Goal: Task Accomplishment & Management: Manage account settings

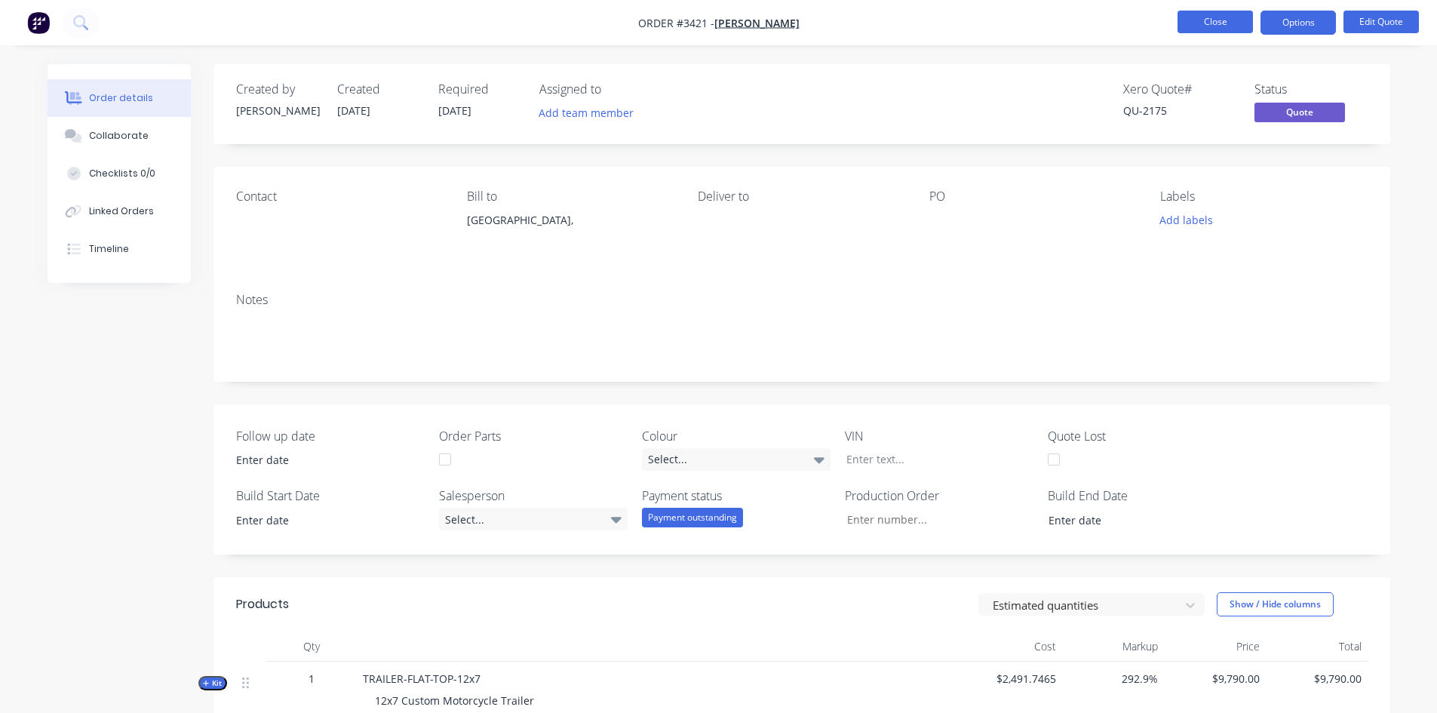
click at [1207, 21] on button "Close" at bounding box center [1214, 22] width 75 height 23
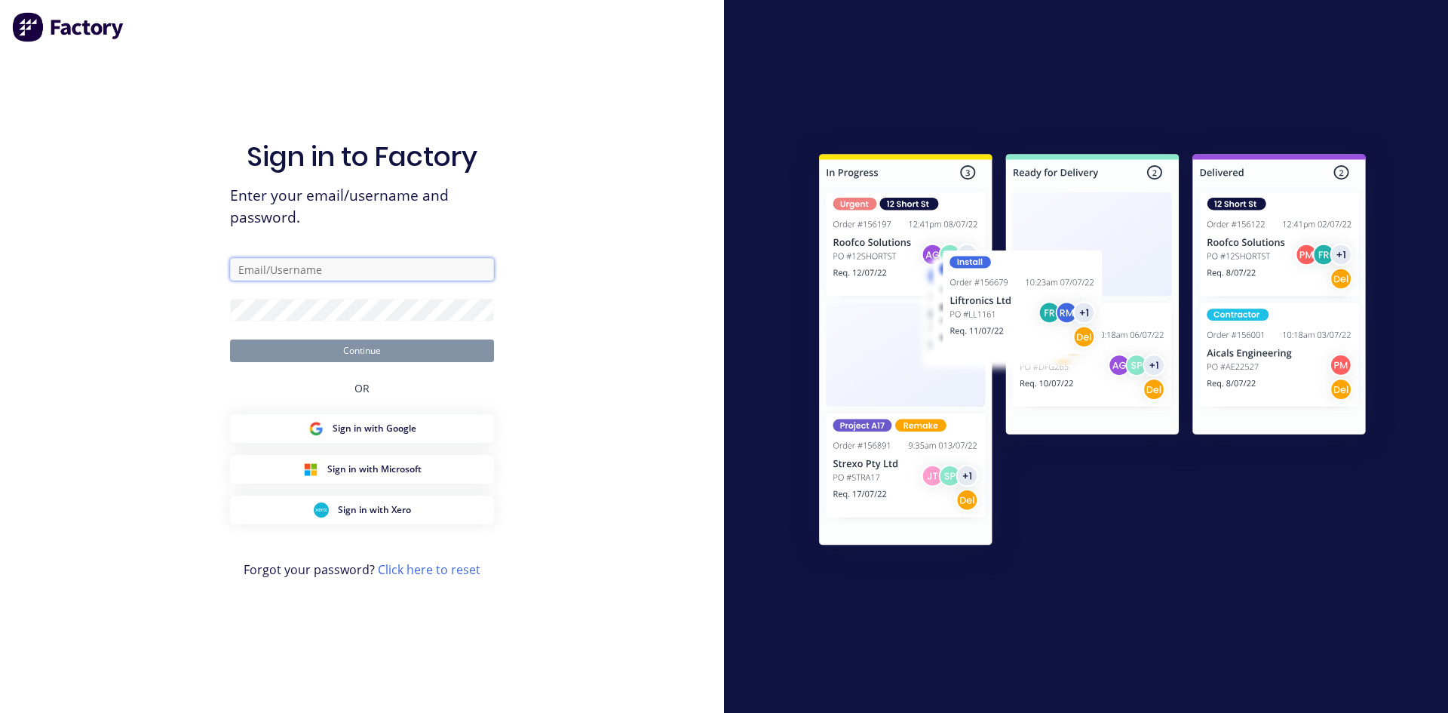
type input "[EMAIL_ADDRESS][DOMAIN_NAME]"
drag, startPoint x: 302, startPoint y: 344, endPoint x: 311, endPoint y: 350, distance: 10.9
click at [302, 345] on button "Continue" at bounding box center [362, 350] width 264 height 23
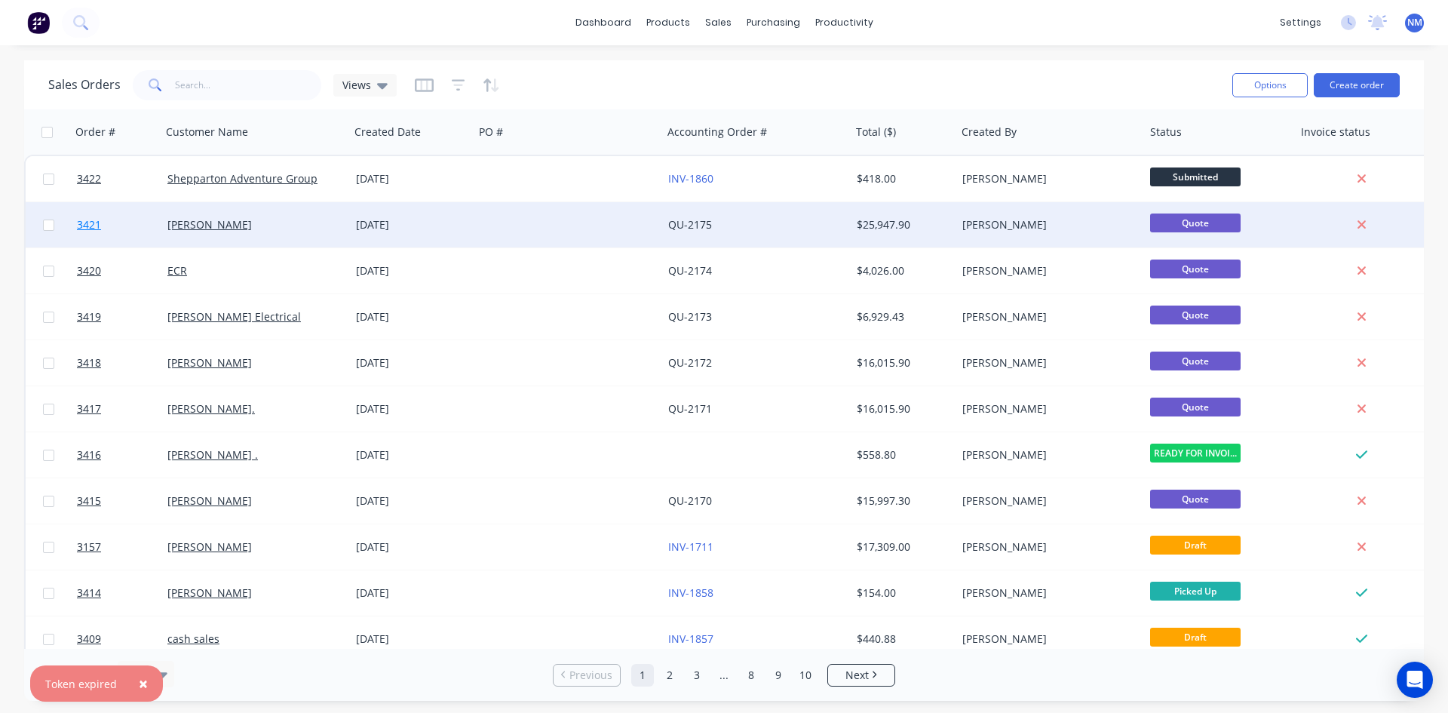
click at [79, 232] on link "3421" at bounding box center [122, 224] width 91 height 45
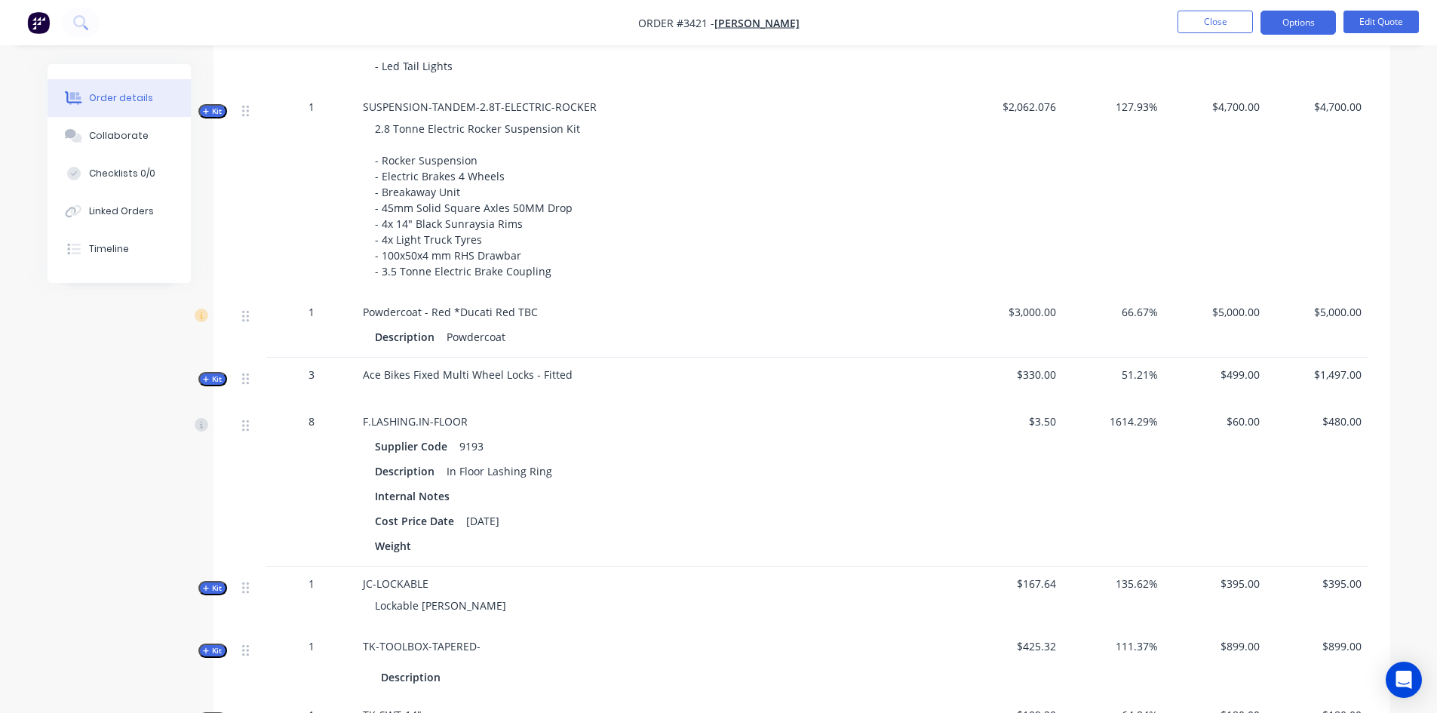
scroll to position [754, 0]
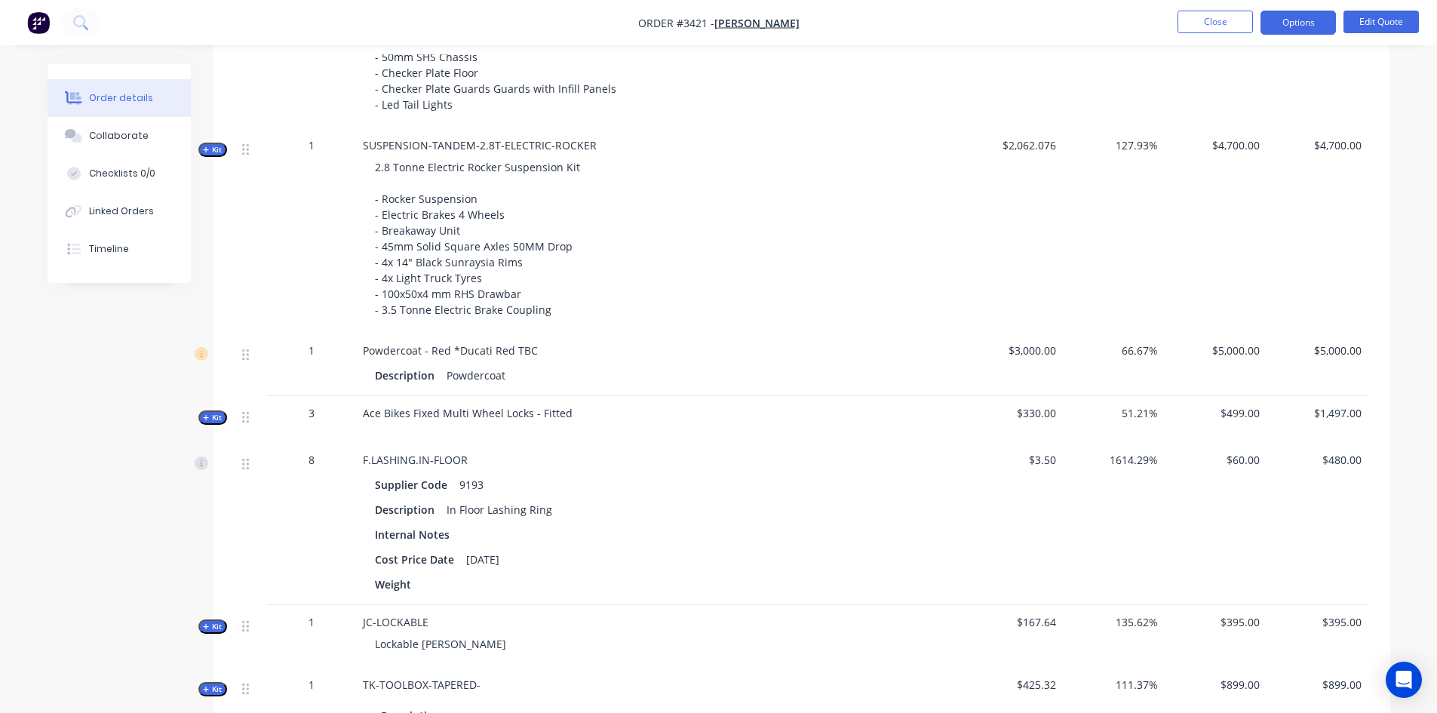
click at [215, 156] on button "Kit" at bounding box center [212, 150] width 29 height 14
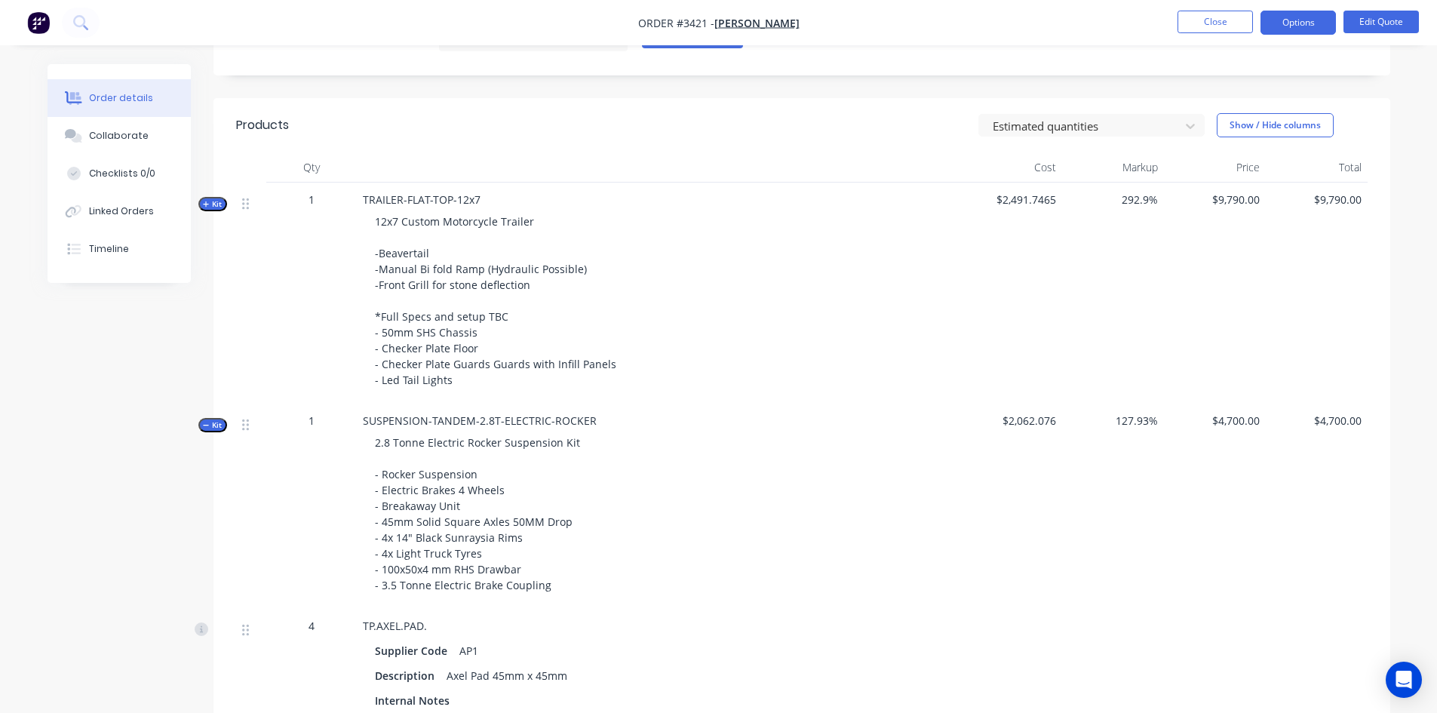
scroll to position [453, 0]
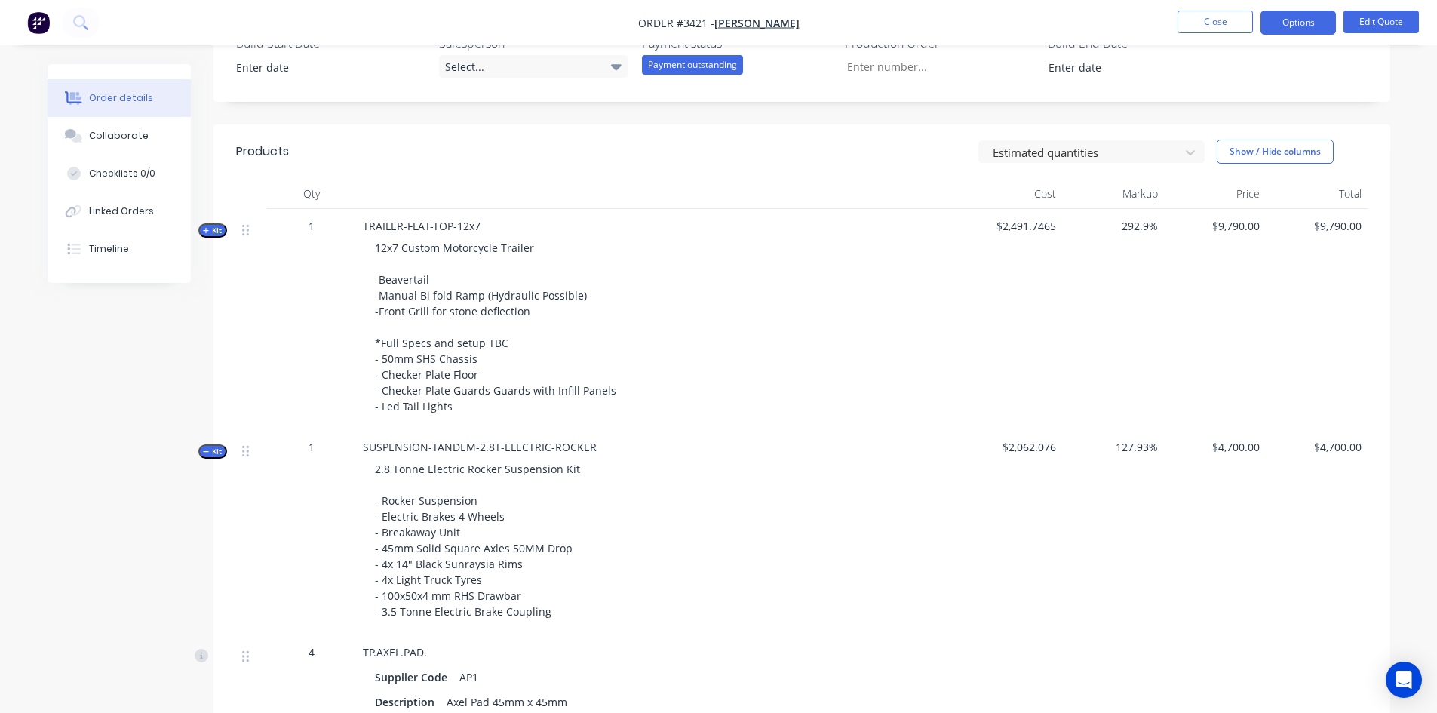
click at [213, 454] on span "Kit" at bounding box center [213, 451] width 20 height 11
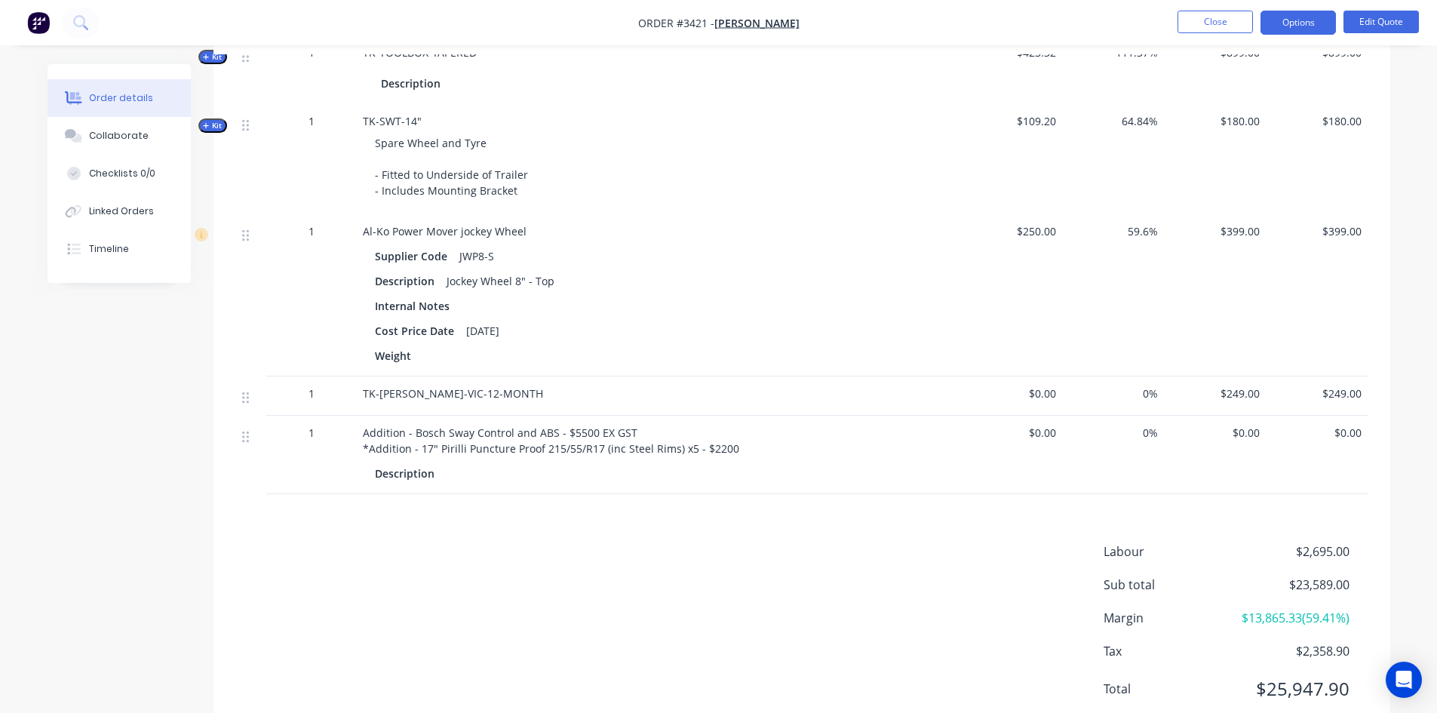
scroll to position [1433, 0]
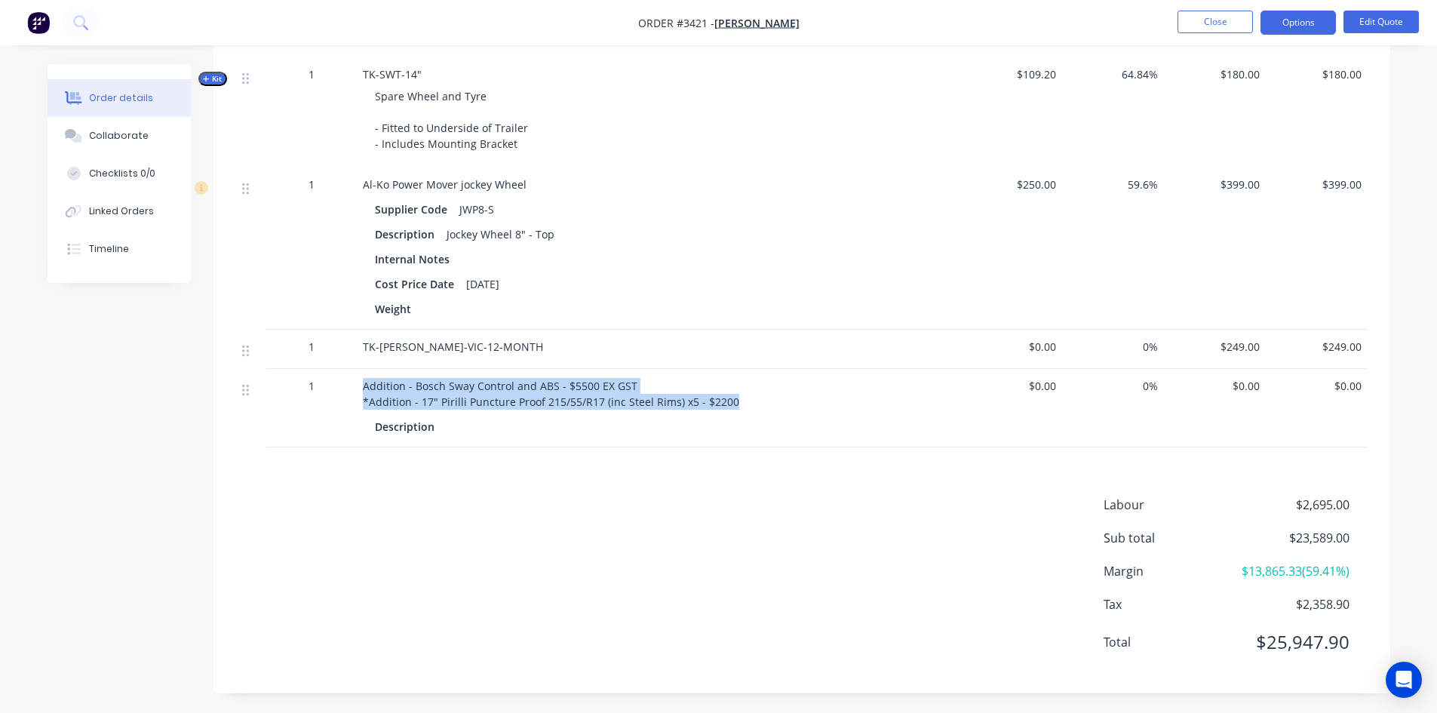
drag, startPoint x: 726, startPoint y: 404, endPoint x: 345, endPoint y: 396, distance: 381.7
click at [345, 396] on div "1 Addition - Bosch Sway Control and ABS - $5500 EX GST *Addition - 17" Pirilli …" at bounding box center [801, 408] width 1131 height 78
click at [1358, 26] on button "Edit Quote" at bounding box center [1380, 22] width 75 height 23
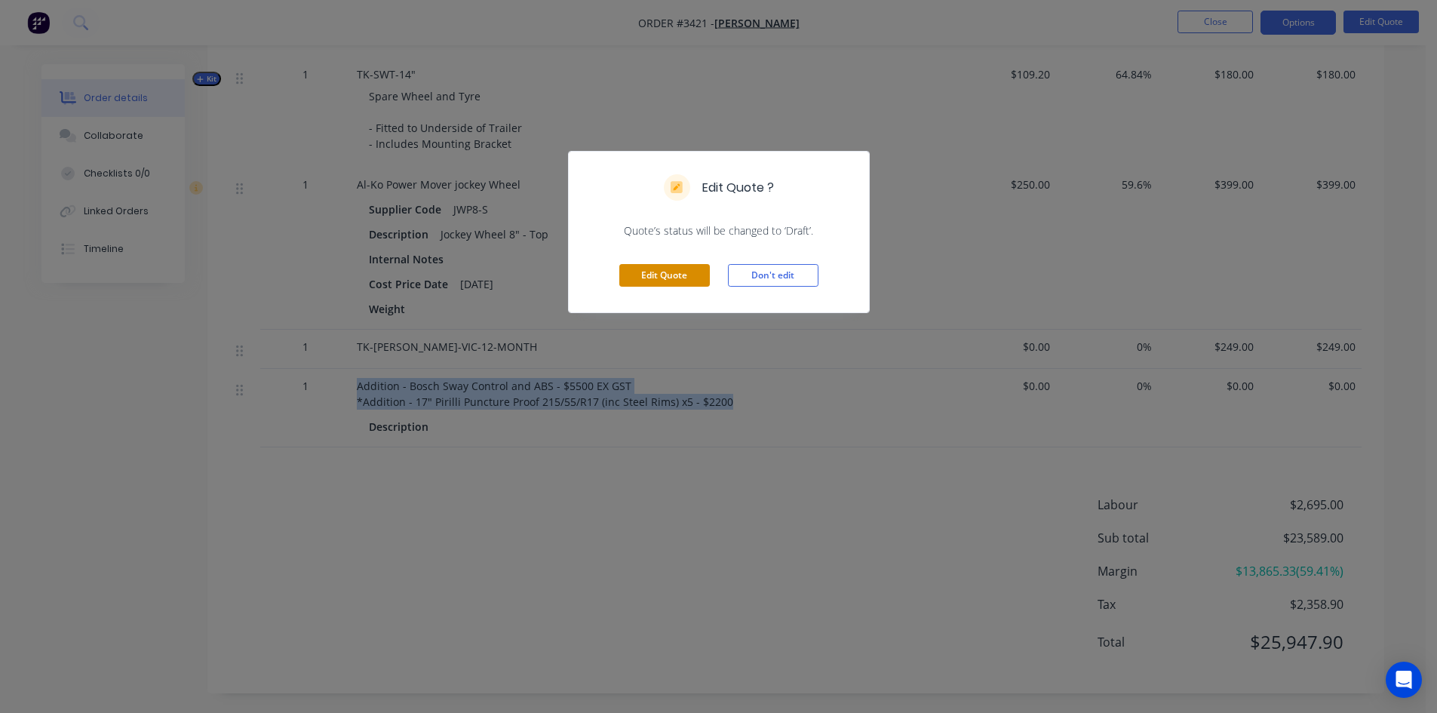
click at [668, 280] on button "Edit Quote" at bounding box center [664, 275] width 91 height 23
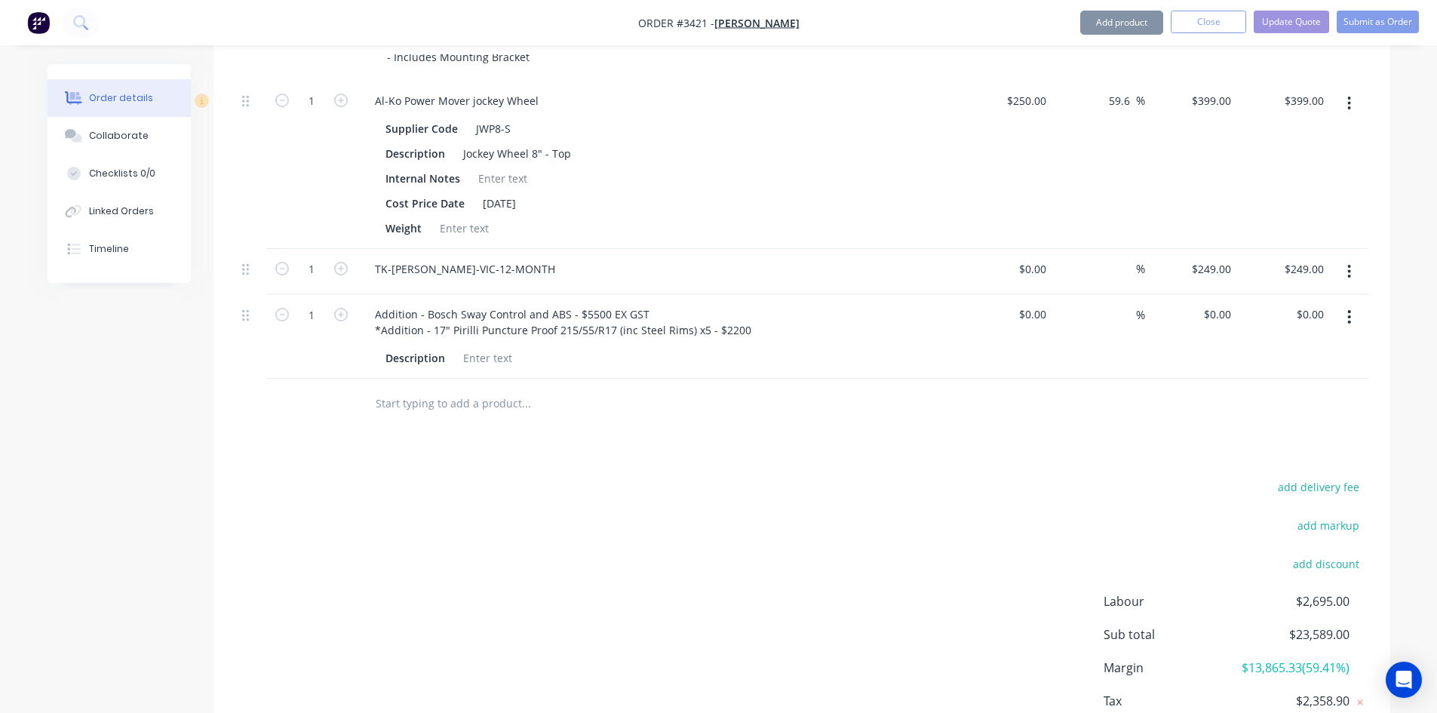
scroll to position [1584, 0]
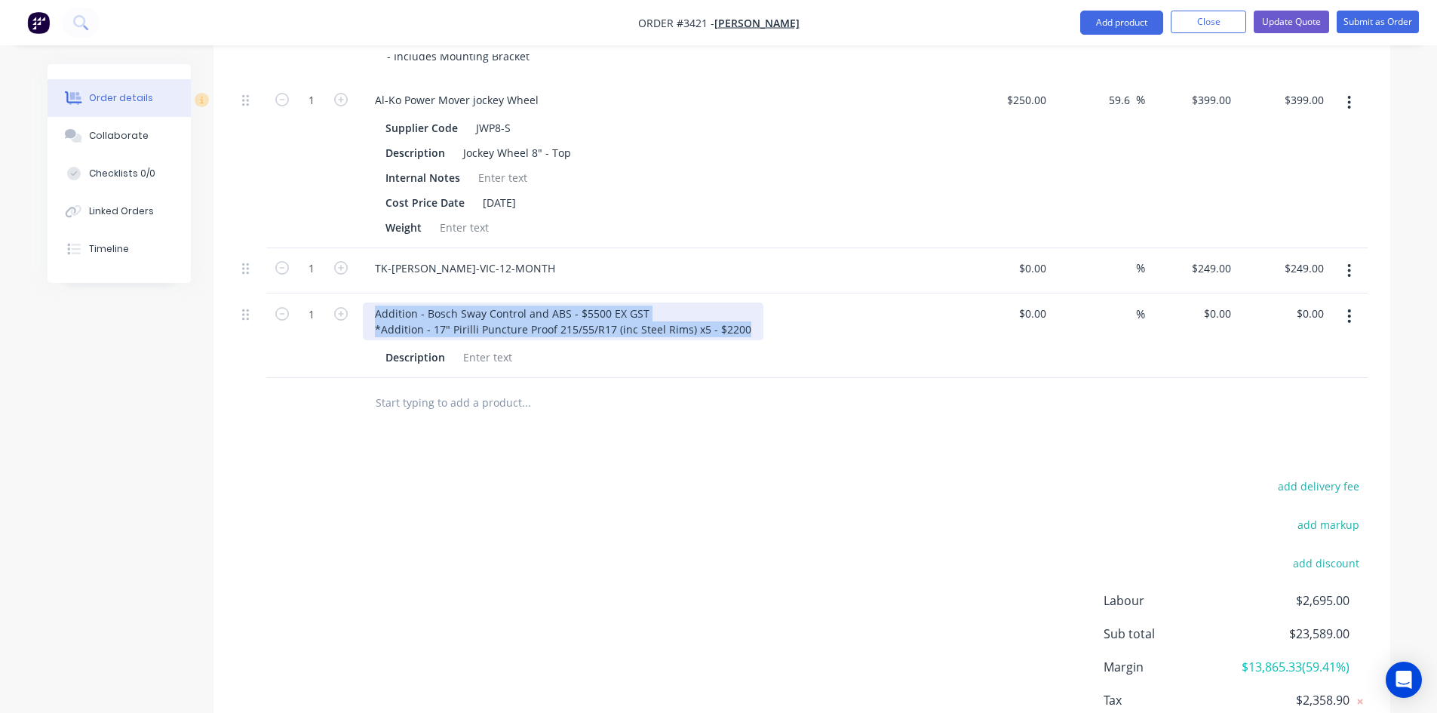
drag, startPoint x: 745, startPoint y: 330, endPoint x: 231, endPoint y: 293, distance: 515.8
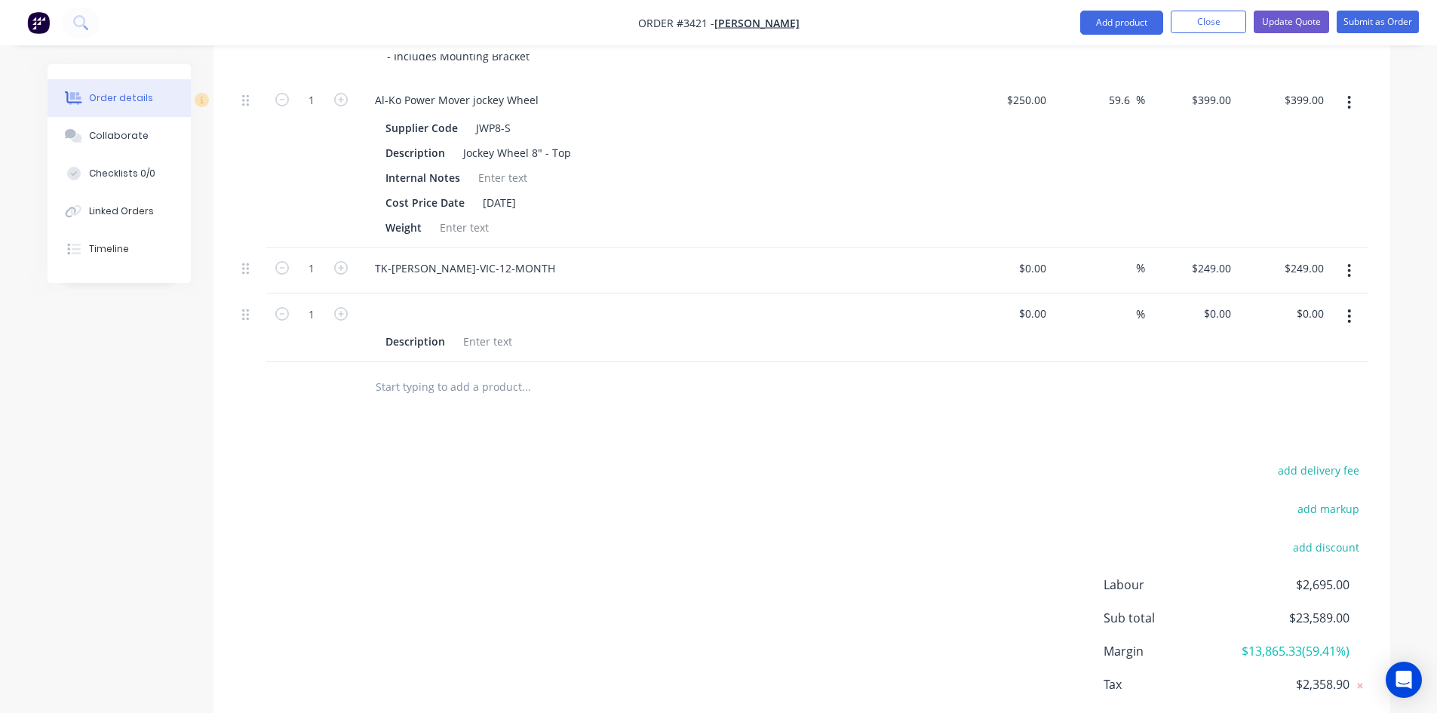
click at [658, 459] on div "add delivery fee add markup add discount Labour $2,695.00 Sub total $23,589.00 …" at bounding box center [801, 604] width 1131 height 291
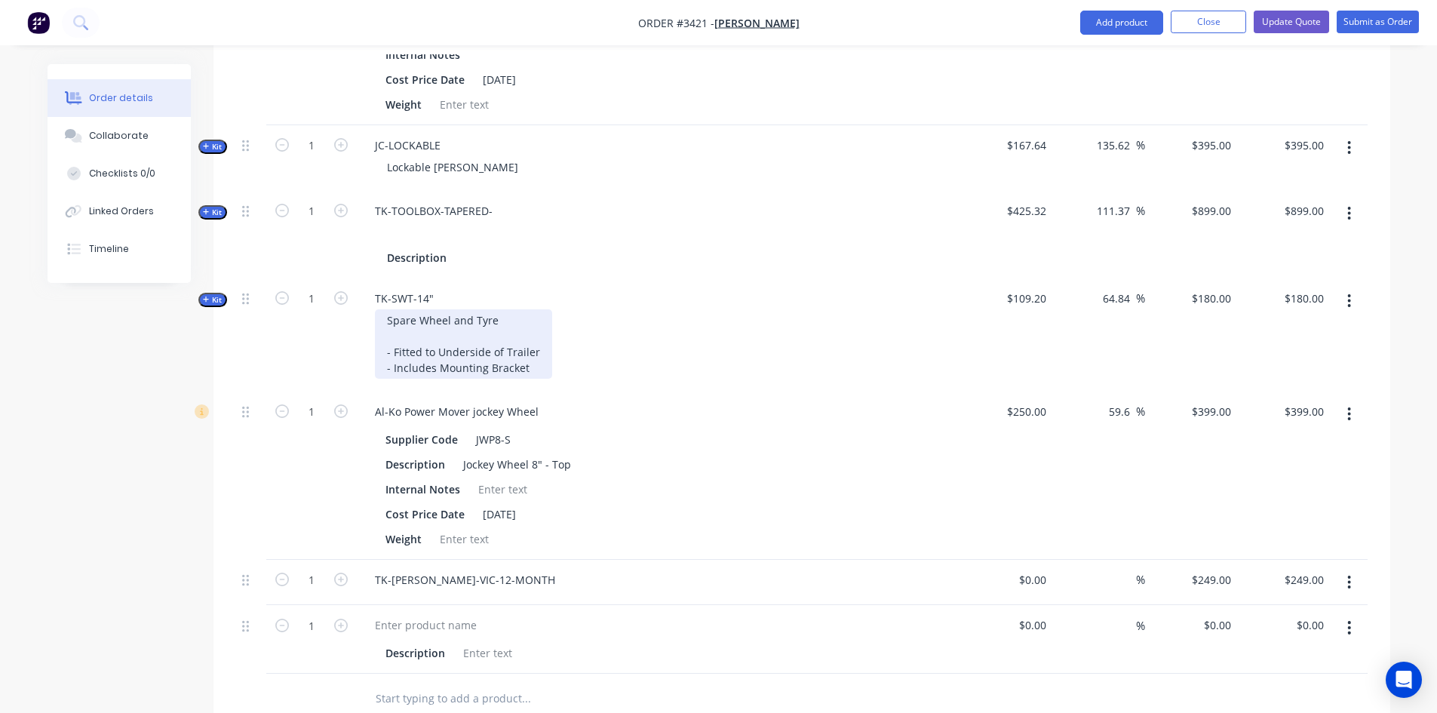
scroll to position [1282, 0]
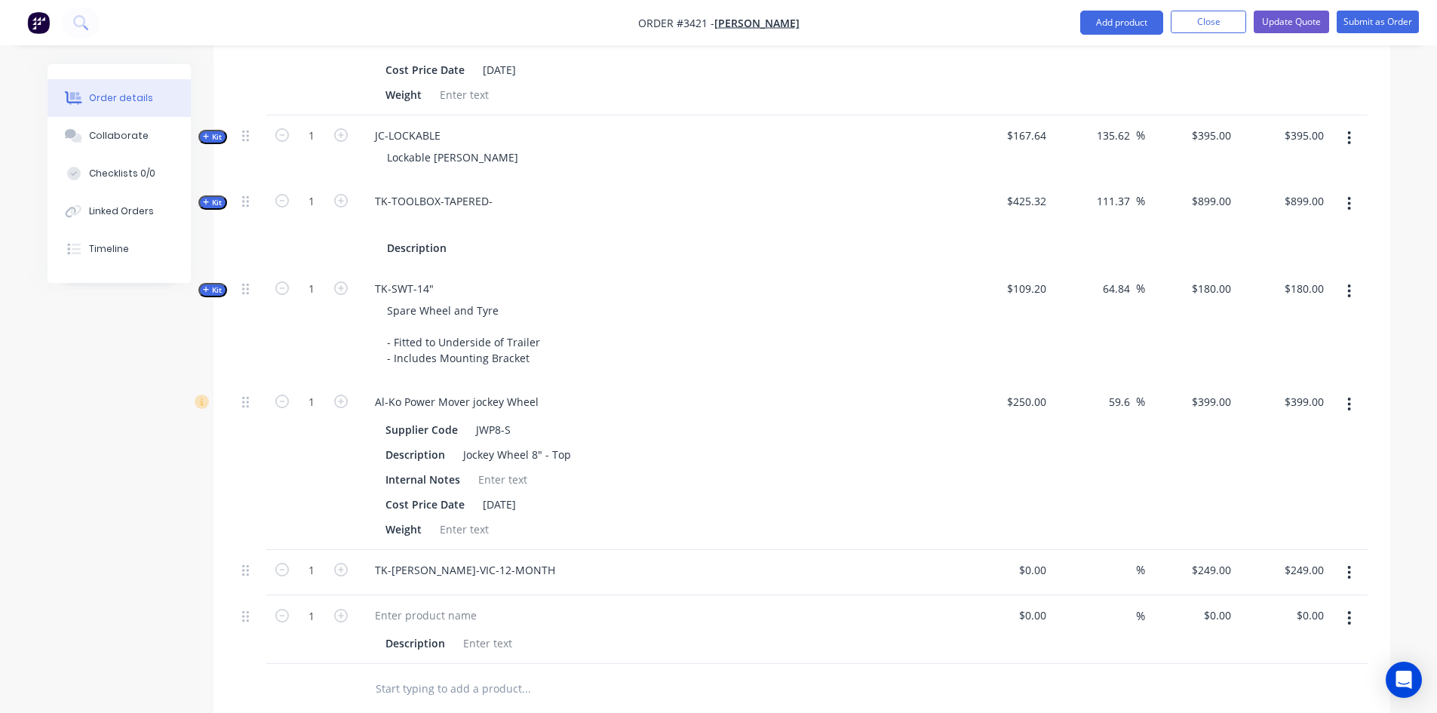
type input "399"
click at [1203, 407] on div "399 $399.00" at bounding box center [1191, 466] width 93 height 168
click at [1034, 410] on input "$250.00" at bounding box center [1028, 402] width 47 height 22
type input "250"
type input "$399.00"
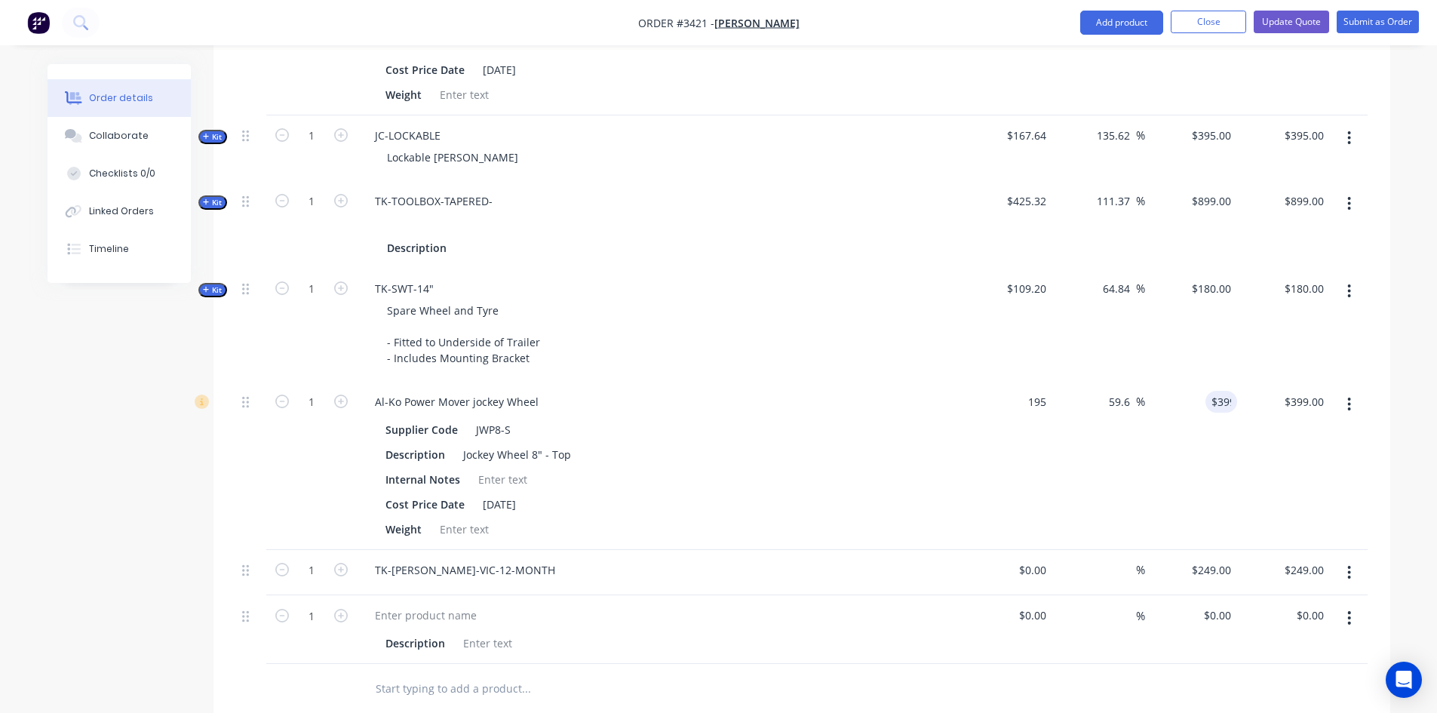
click at [1217, 395] on input "$399.00" at bounding box center [1224, 402] width 26 height 22
type input "$195.00"
type input "311.22"
type input "$311.22"
type input "295"
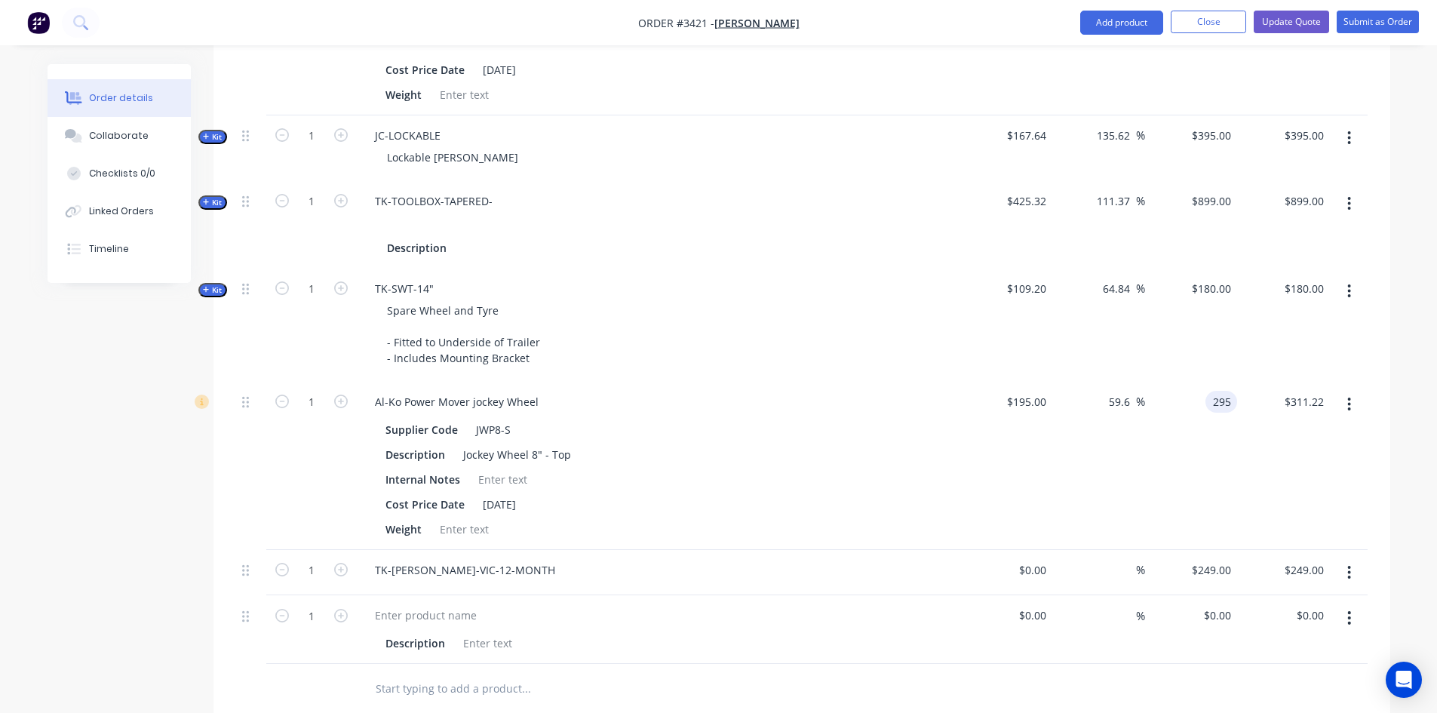
type input "51.28"
type input "$295.00"
click at [1270, 473] on div "$295.00 $311.22" at bounding box center [1283, 466] width 93 height 168
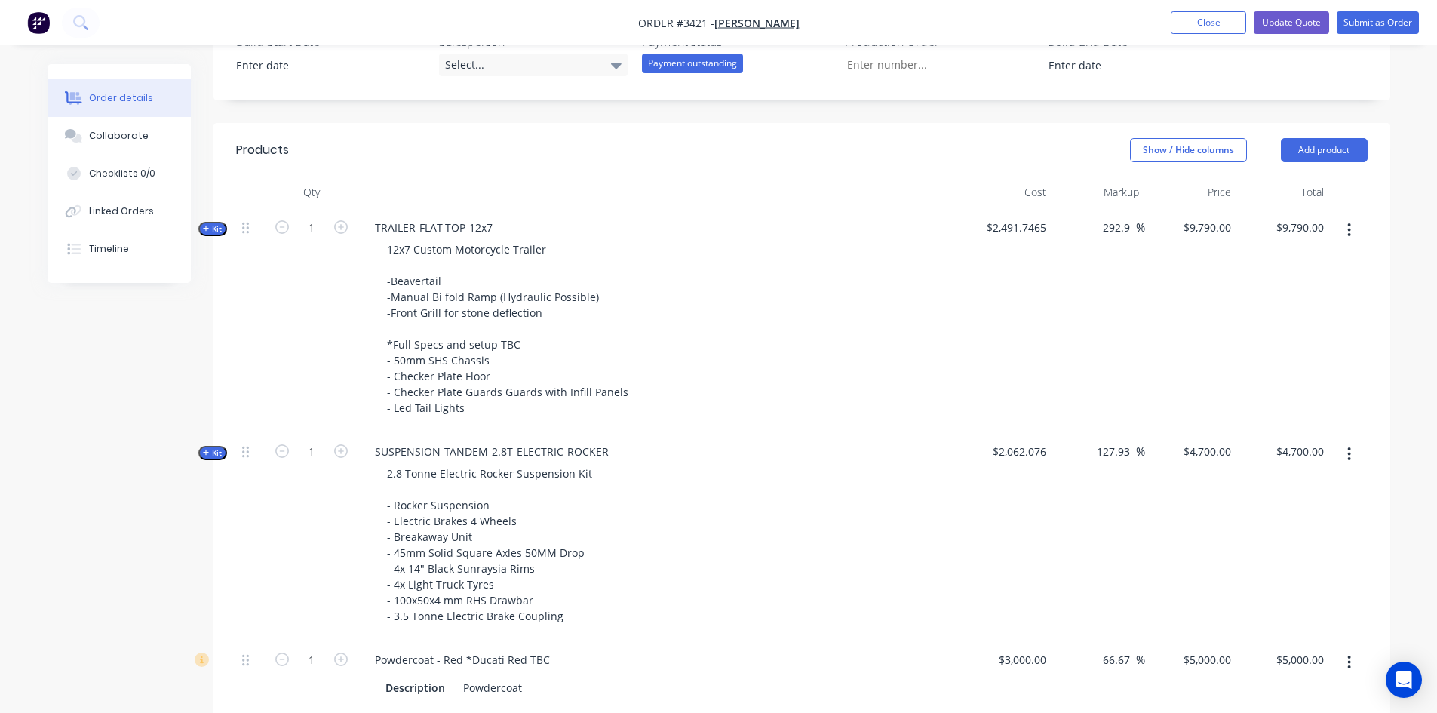
scroll to position [453, 0]
click at [1215, 457] on input "4700" at bounding box center [1209, 454] width 55 height 22
drag, startPoint x: 1144, startPoint y: 458, endPoint x: 1119, endPoint y: 459, distance: 24.9
click at [1136, 459] on div "Kit 1 SUSPENSION-TANDEM-2.8T-ELECTRIC-ROCKER 2.8 Tonne Electric Rocker Suspensi…" at bounding box center [801, 538] width 1131 height 208
click at [1189, 500] on div "4700 4700" at bounding box center [1191, 538] width 93 height 208
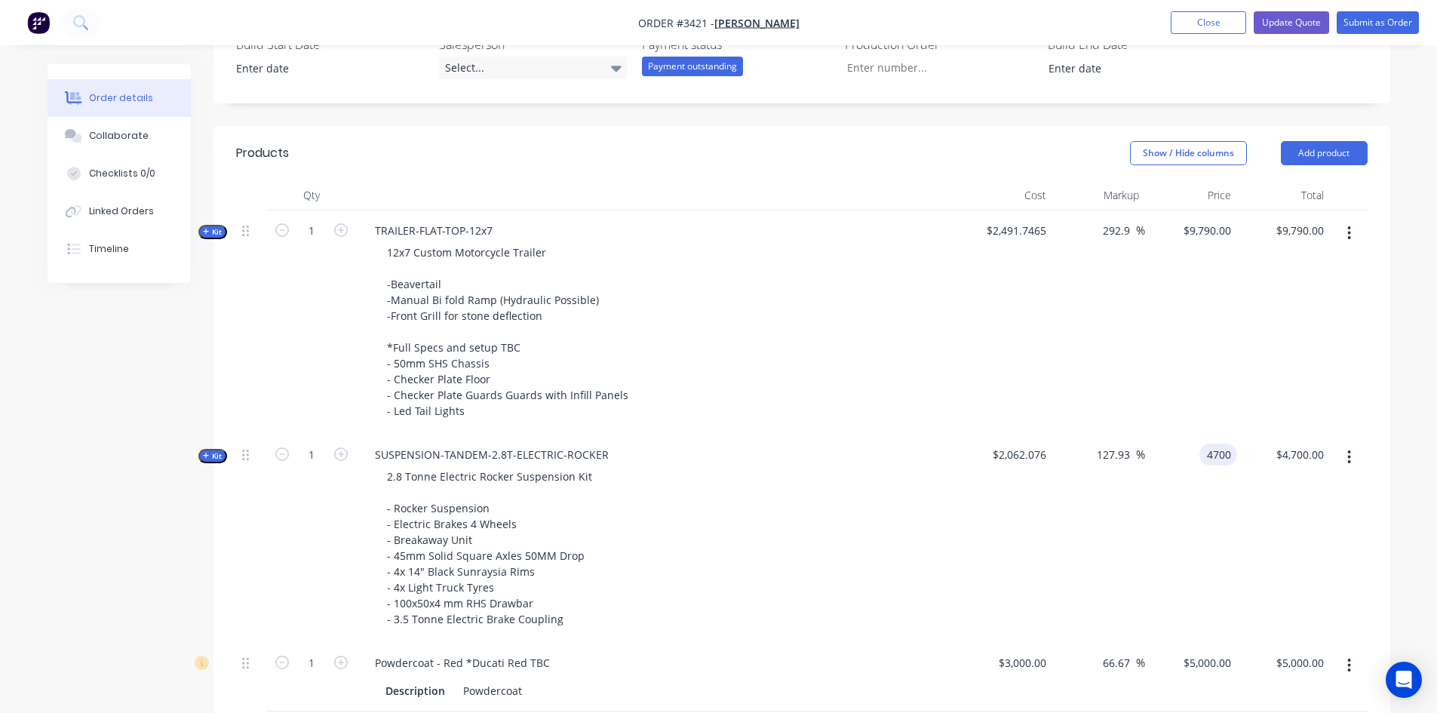
type input "$4,700.00"
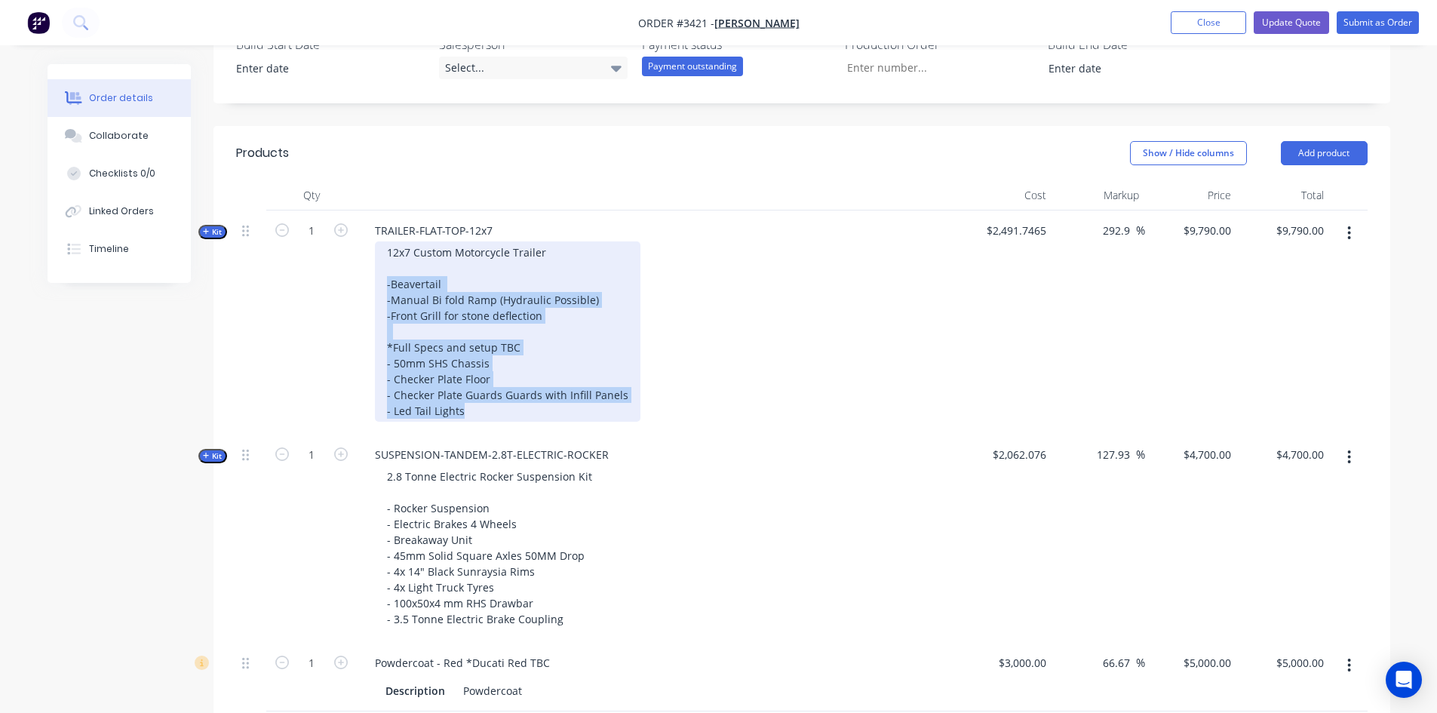
drag, startPoint x: 481, startPoint y: 413, endPoint x: 373, endPoint y: 277, distance: 174.0
click at [373, 277] on div "12x7 Custom Motorcycle Trailer -Beavertail -Manual Bi fold Ramp (Hydraulic Poss…" at bounding box center [658, 331] width 591 height 180
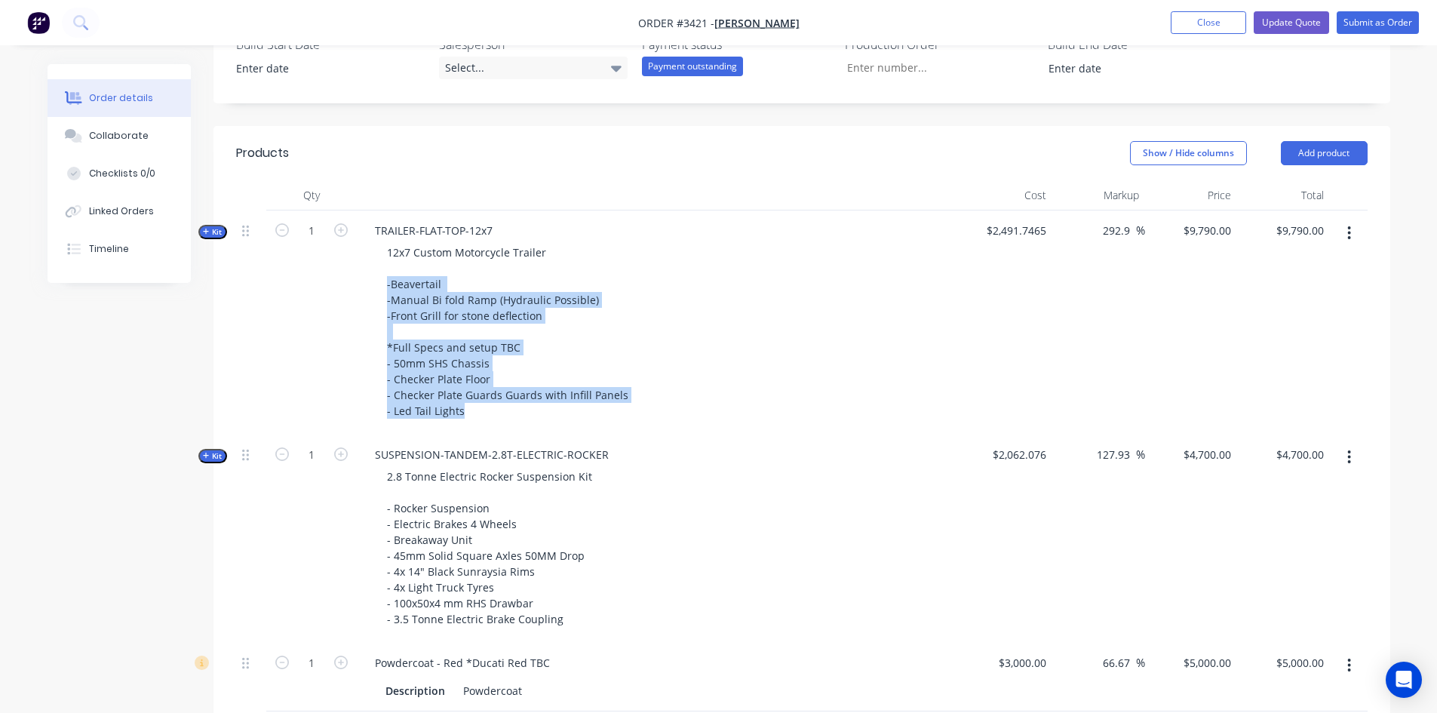
click at [715, 326] on div "12x7 Custom Motorcycle Trailer -Beavertail -Manual Bi fold Ramp (Hydraulic Poss…" at bounding box center [658, 331] width 591 height 180
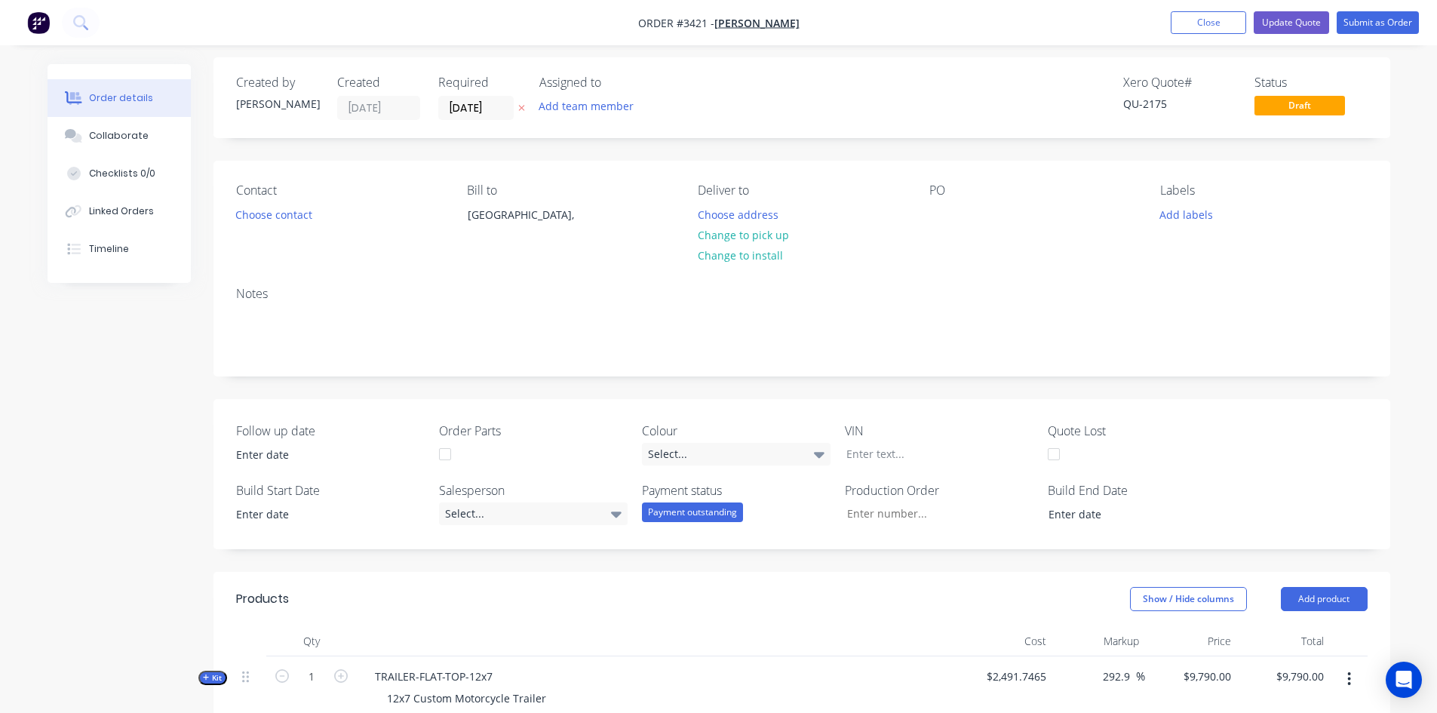
scroll to position [0, 0]
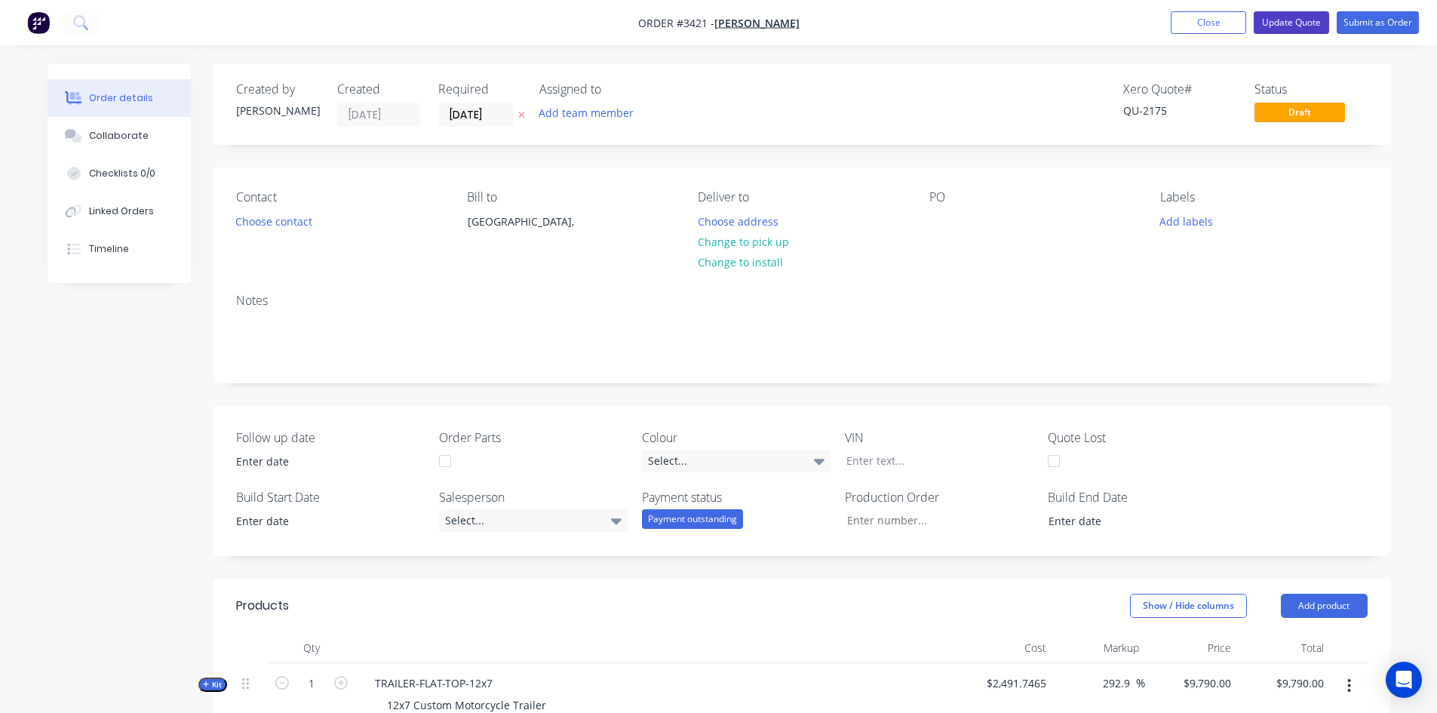
click at [1294, 25] on button "Update Quote" at bounding box center [1291, 22] width 75 height 23
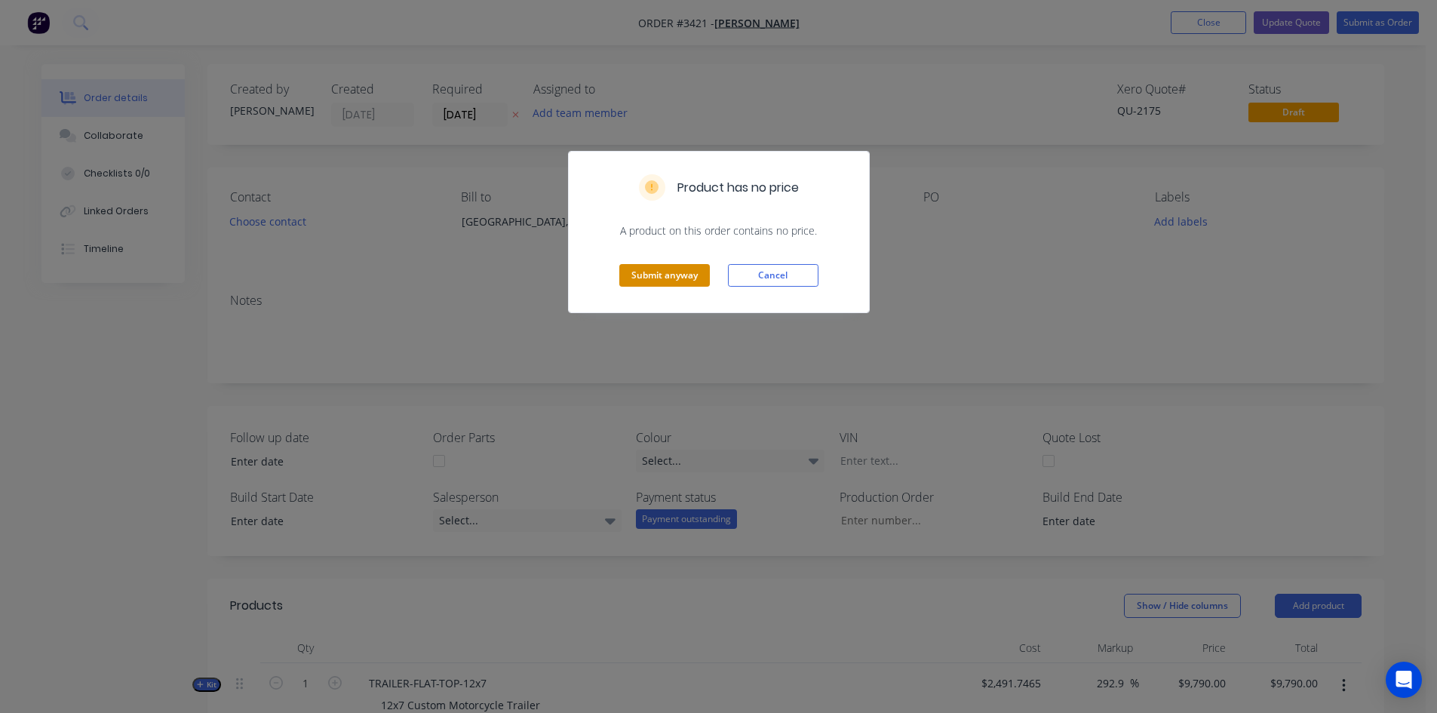
click at [677, 281] on button "Submit anyway" at bounding box center [664, 275] width 91 height 23
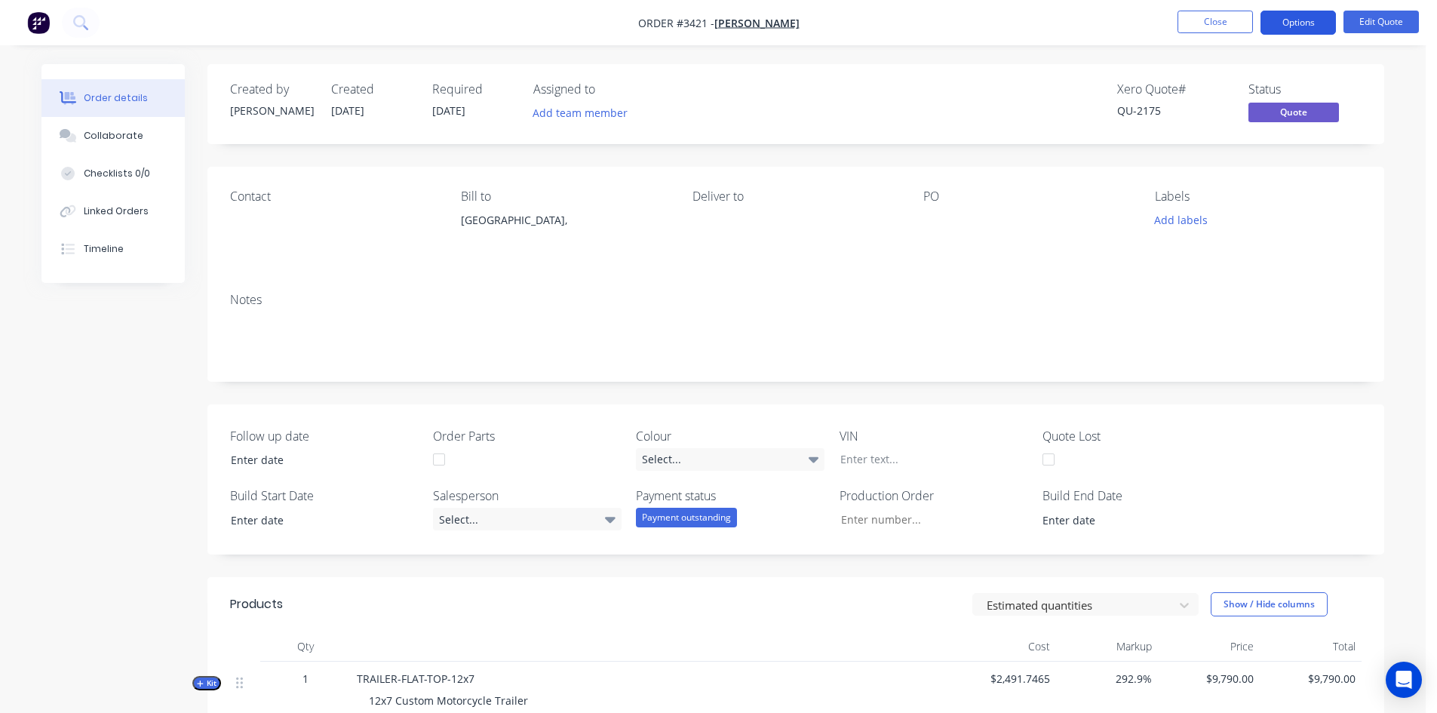
click at [1306, 27] on button "Options" at bounding box center [1297, 23] width 75 height 24
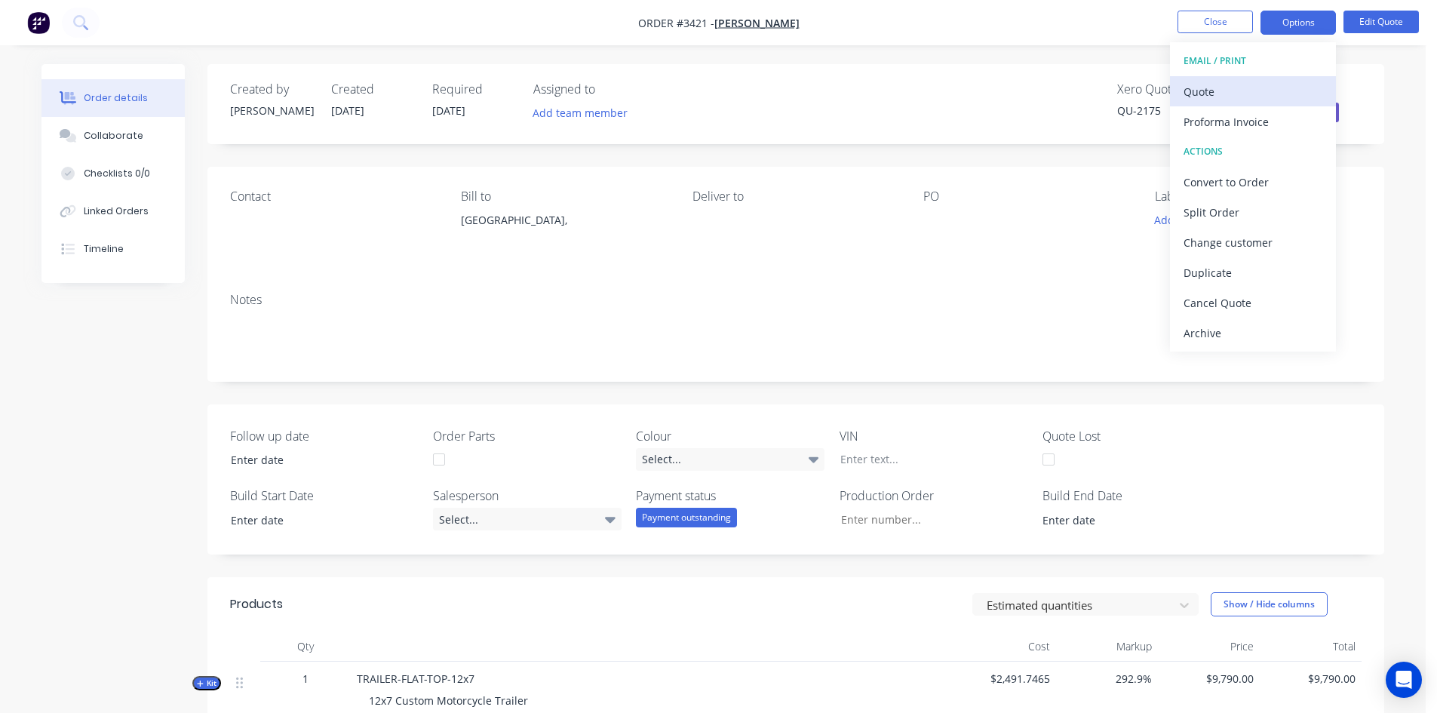
click at [1258, 94] on div "Quote" at bounding box center [1252, 92] width 139 height 22
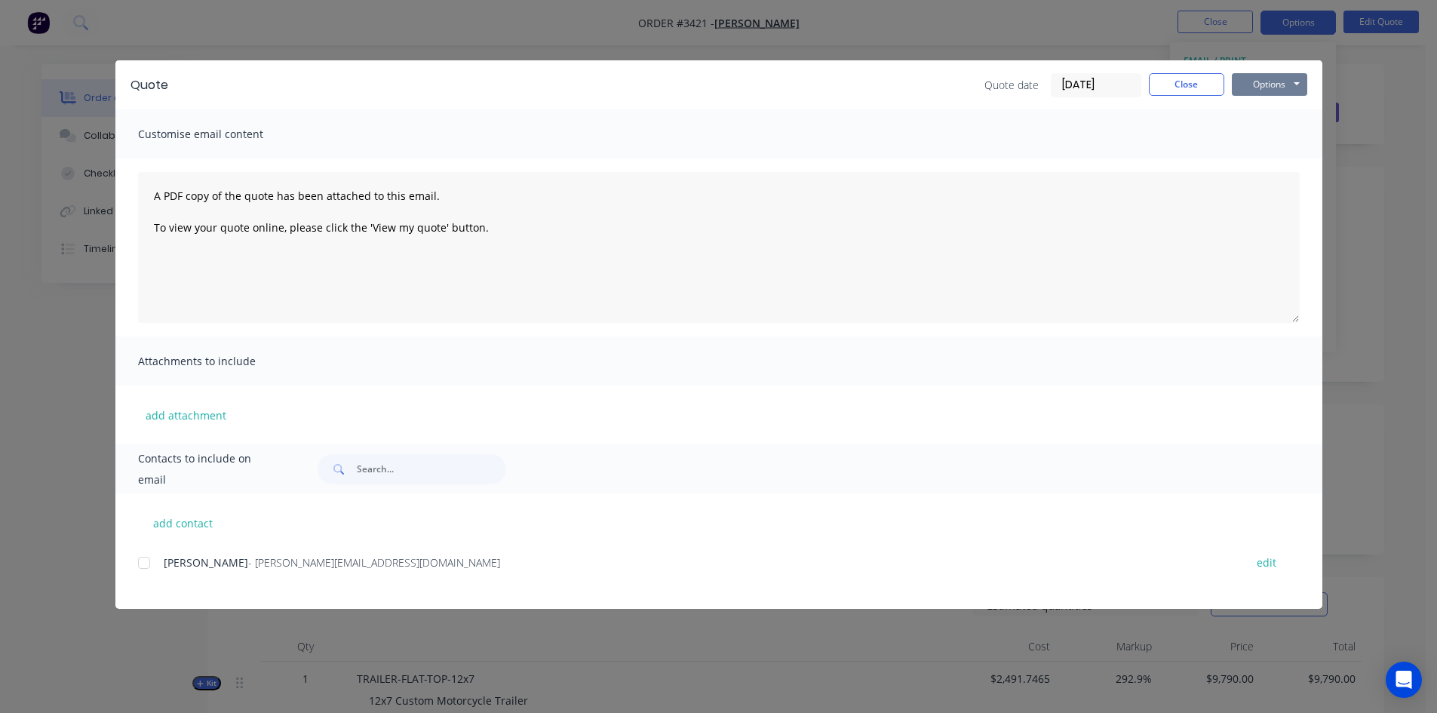
click at [1263, 91] on button "Options" at bounding box center [1269, 84] width 75 height 23
click at [1278, 143] on button "Print" at bounding box center [1280, 136] width 97 height 25
click at [1187, 91] on button "Close" at bounding box center [1186, 84] width 75 height 23
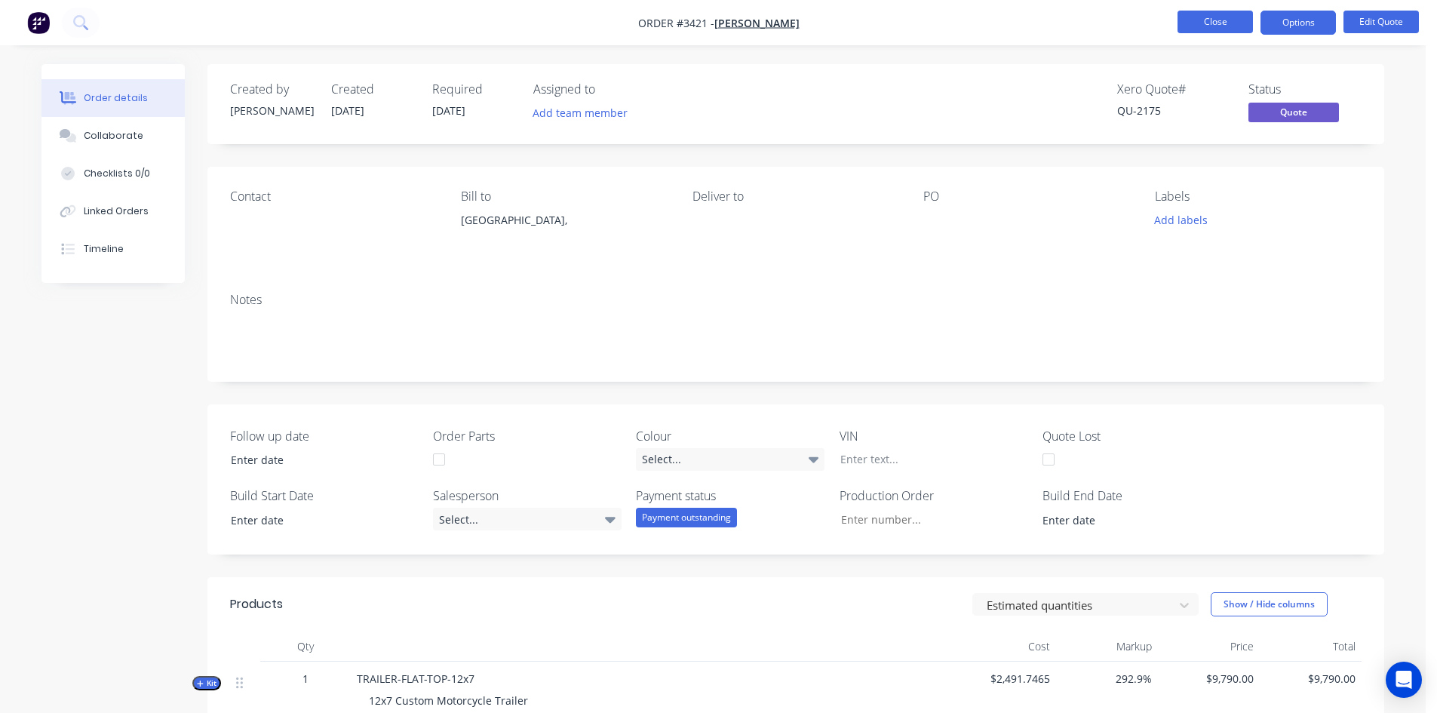
click at [1234, 23] on button "Close" at bounding box center [1214, 22] width 75 height 23
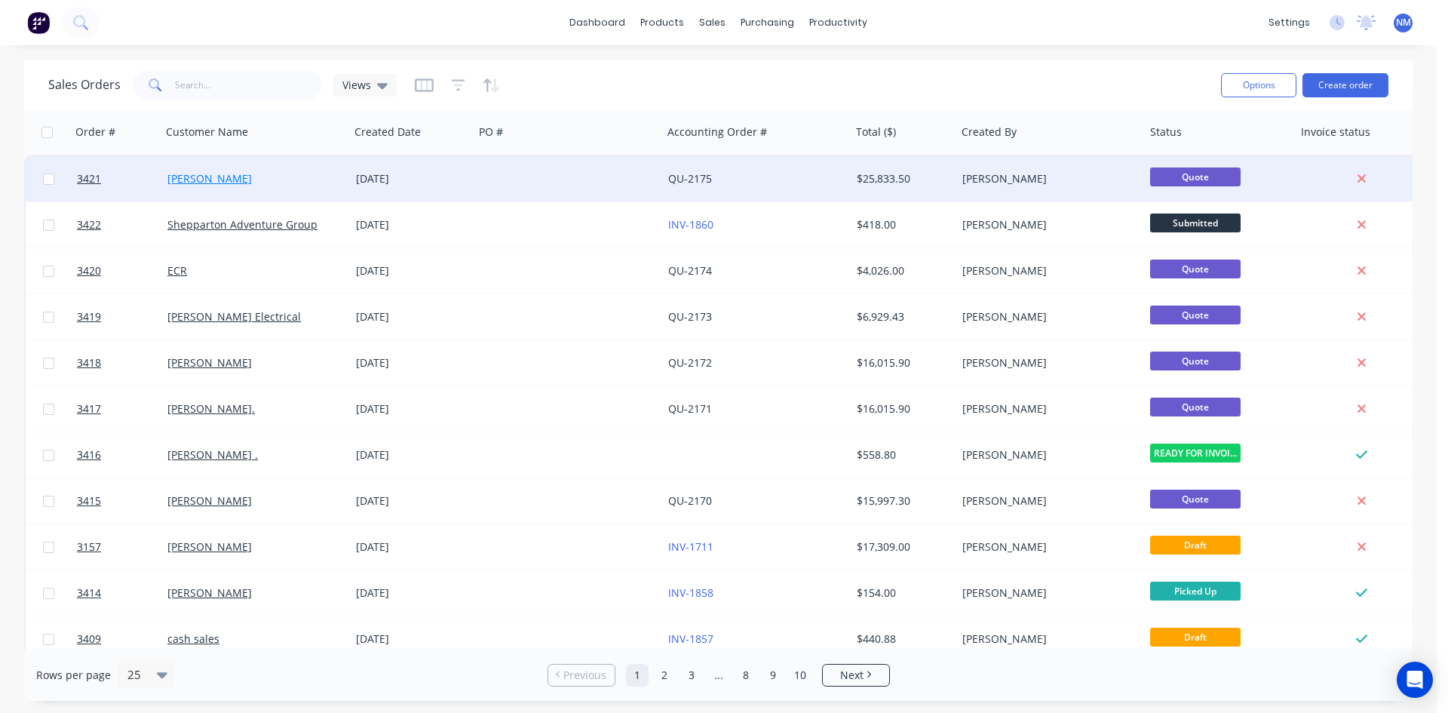
click at [191, 176] on link "[PERSON_NAME]" at bounding box center [209, 178] width 84 height 14
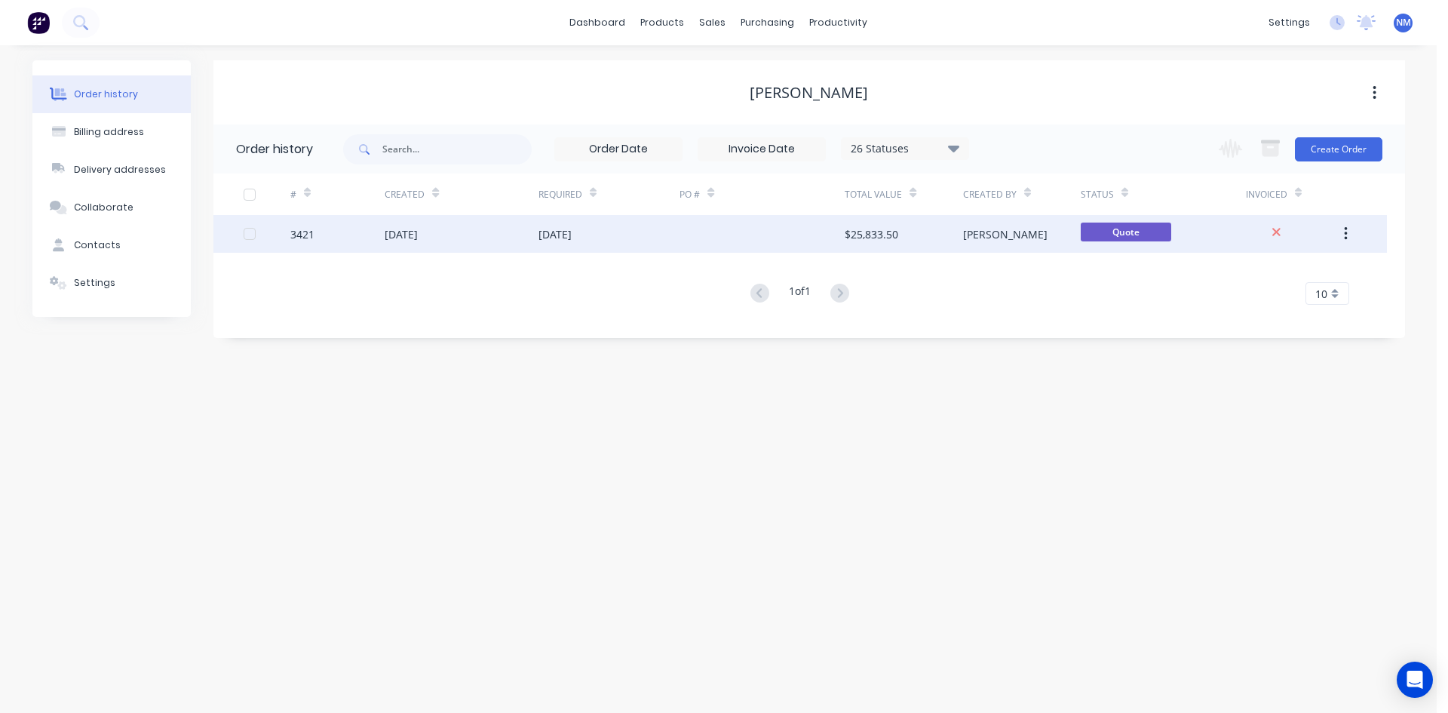
click at [644, 233] on div "[DATE]" at bounding box center [610, 234] width 142 height 38
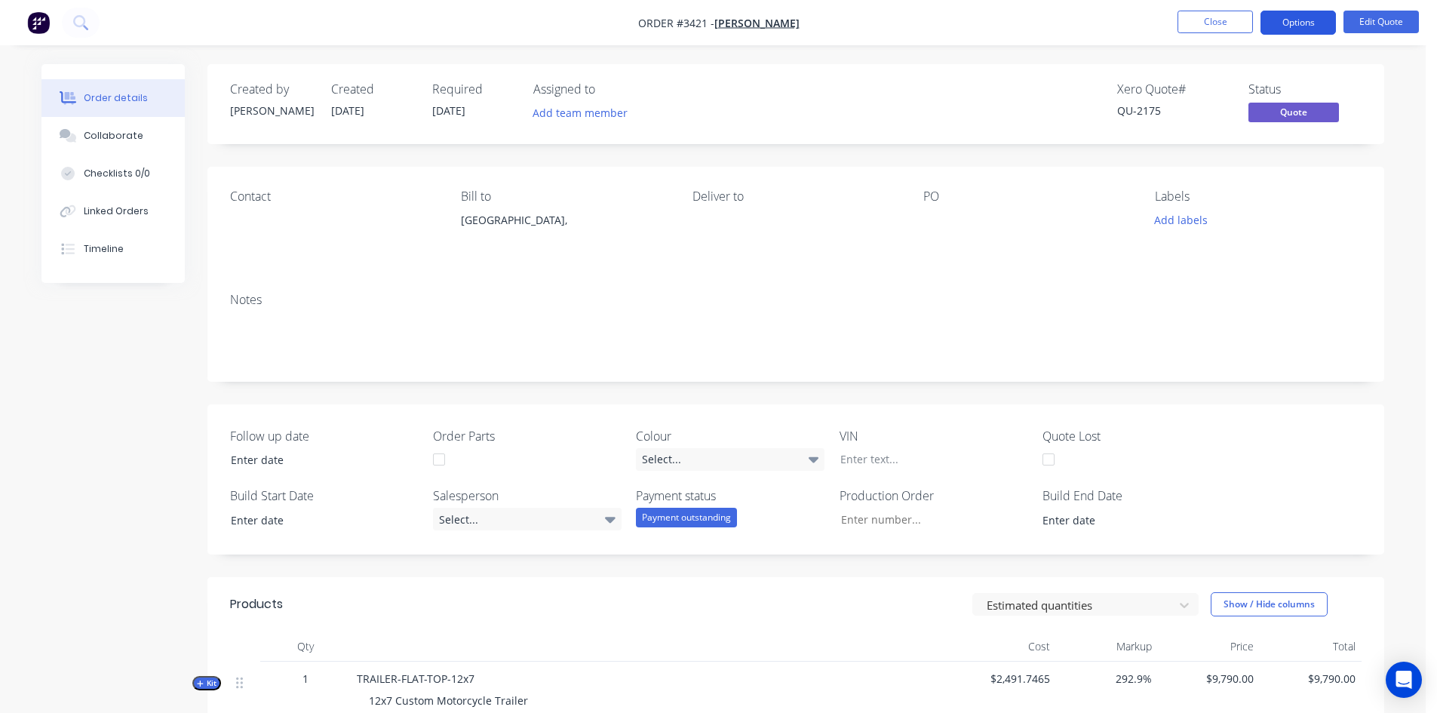
click at [1289, 25] on button "Options" at bounding box center [1297, 23] width 75 height 24
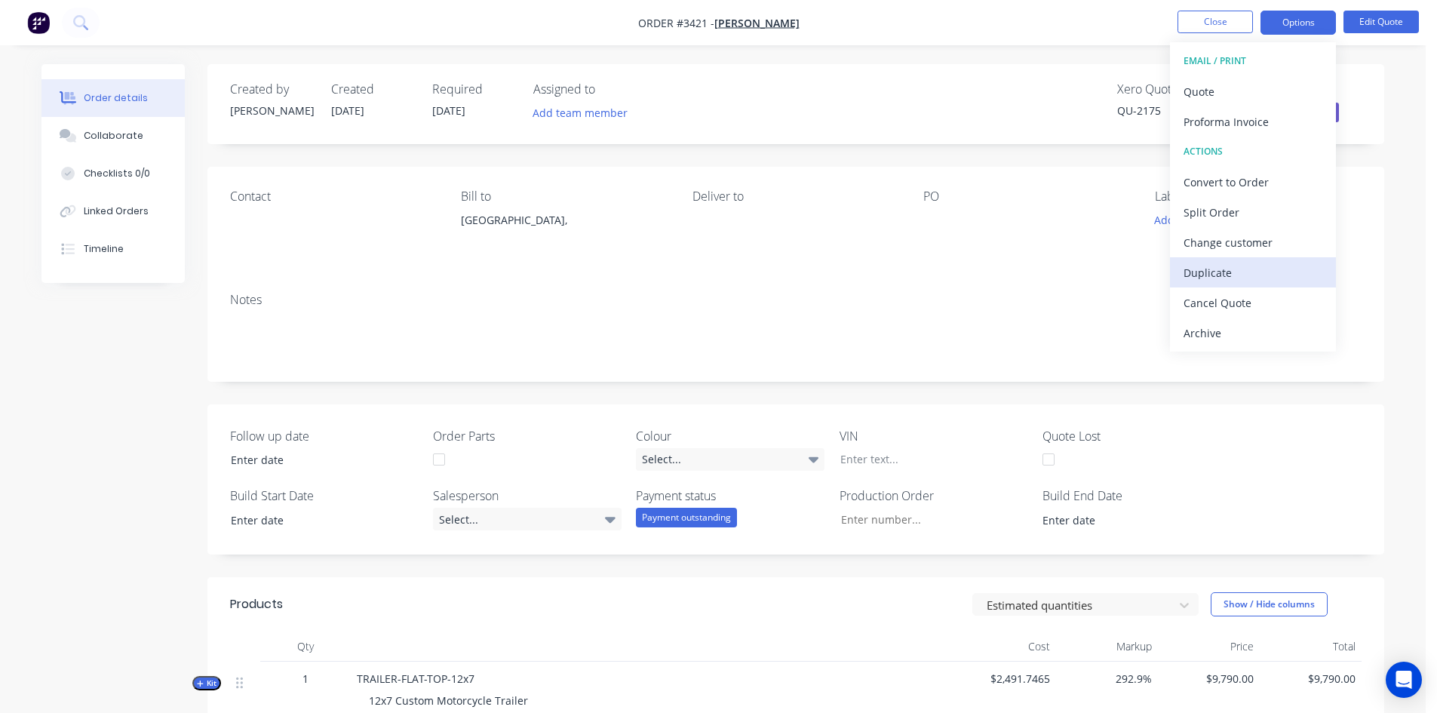
click at [1248, 272] on div "Duplicate" at bounding box center [1252, 273] width 139 height 22
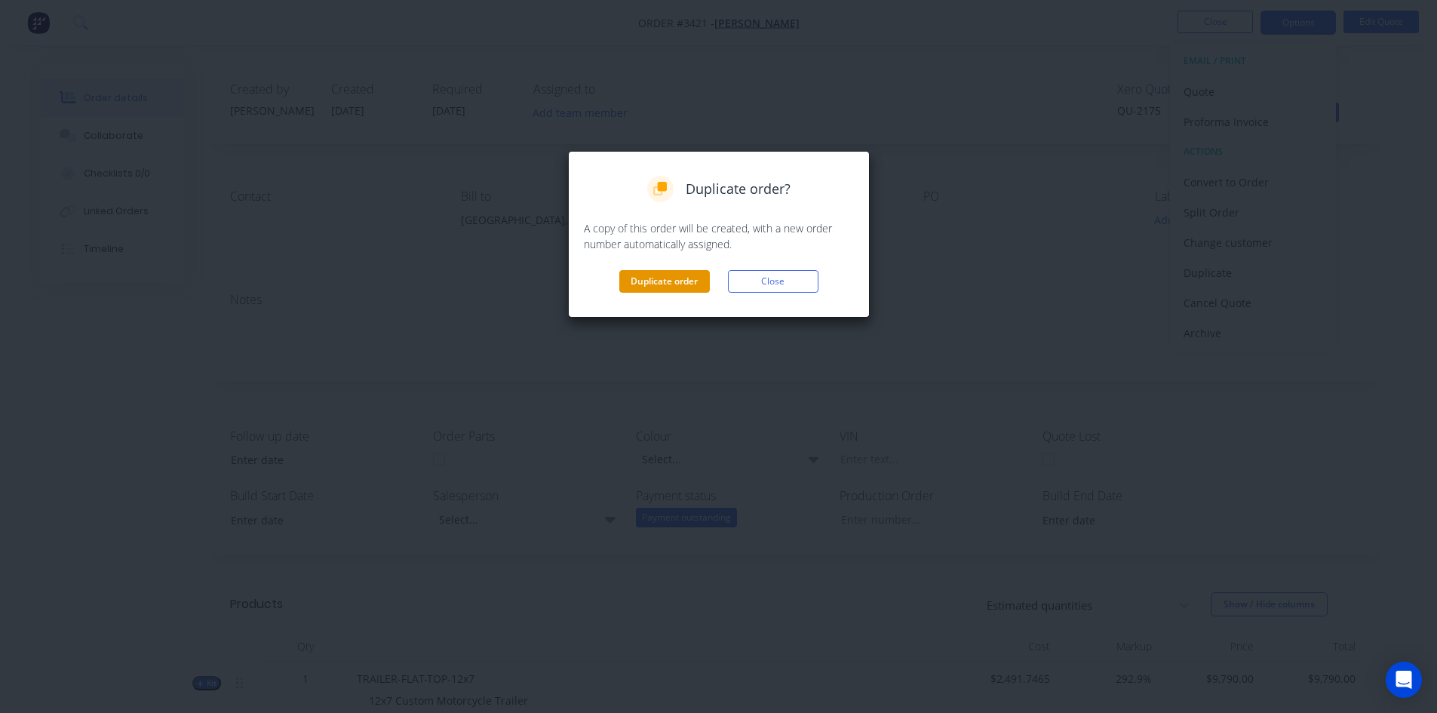
click at [677, 281] on button "Duplicate order" at bounding box center [664, 281] width 91 height 23
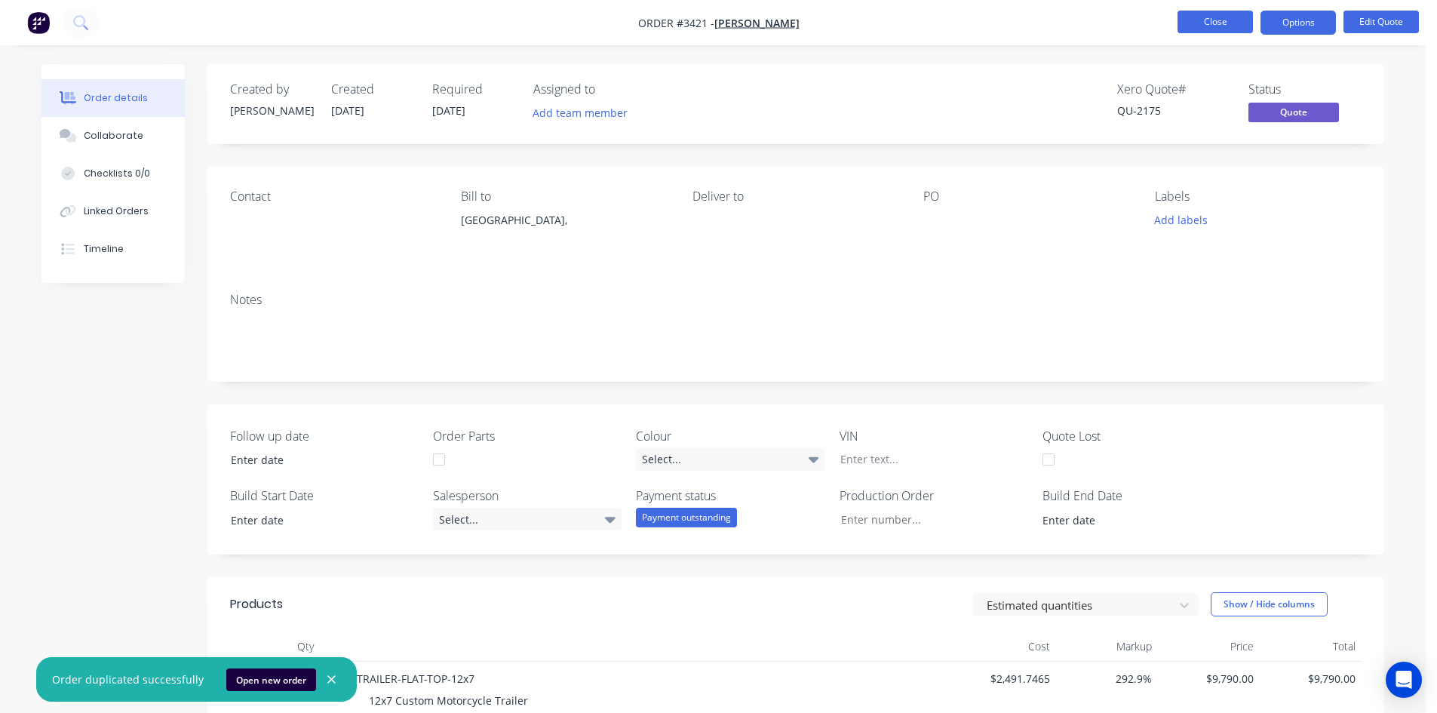
click at [1221, 24] on button "Close" at bounding box center [1214, 22] width 75 height 23
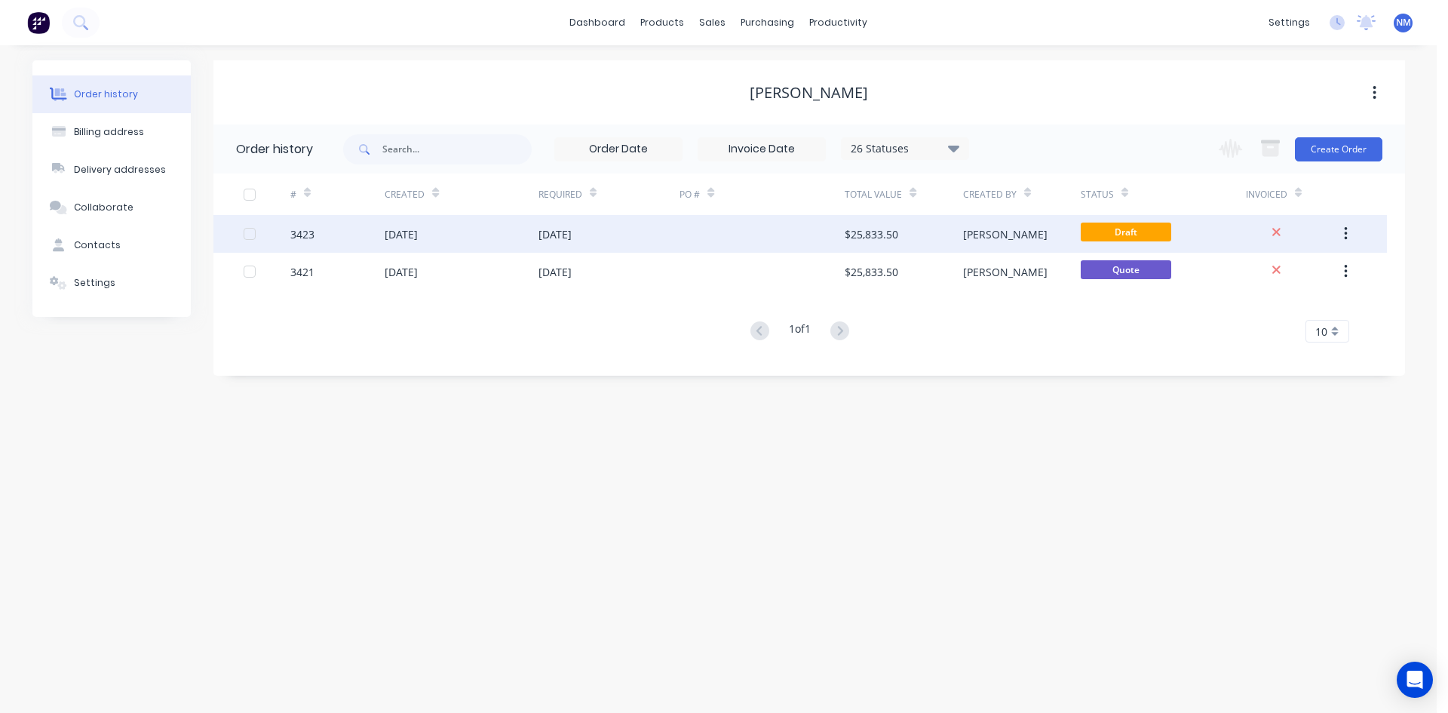
click at [604, 229] on div "[DATE]" at bounding box center [610, 234] width 142 height 38
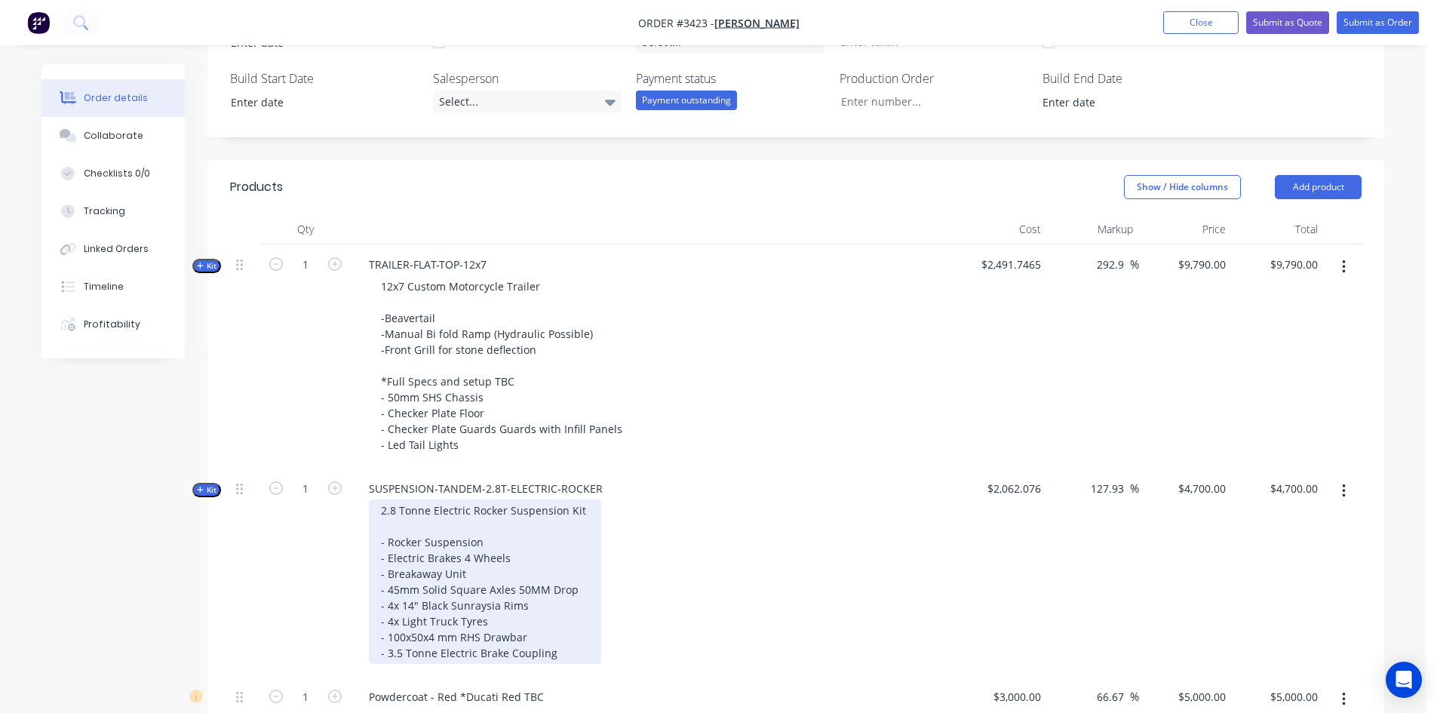
scroll to position [453, 0]
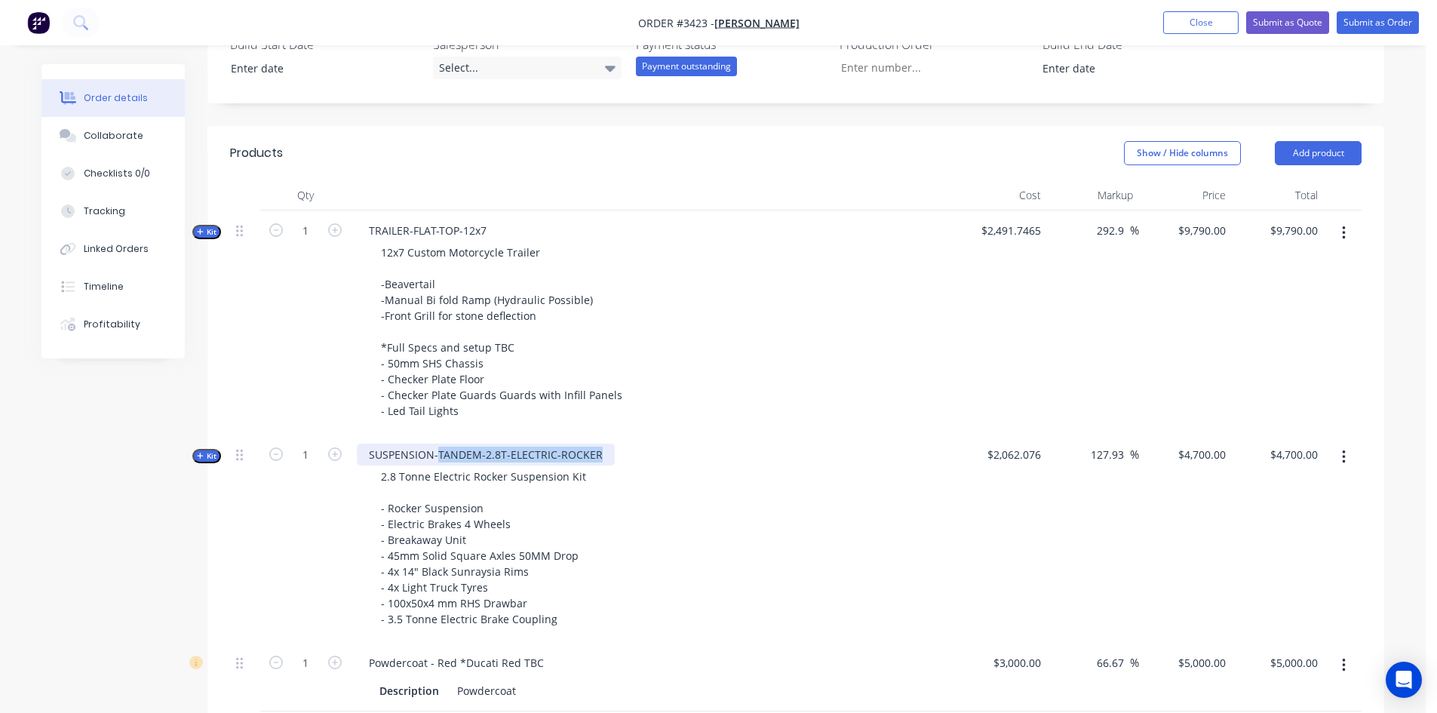
drag, startPoint x: 597, startPoint y: 455, endPoint x: 438, endPoint y: 453, distance: 159.1
click at [438, 453] on div "SUSPENSION-TANDEM-2.8T-ELECTRIC-ROCKER" at bounding box center [486, 454] width 258 height 22
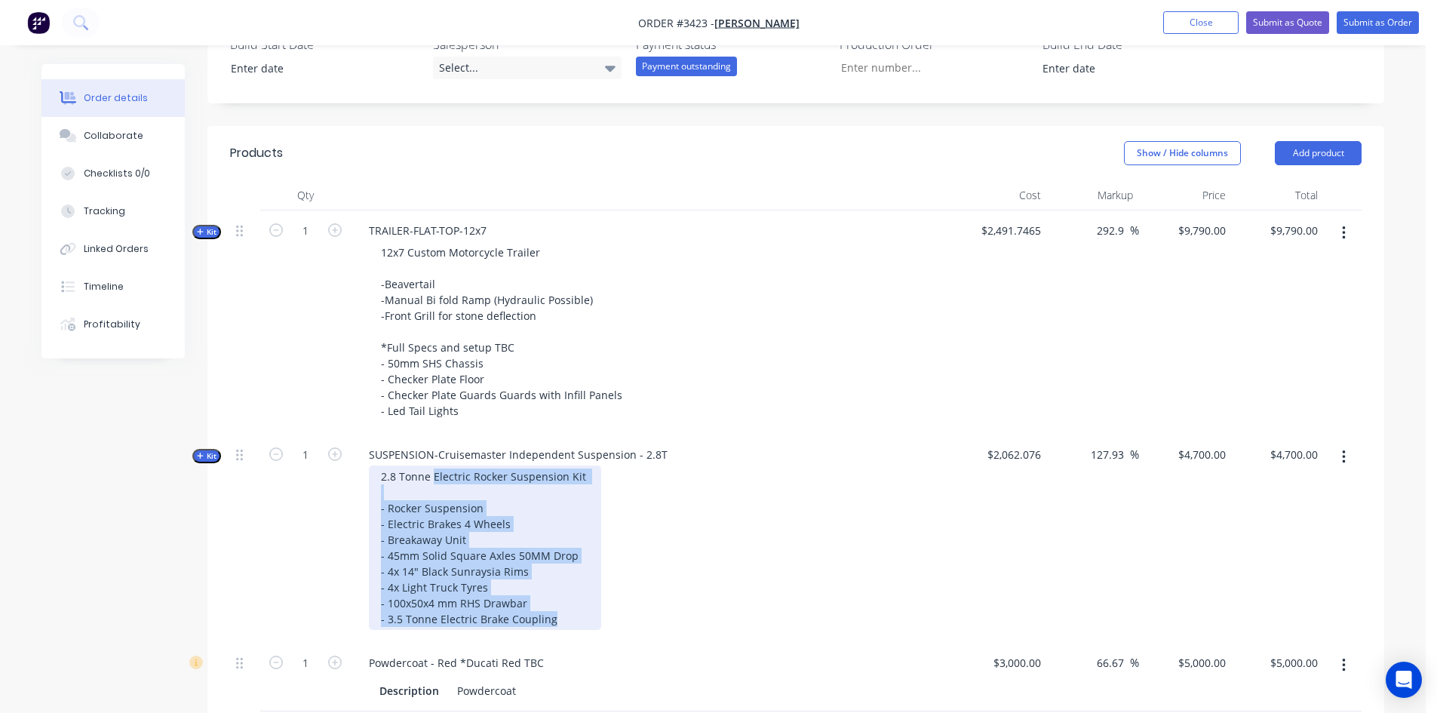
drag, startPoint x: 575, startPoint y: 621, endPoint x: 434, endPoint y: 471, distance: 206.5
click at [434, 471] on div "2.8 Tonne Electric Rocker Suspension Kit - Rocker Suspension - Electric Brakes …" at bounding box center [485, 547] width 232 height 164
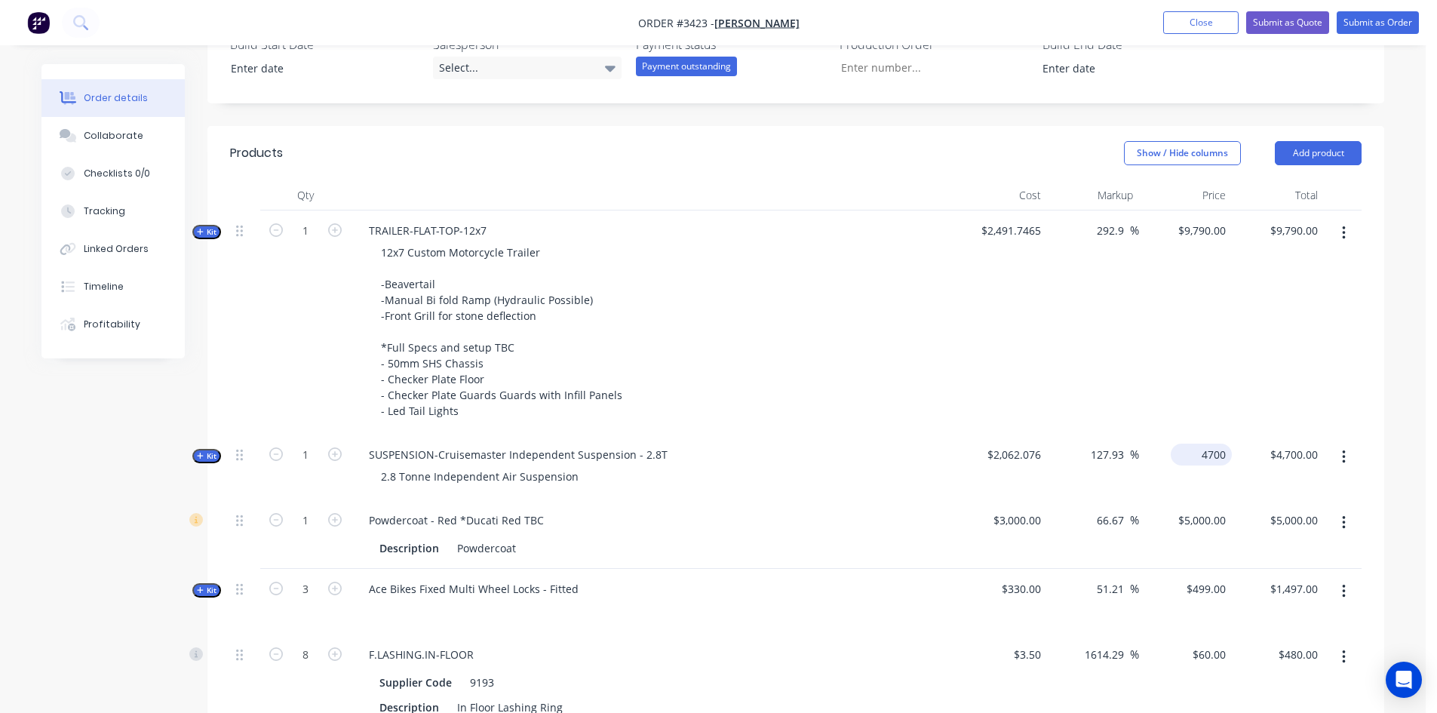
click at [1201, 450] on input "4700" at bounding box center [1204, 454] width 55 height 22
type input "12500"
type input "506.19"
type input "$12,500.00"
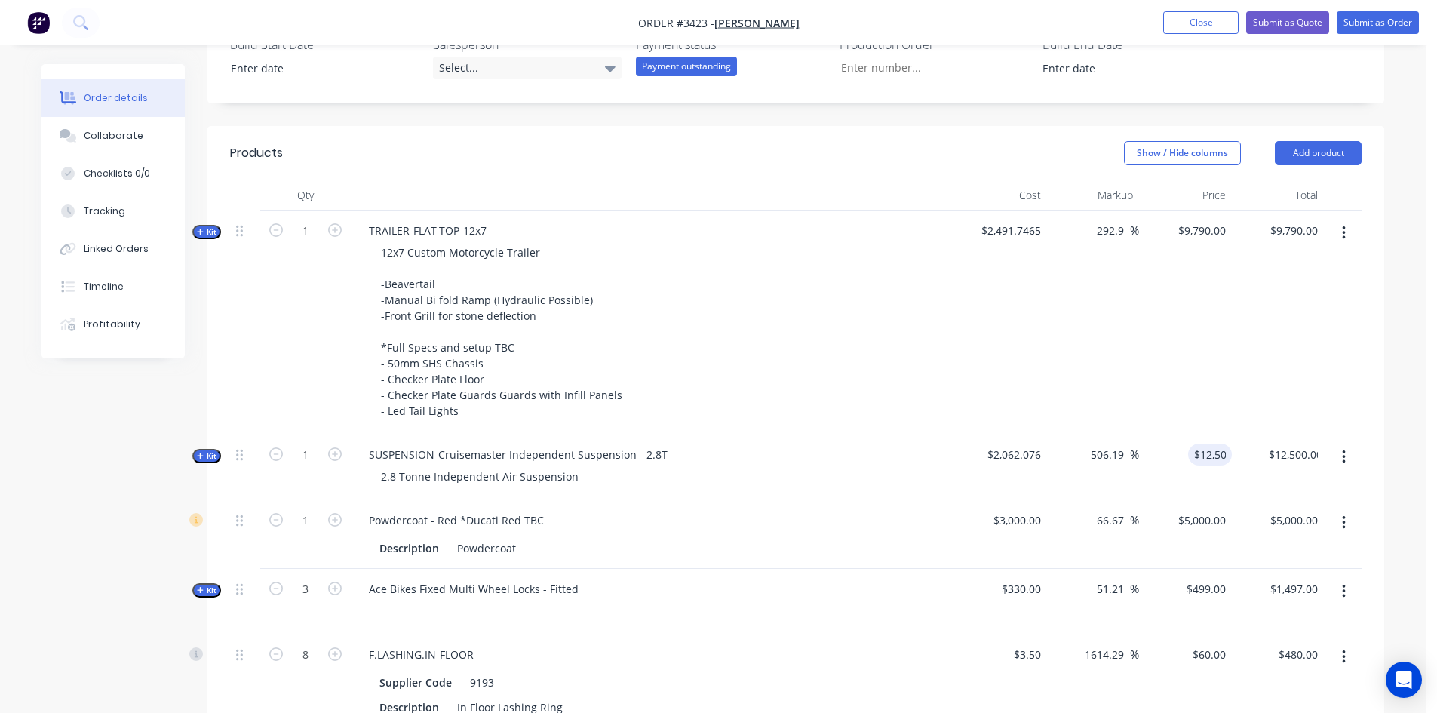
click at [846, 484] on div "2.8 Tonne Independent Air Suspension" at bounding box center [652, 476] width 591 height 22
click at [1039, 448] on span "$2,062.076" at bounding box center [1000, 455] width 81 height 16
click at [945, 444] on div "Kit 1 SUSPENSION-Cruisemaster Independent Suspension - 2.8T 2.8 Tonne Independe…" at bounding box center [795, 467] width 1131 height 66
click at [1024, 450] on span "$2,062.076" at bounding box center [1000, 455] width 81 height 16
drag, startPoint x: 1214, startPoint y: 451, endPoint x: 724, endPoint y: 489, distance: 491.8
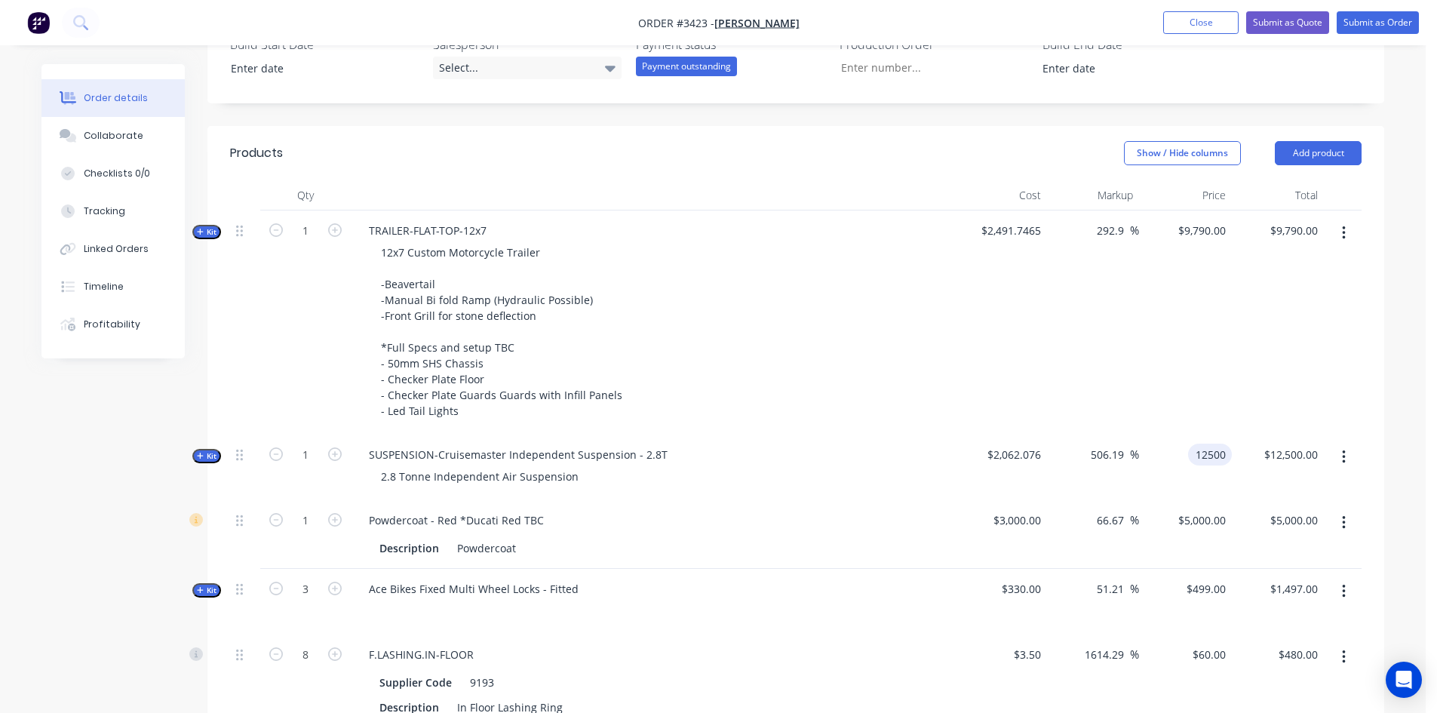
click at [796, 489] on div "SUSPENSION-Cruisemaster Independent Suspension - 2.8T 2.8 Tonne Independent Air…" at bounding box center [652, 467] width 603 height 66
type input "$12,500.00"
drag, startPoint x: 662, startPoint y: 455, endPoint x: 364, endPoint y: 463, distance: 298.0
click at [364, 463] on div "SUSPENSION-Cruisemaster Independent Suspension - 2.8T" at bounding box center [518, 454] width 323 height 22
click at [1349, 459] on button "button" at bounding box center [1343, 456] width 35 height 27
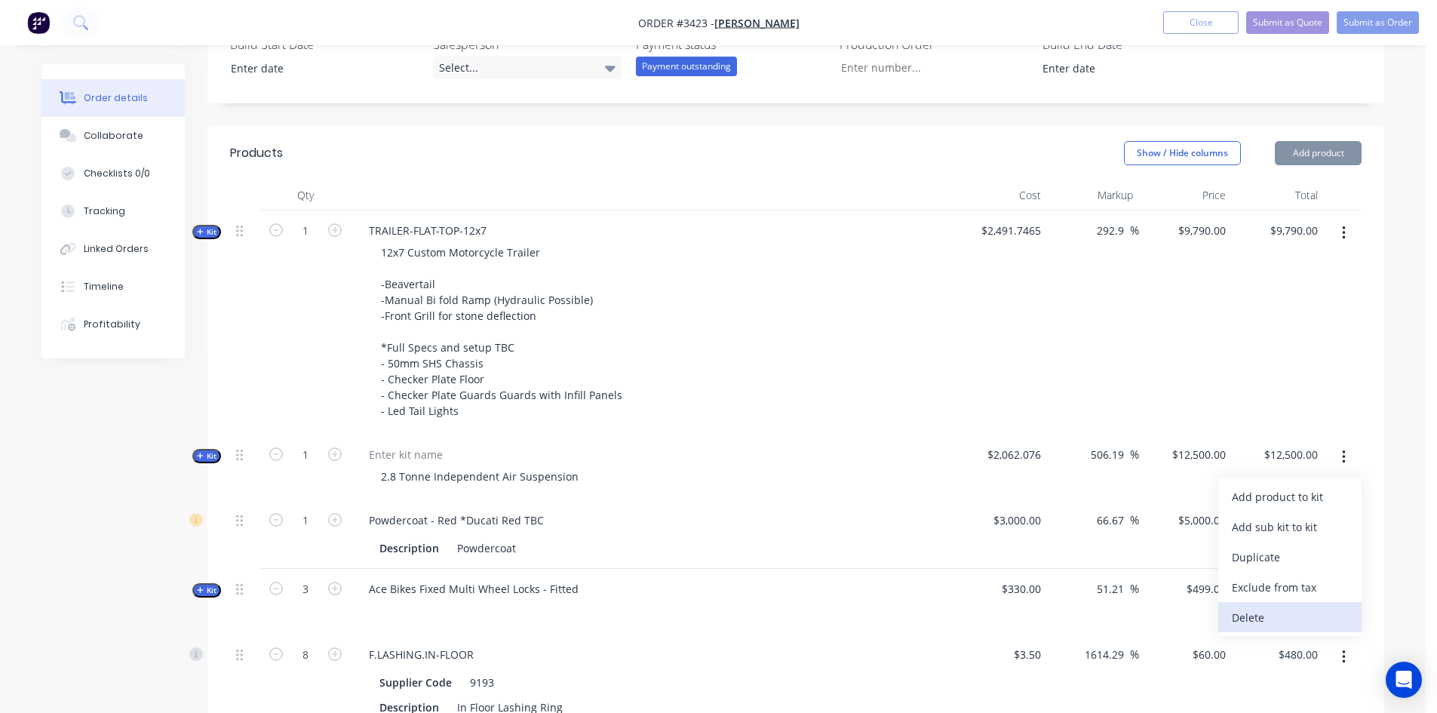
click at [1250, 623] on div "Delete" at bounding box center [1290, 617] width 116 height 22
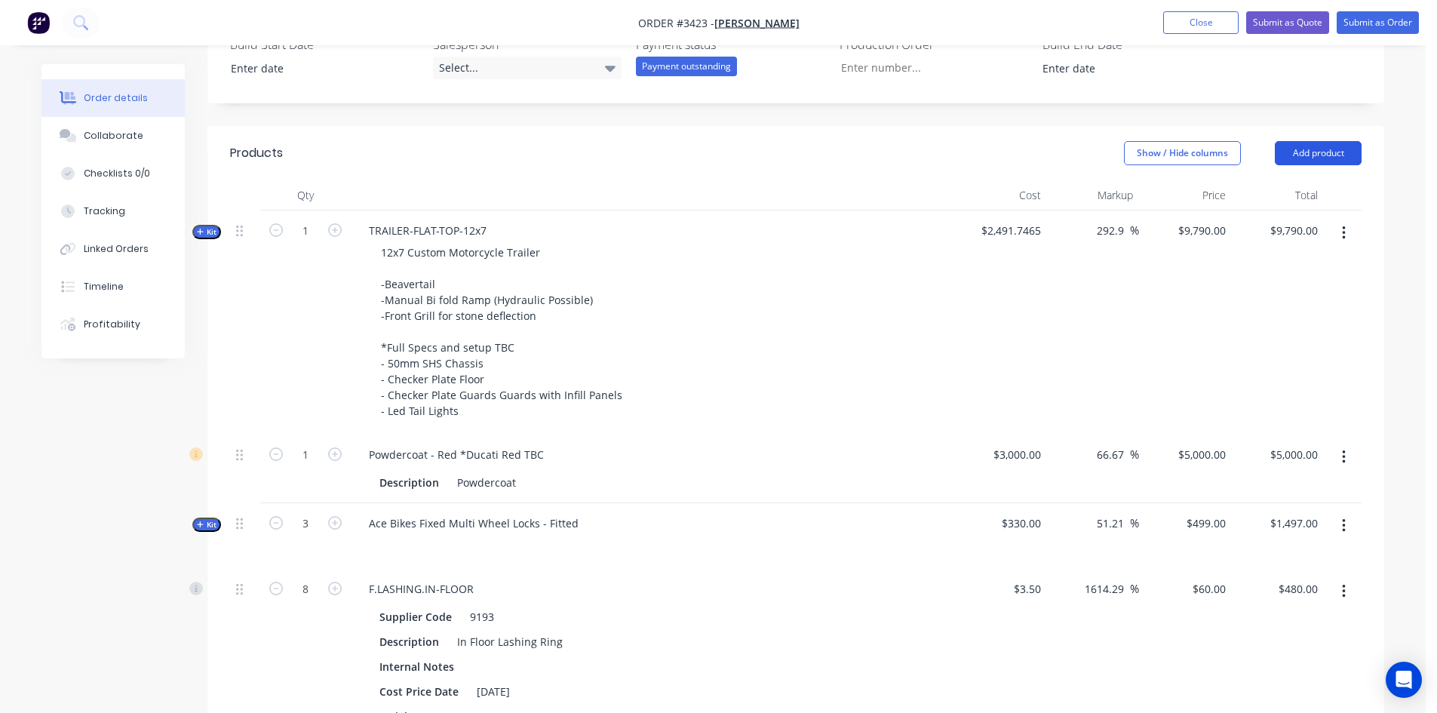
click at [1340, 152] on button "Add product" at bounding box center [1318, 153] width 87 height 24
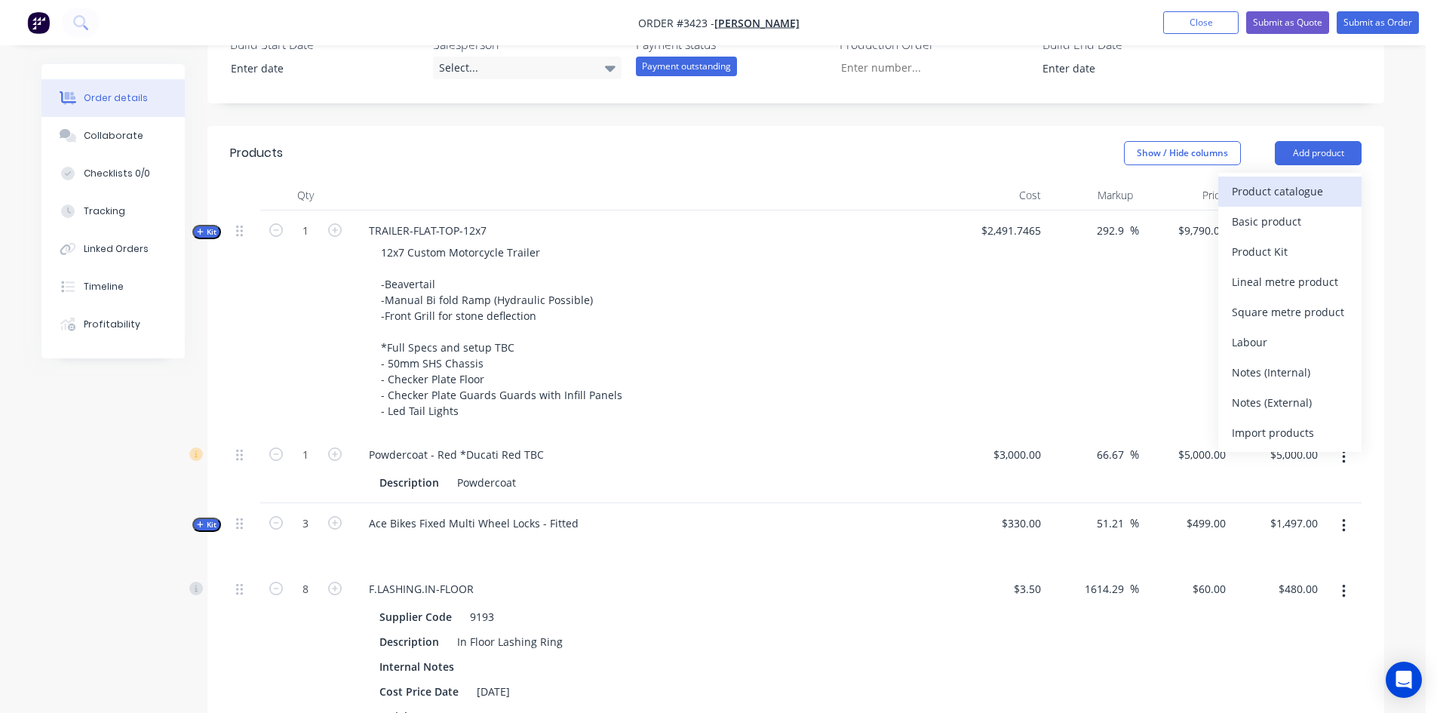
click at [1315, 184] on div "Product catalogue" at bounding box center [1290, 191] width 116 height 22
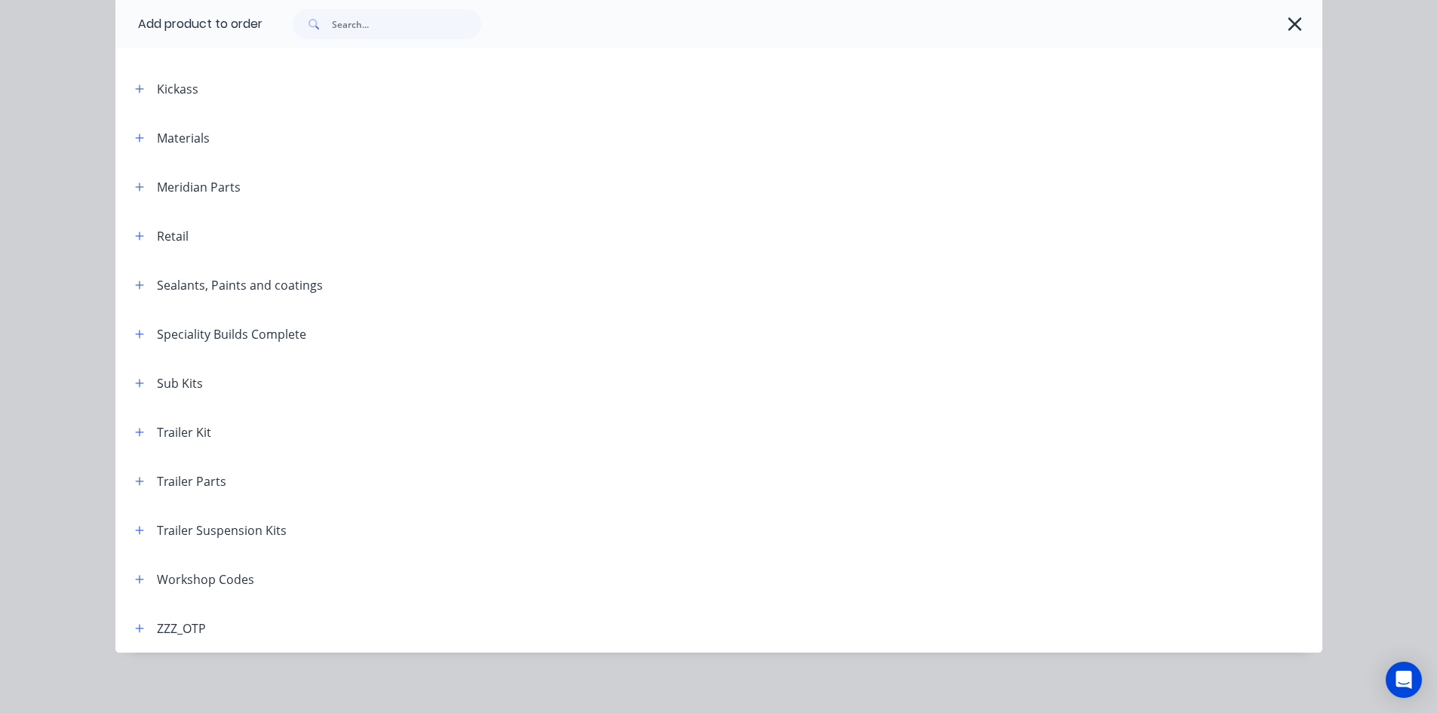
scroll to position [548, 0]
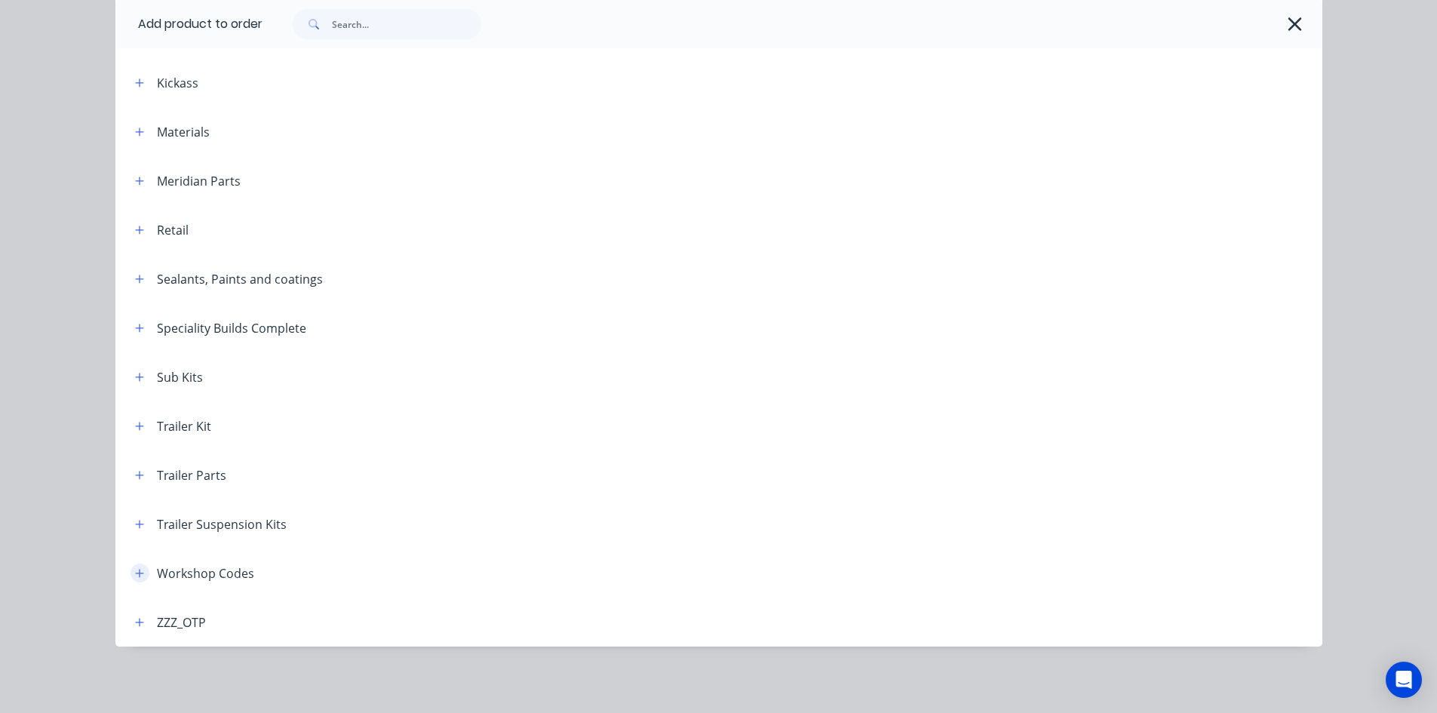
click at [135, 579] on button "button" at bounding box center [139, 572] width 19 height 19
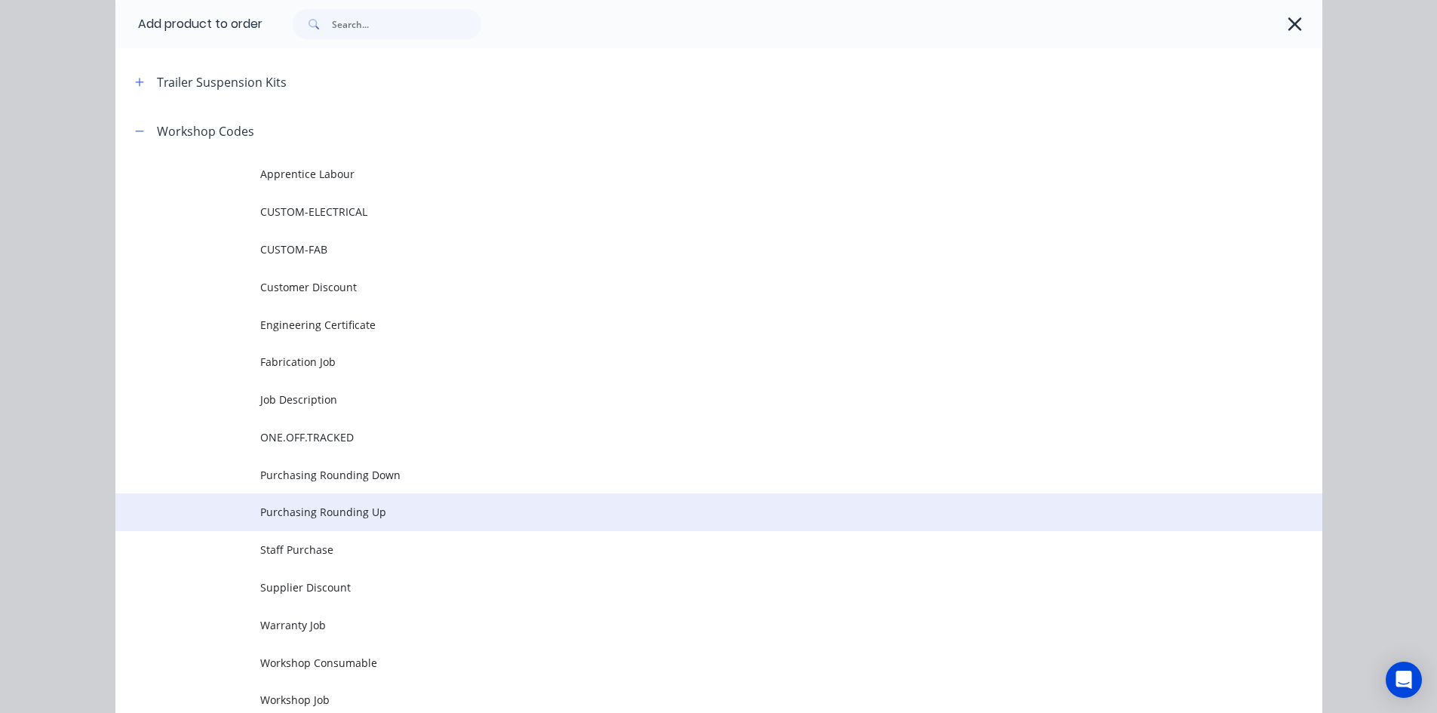
scroll to position [1001, 0]
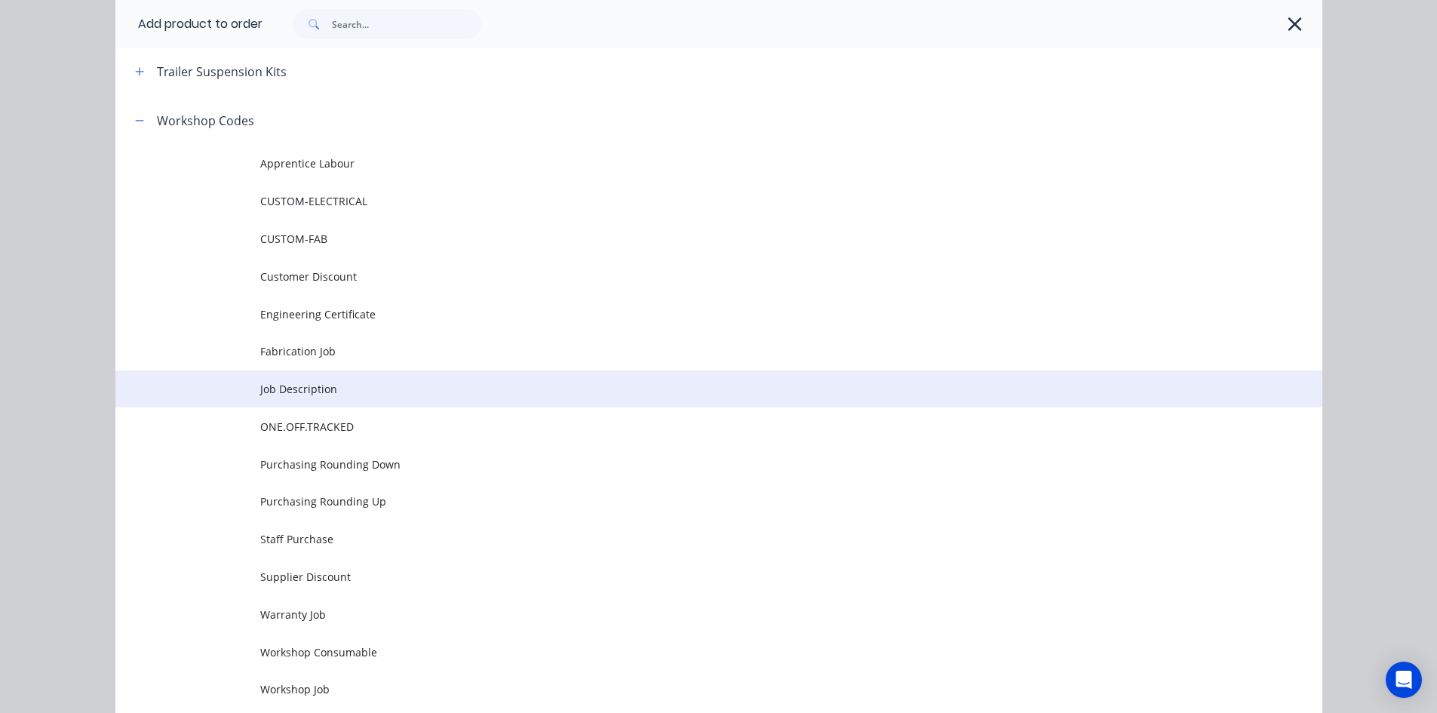
click at [321, 383] on span "Job Description" at bounding box center [684, 389] width 849 height 16
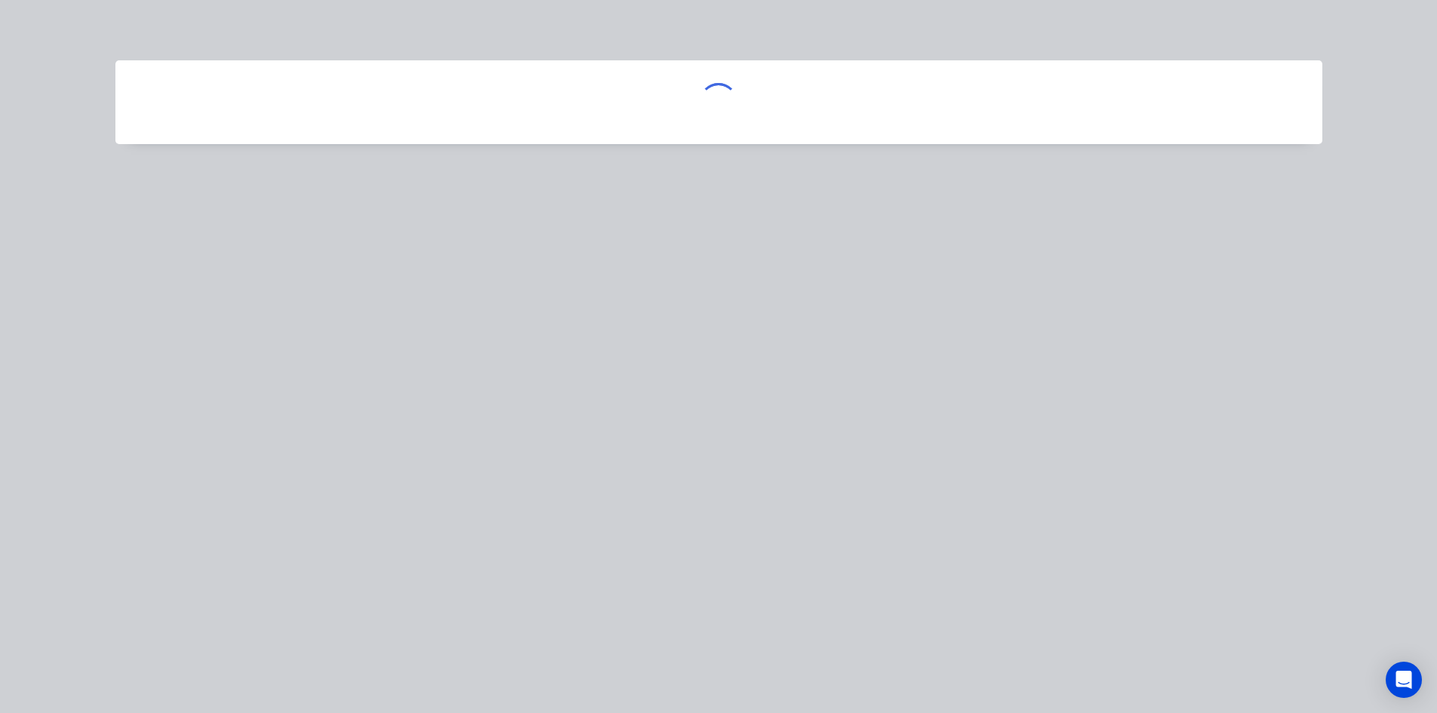
scroll to position [0, 0]
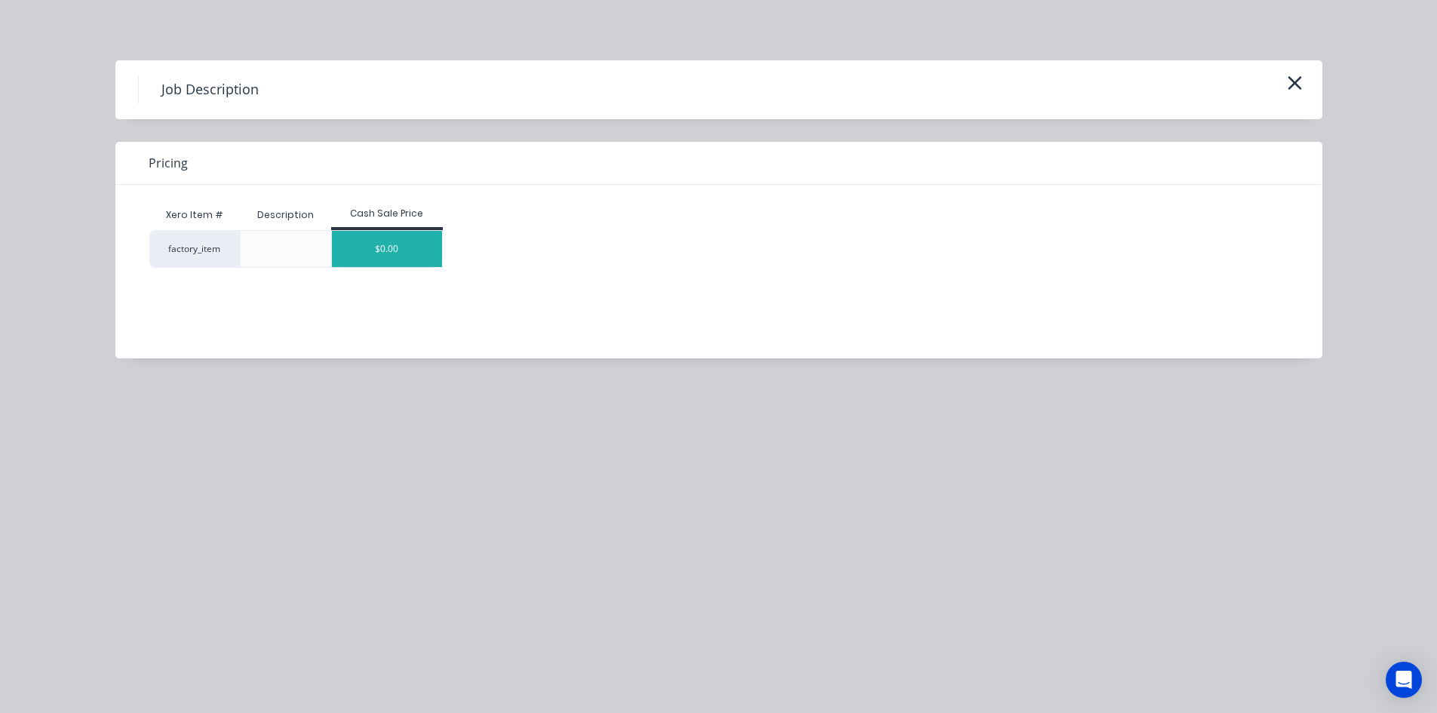
click at [395, 259] on div "$0.00" at bounding box center [387, 249] width 110 height 36
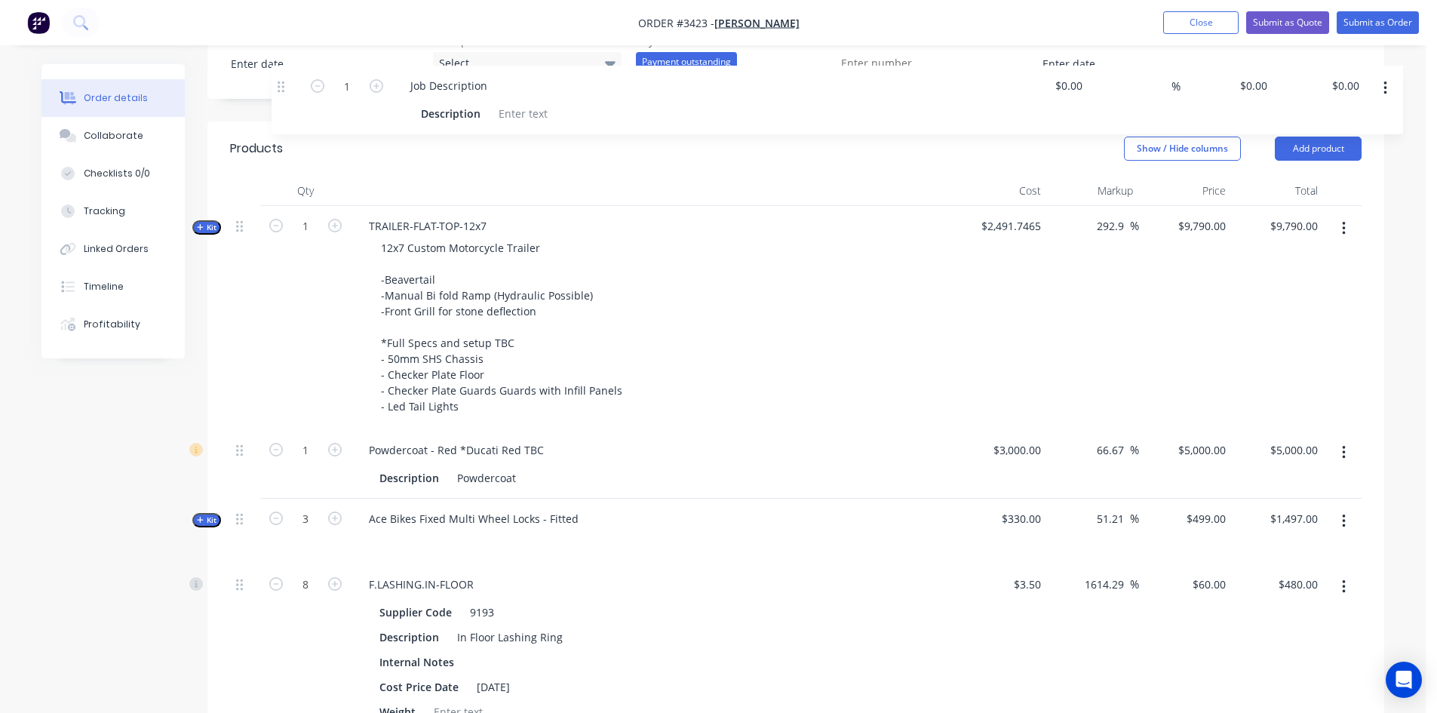
scroll to position [442, 0]
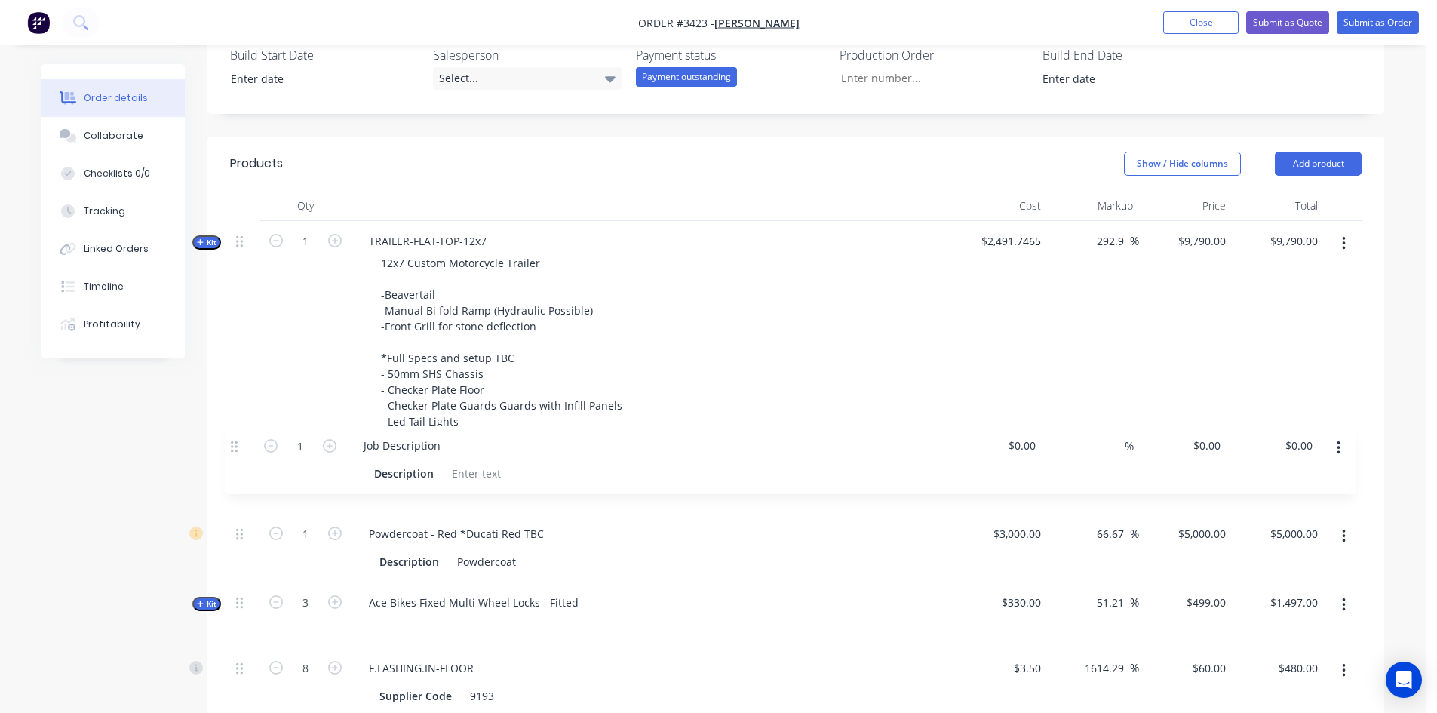
drag, startPoint x: 236, startPoint y: 482, endPoint x: 235, endPoint y: 441, distance: 40.7
drag, startPoint x: 443, startPoint y: 473, endPoint x: 209, endPoint y: 481, distance: 234.0
click at [1039, 465] on input at bounding box center [1038, 465] width 17 height 22
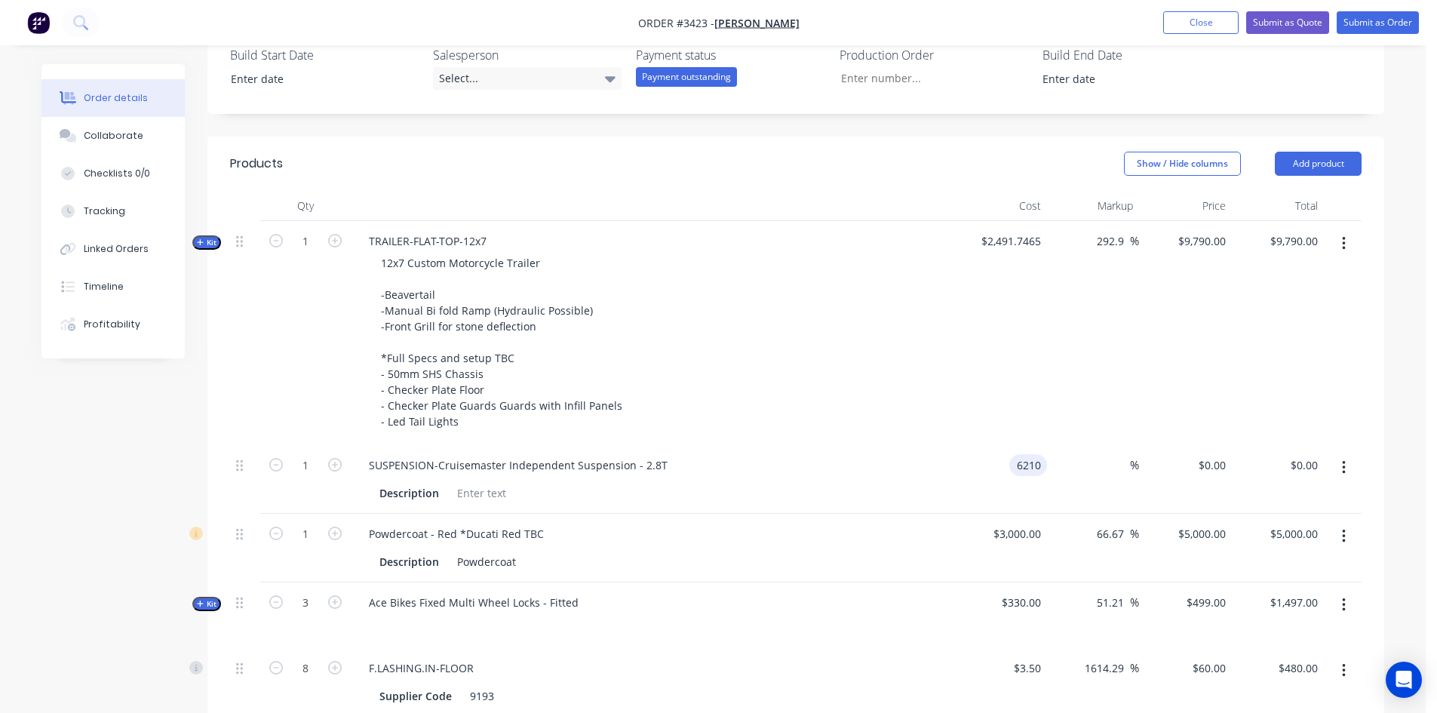
type input "$6,210.00"
click at [969, 484] on div "$6,210.00 6210" at bounding box center [1000, 479] width 93 height 69
click at [1215, 466] on input "6210" at bounding box center [1204, 465] width 55 height 22
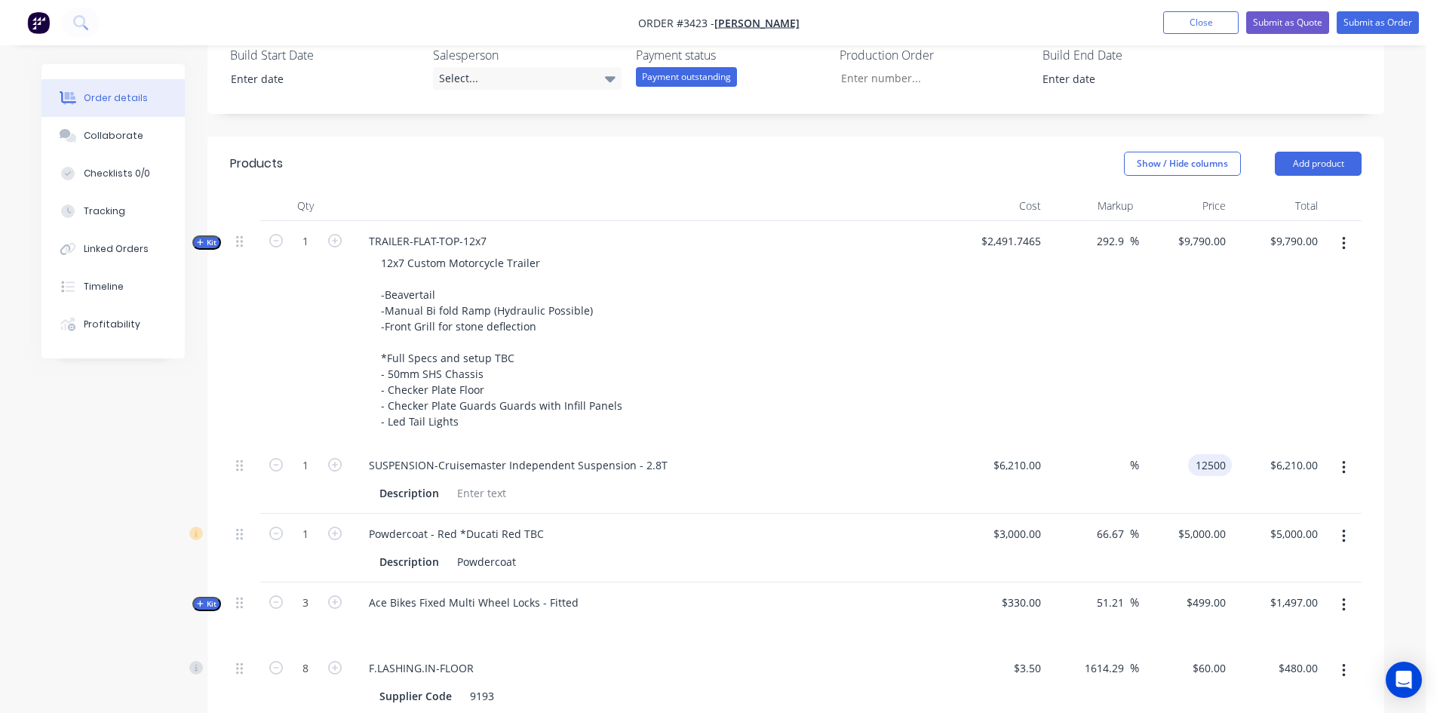
type input "12500"
click at [879, 485] on div "Description" at bounding box center [649, 493] width 552 height 22
type input "101.29"
type input "$12,500.00"
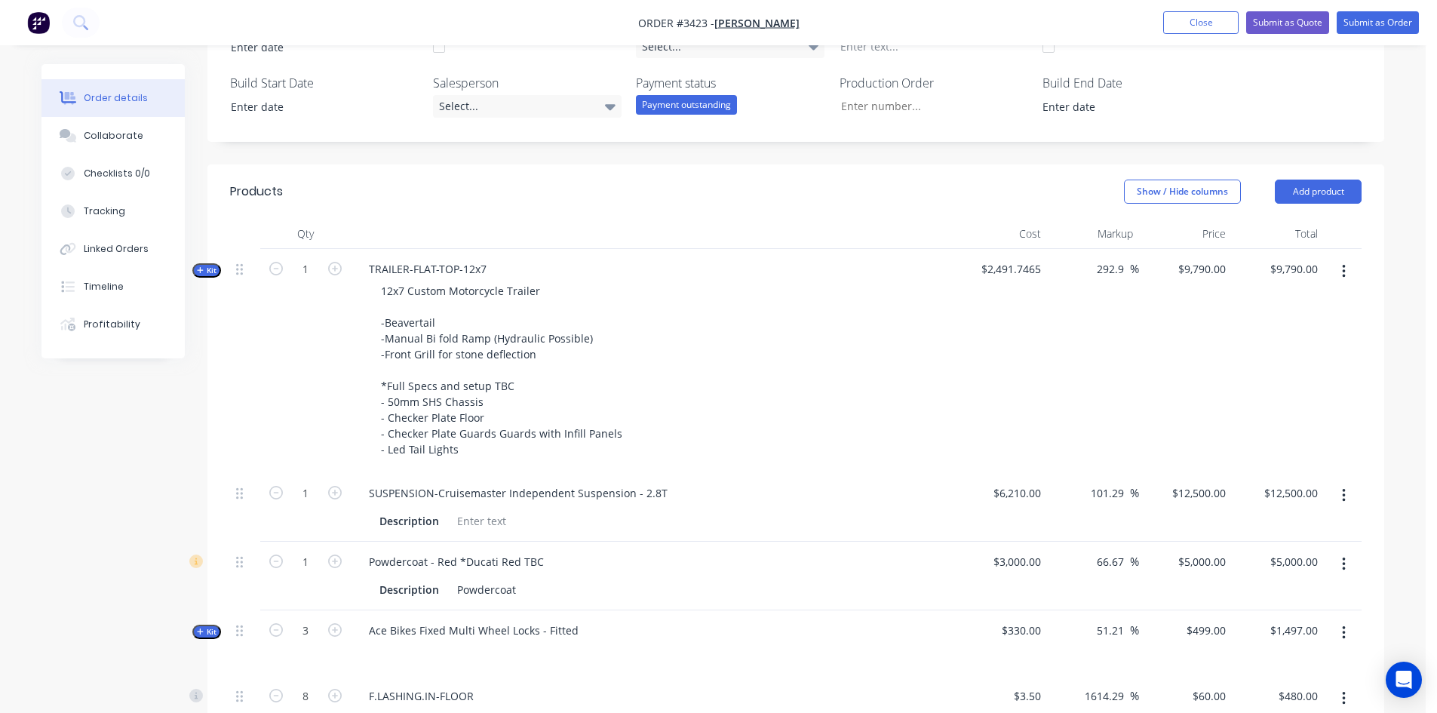
scroll to position [489, 0]
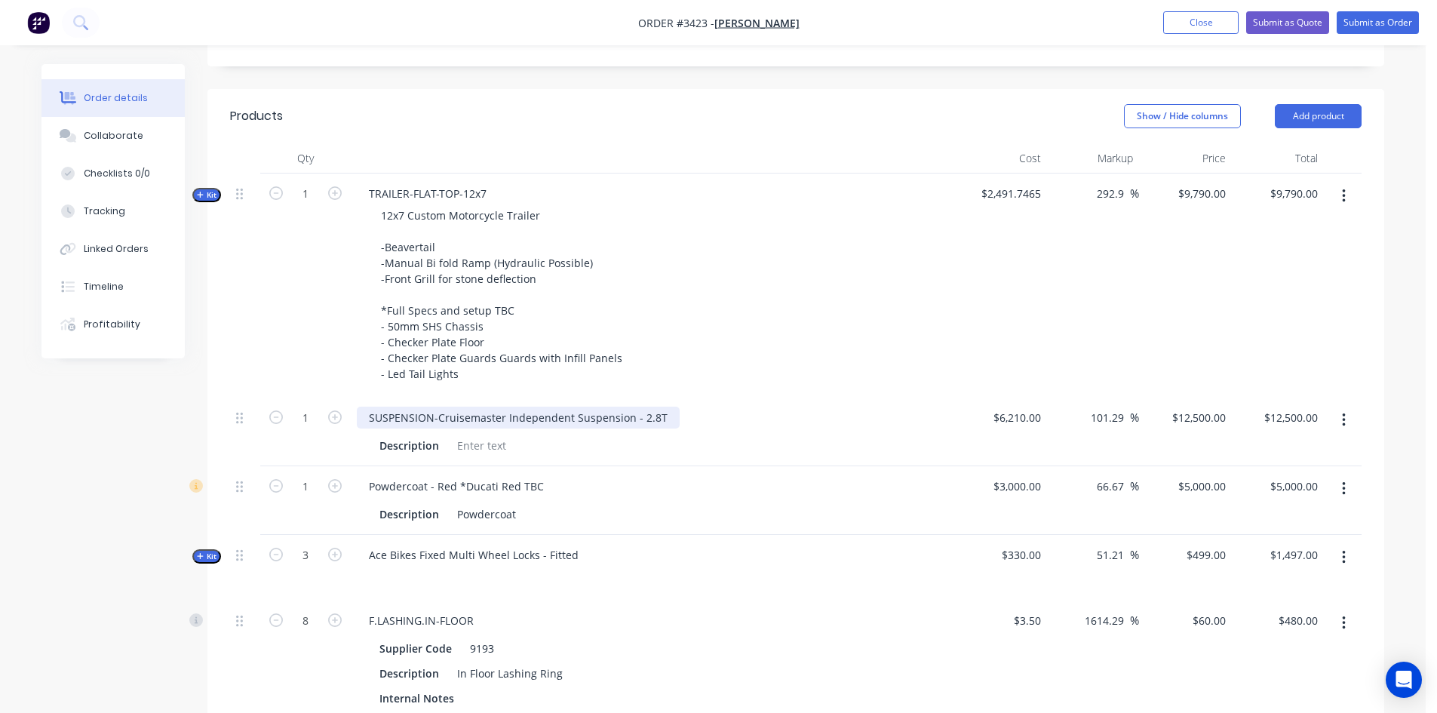
click at [661, 416] on div "SUSPENSION-Cruisemaster Independent Suspension - 2.8T" at bounding box center [518, 418] width 323 height 22
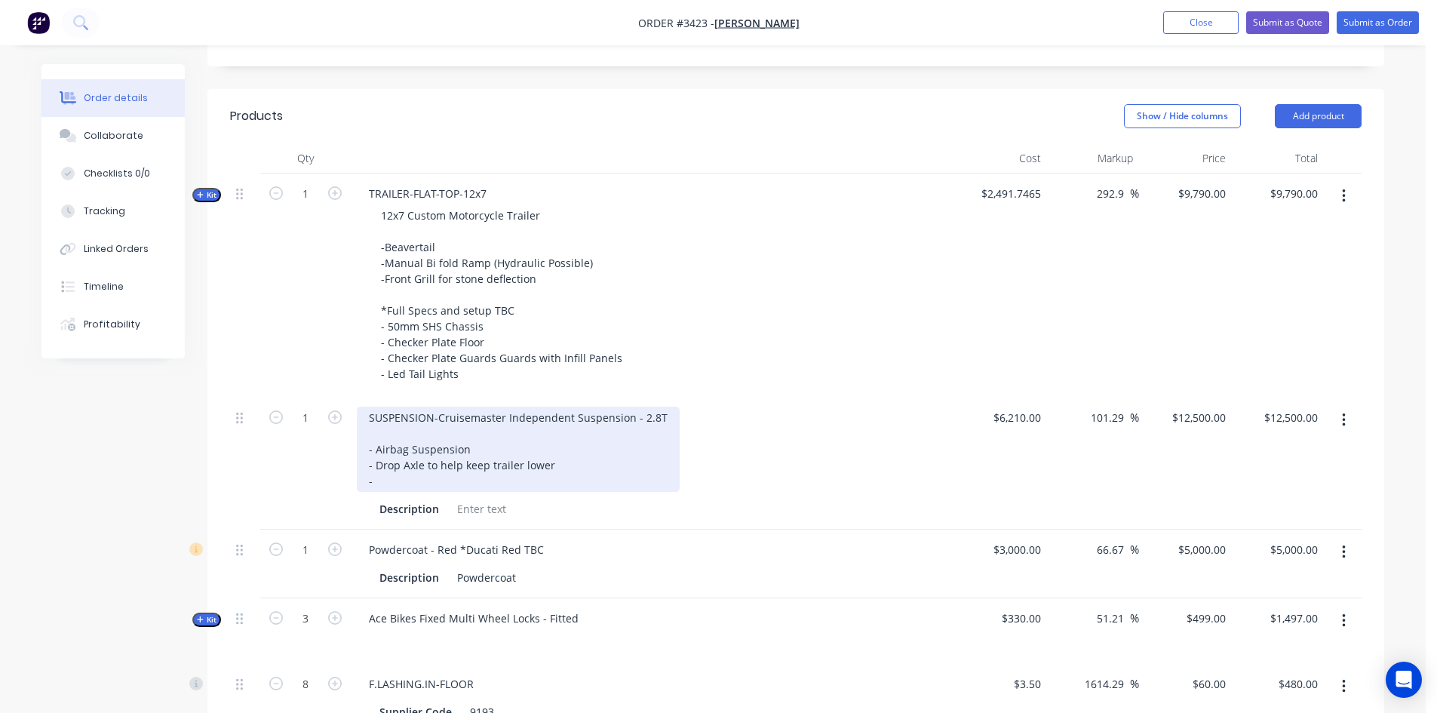
drag, startPoint x: 368, startPoint y: 438, endPoint x: 612, endPoint y: 426, distance: 243.9
click at [368, 437] on div "SUSPENSION-Cruisemaster Independent Suspension - 2.8T - Airbag Suspension - Dro…" at bounding box center [518, 449] width 323 height 85
click at [371, 449] on div "SUSPENSION-Cruisemaster Independent Suspension - 2.8T -Independent - Airbag Sus…" at bounding box center [518, 449] width 323 height 85
click at [377, 492] on div "SUSPENSION-Cruisemaster Independent Suspension - 2.8T - Independent - Airbag Su…" at bounding box center [518, 449] width 323 height 85
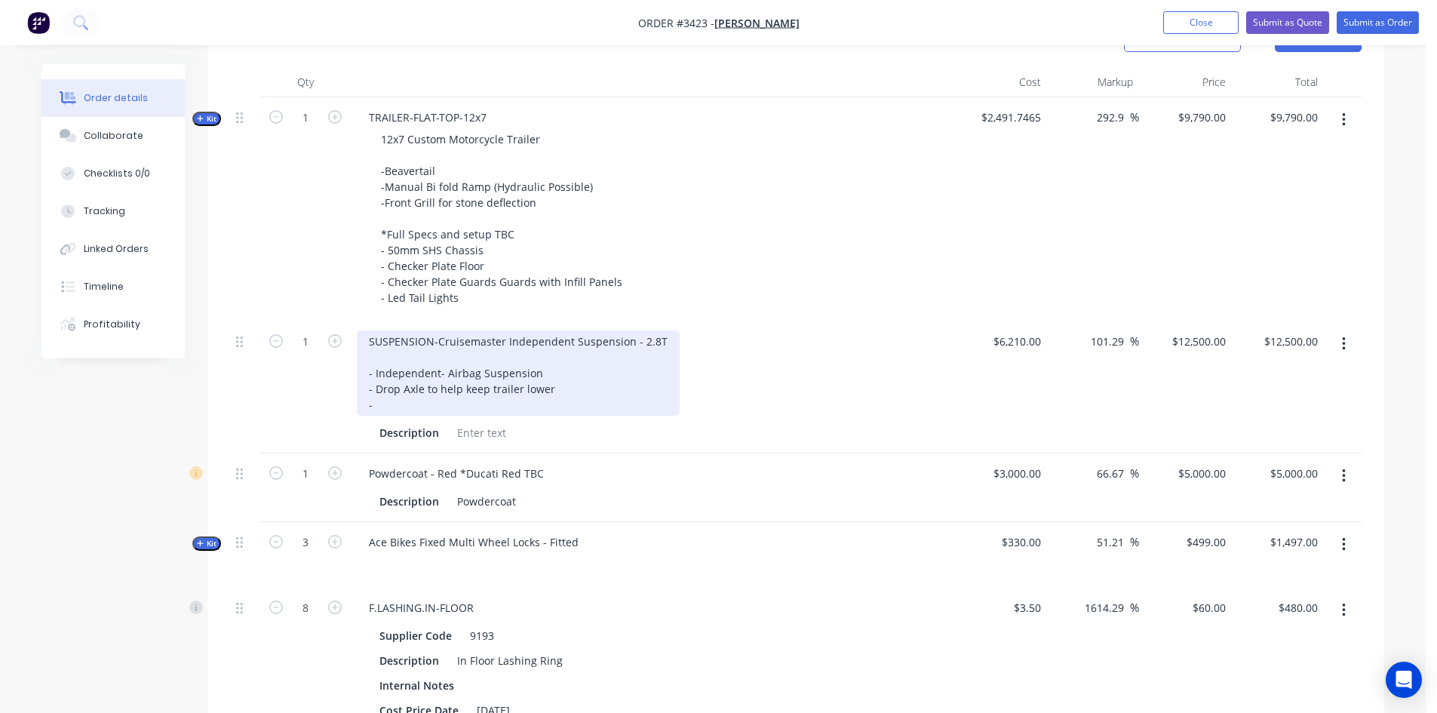
scroll to position [569, 0]
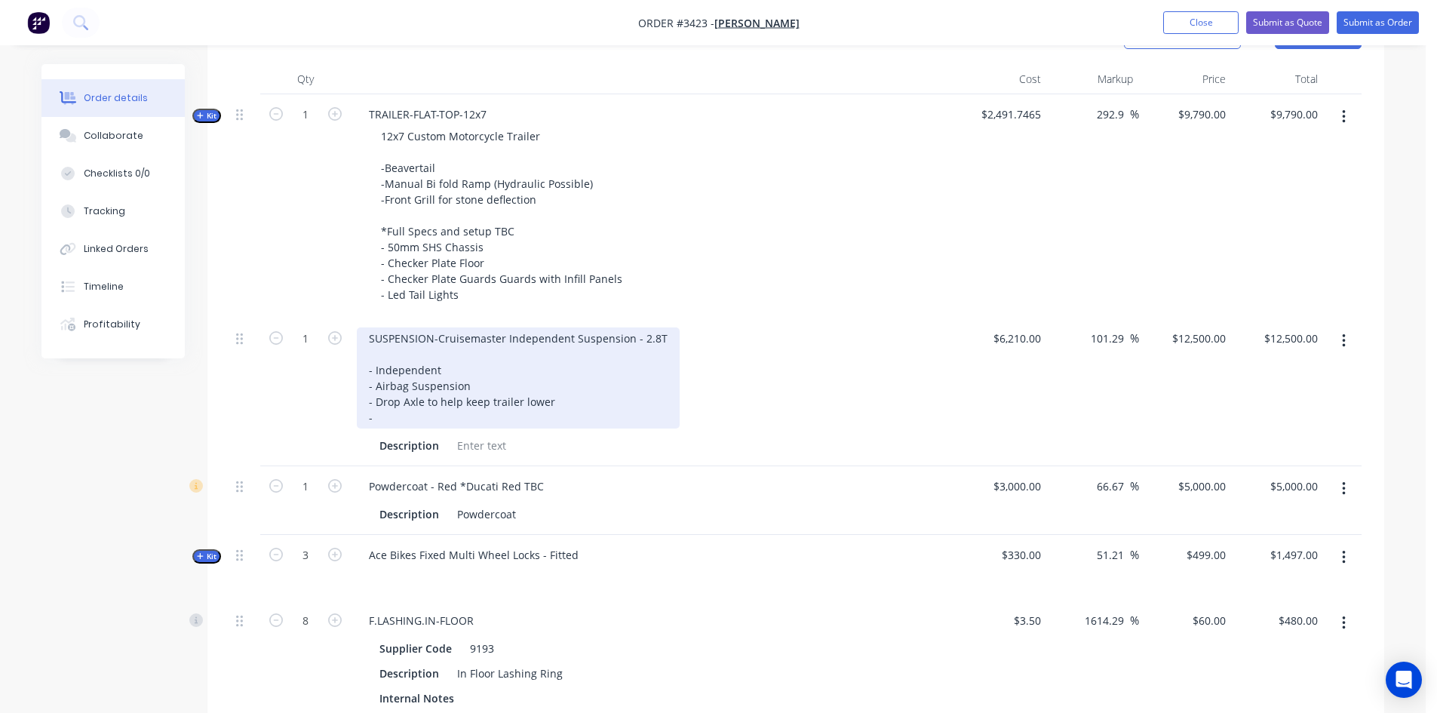
click at [386, 420] on div "SUSPENSION-Cruisemaster Independent Suspension - 2.8T - Independent - Airbag Su…" at bounding box center [518, 377] width 323 height 101
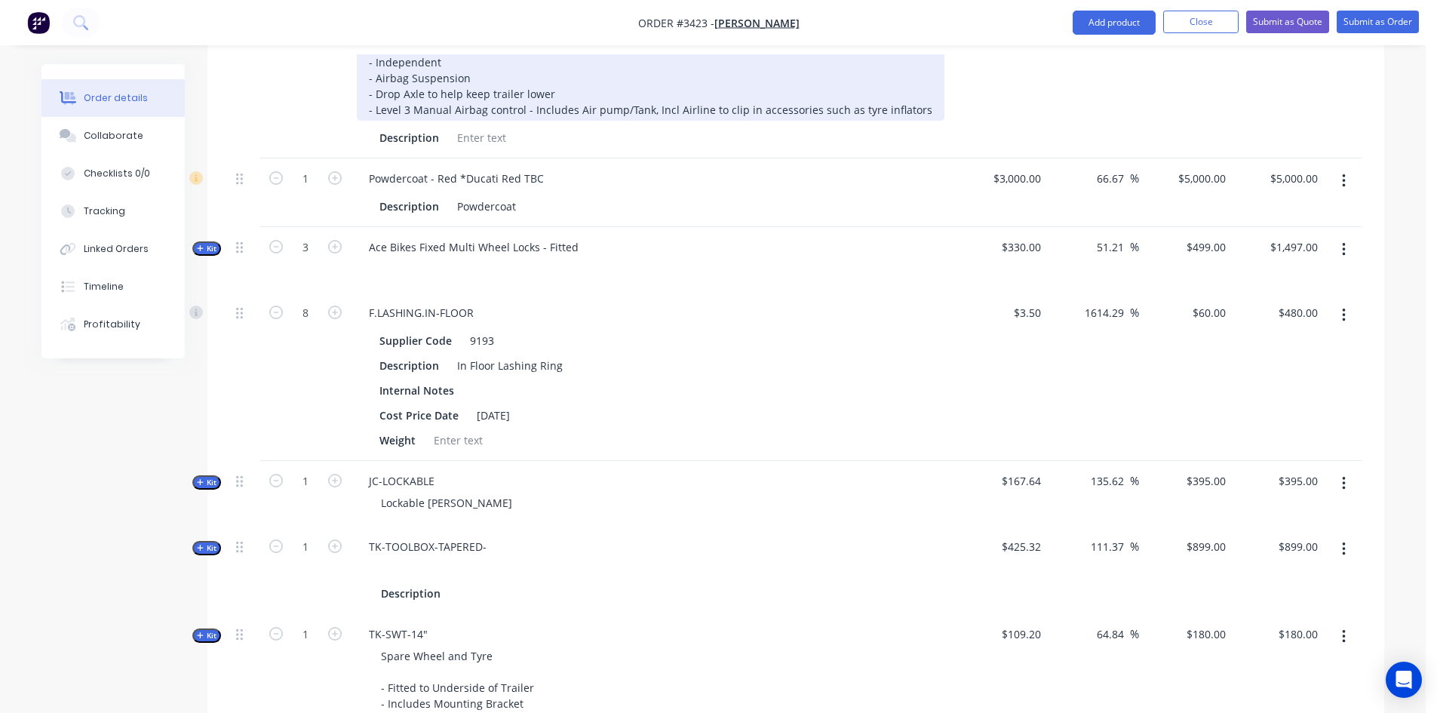
scroll to position [870, 0]
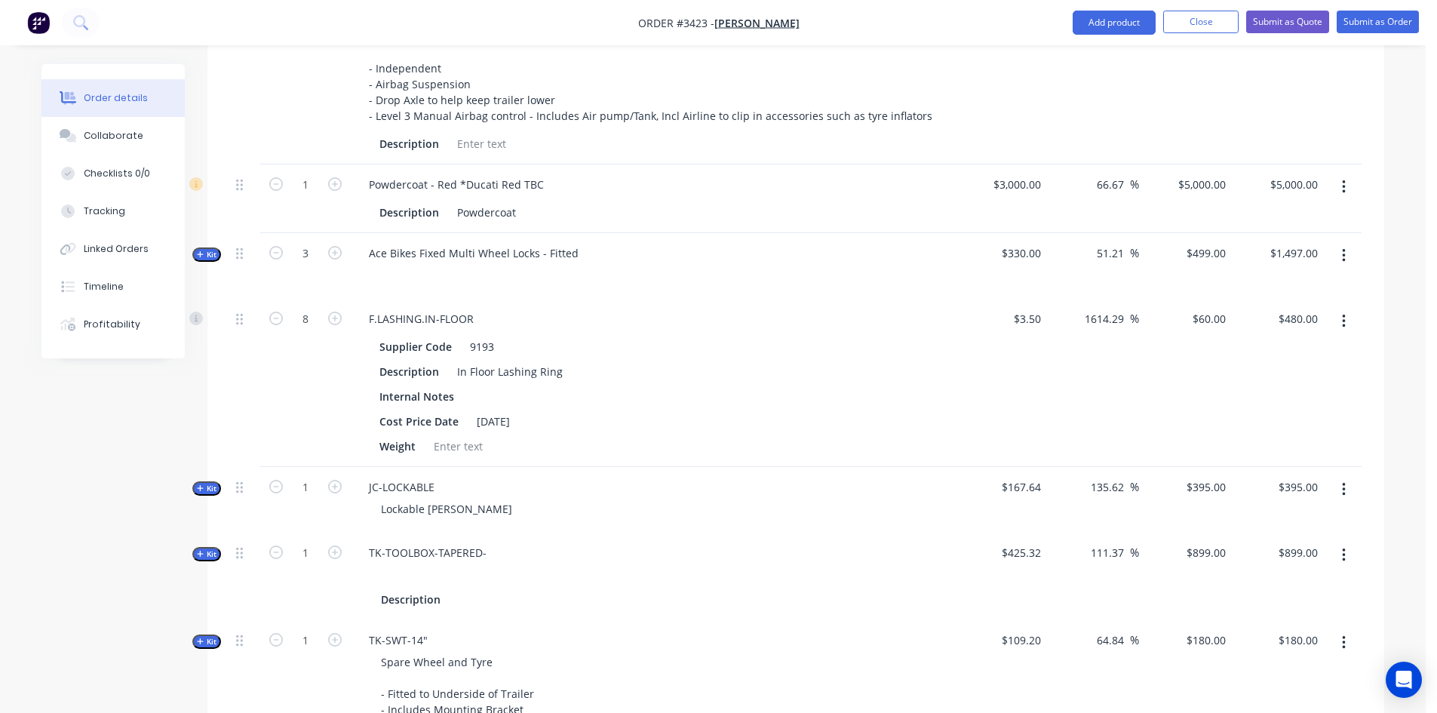
click at [1342, 259] on icon "button" at bounding box center [1344, 255] width 4 height 17
click at [1246, 426] on div "Delete" at bounding box center [1290, 416] width 116 height 22
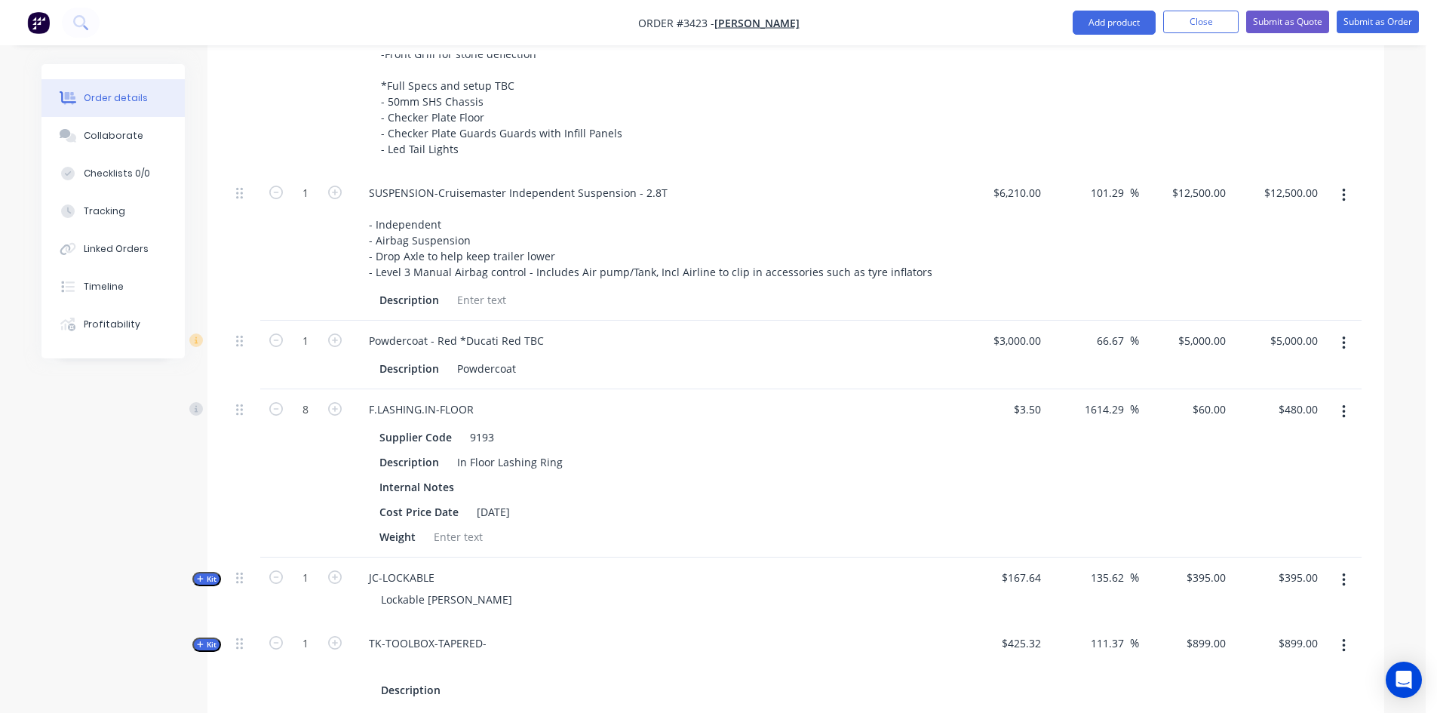
scroll to position [795, 0]
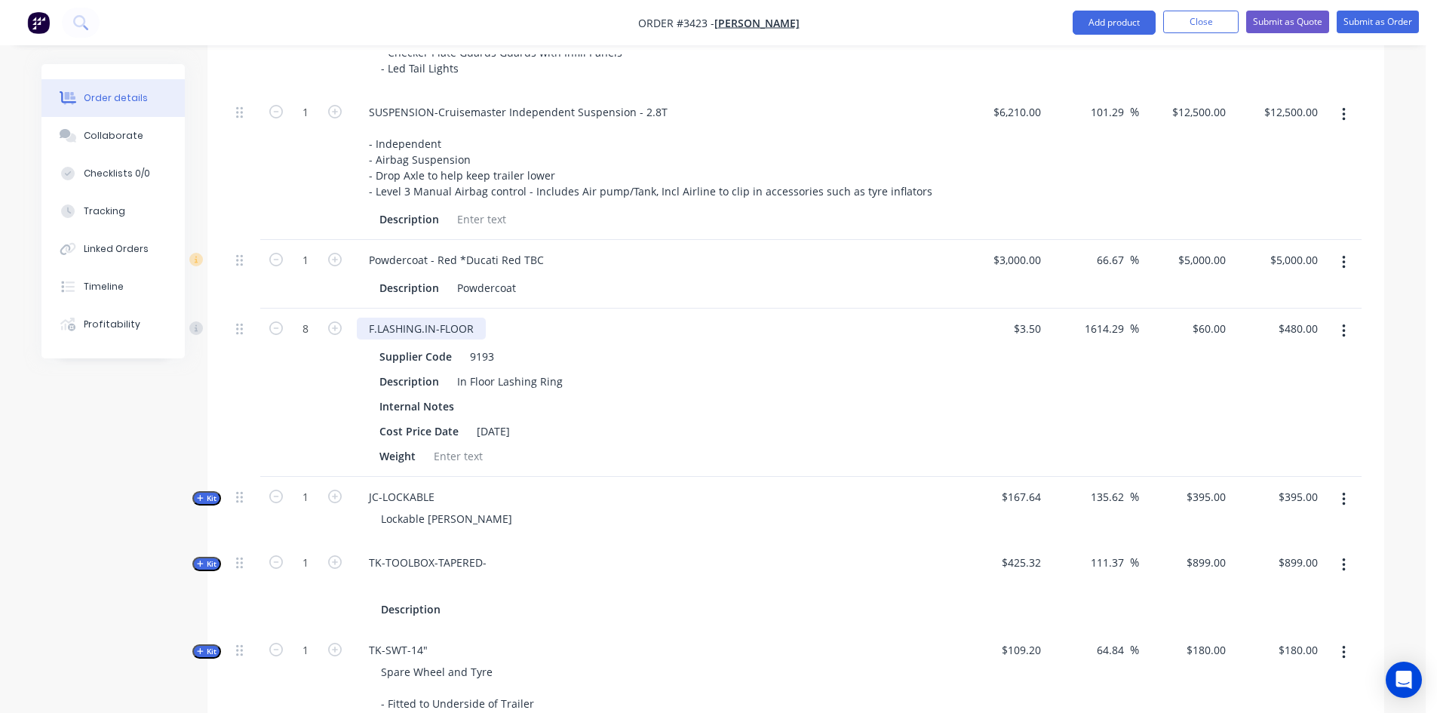
click at [478, 323] on div "F.LASHING.IN-FLOOR" at bounding box center [421, 329] width 129 height 22
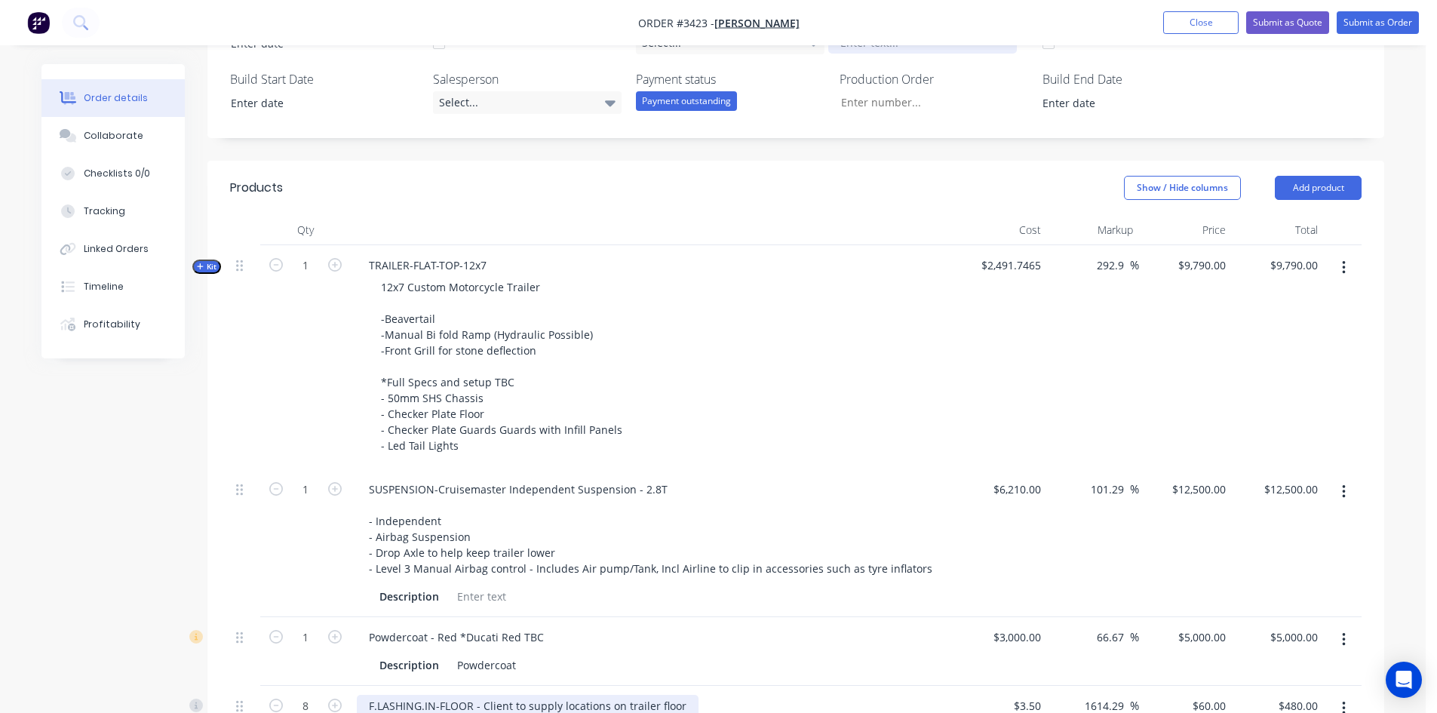
scroll to position [0, 0]
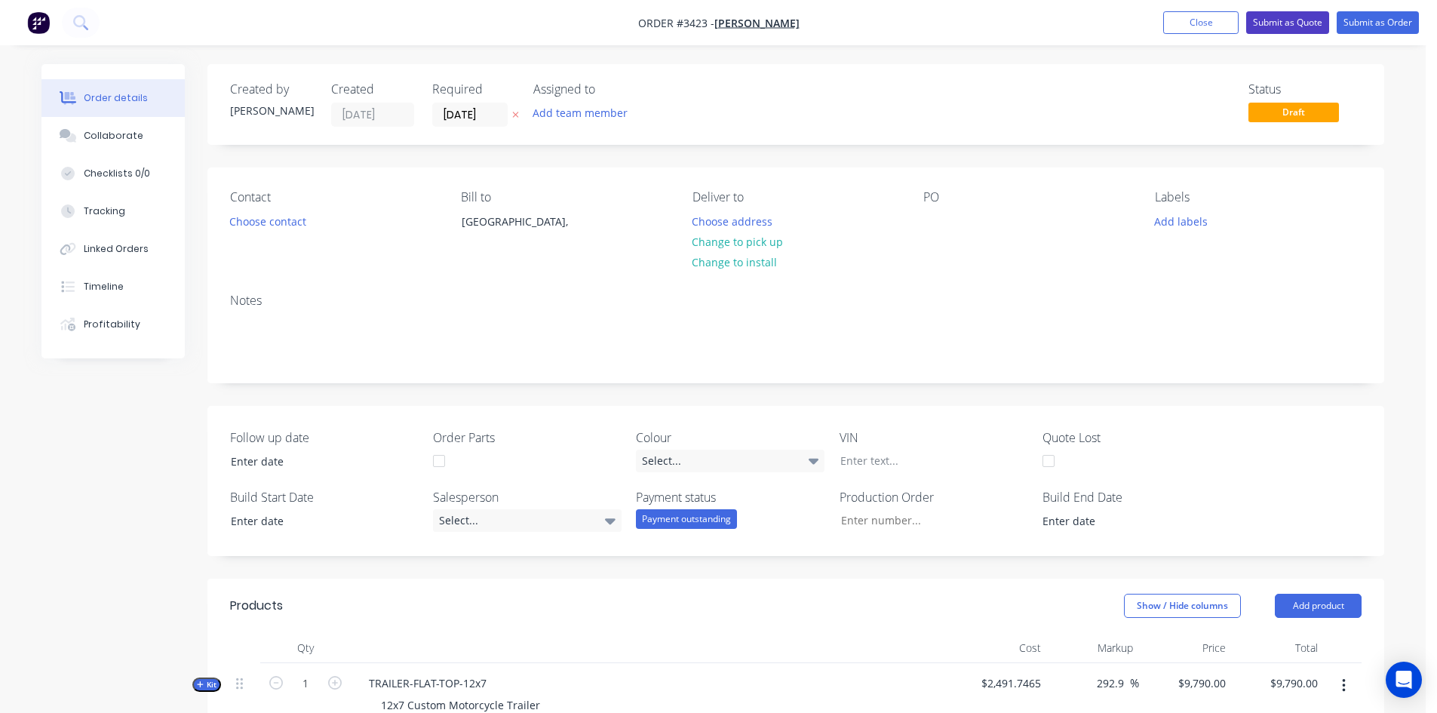
click at [1295, 20] on button "Submit as Quote" at bounding box center [1287, 22] width 83 height 23
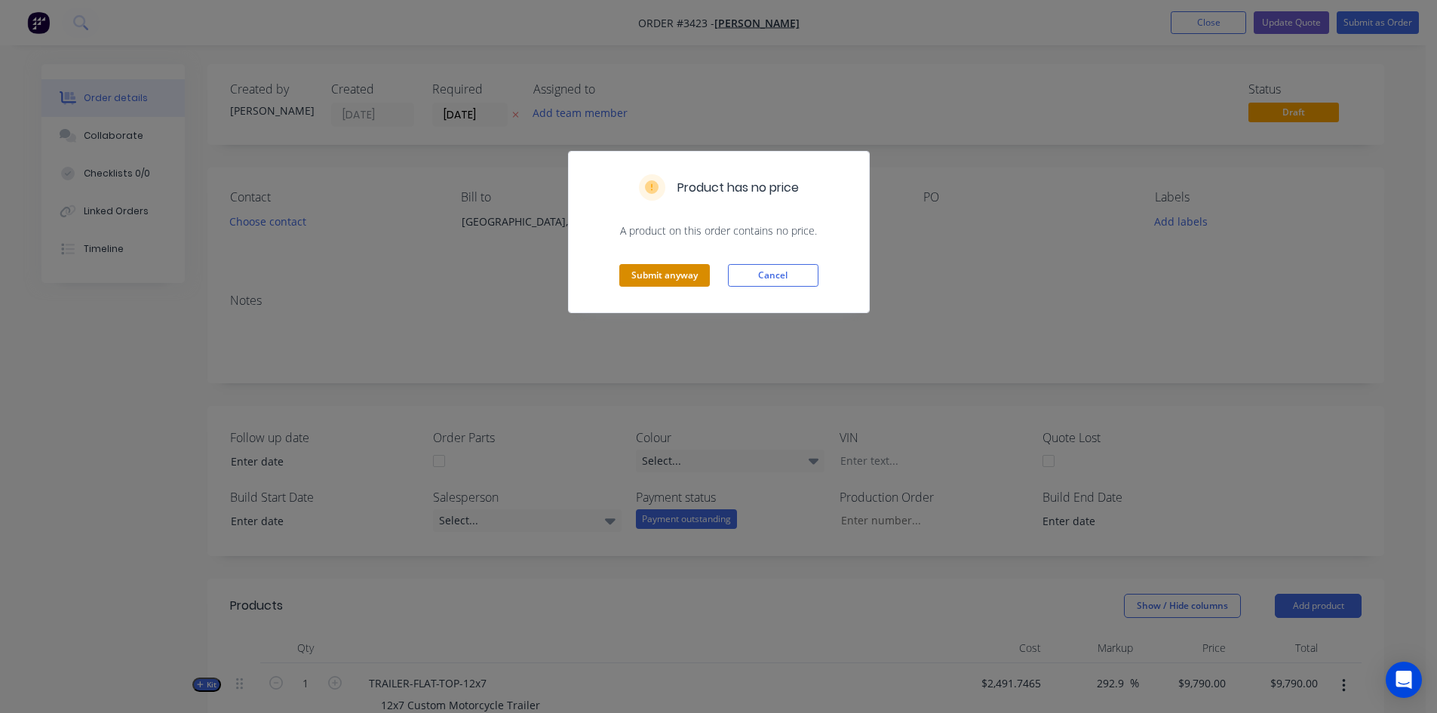
click at [673, 284] on button "Submit anyway" at bounding box center [664, 275] width 91 height 23
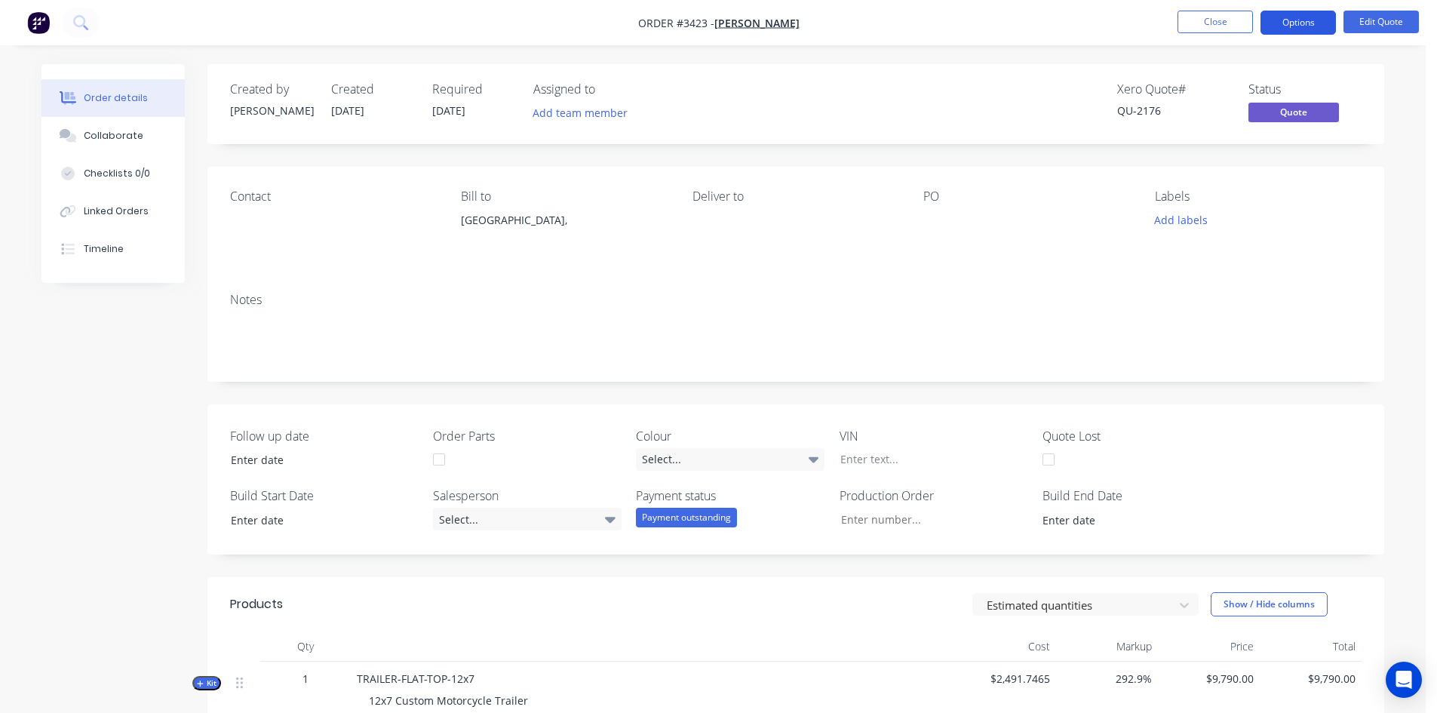
click at [1300, 21] on button "Options" at bounding box center [1297, 23] width 75 height 24
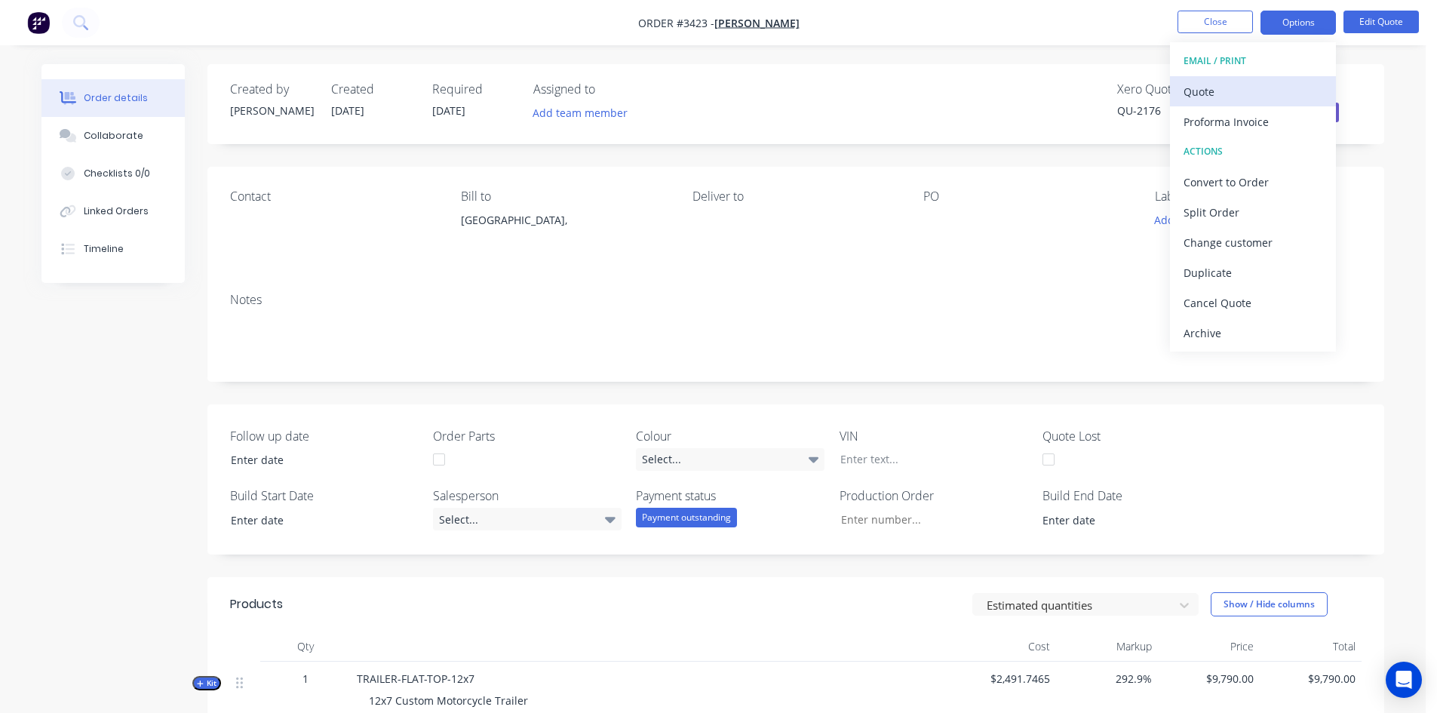
click at [1234, 87] on div "Quote" at bounding box center [1252, 92] width 139 height 22
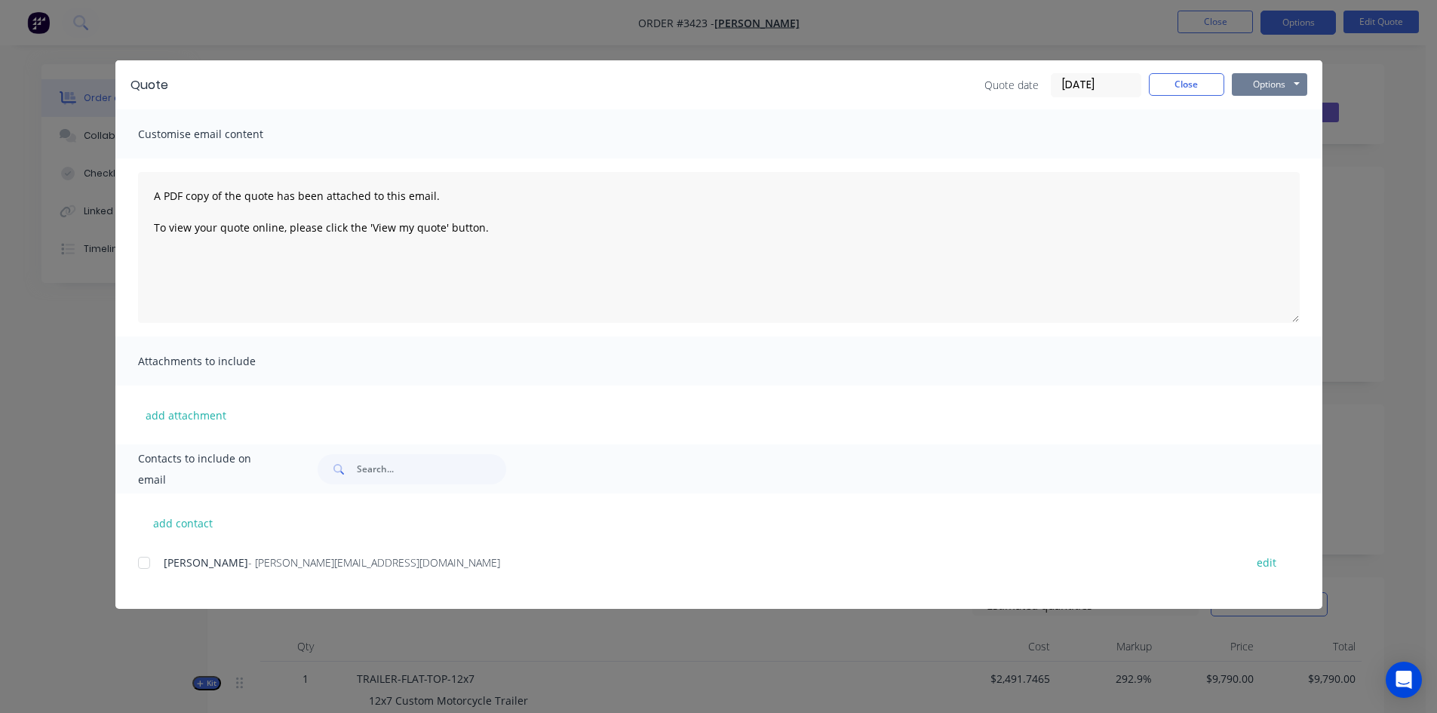
click at [1282, 78] on button "Options" at bounding box center [1269, 84] width 75 height 23
click at [1266, 130] on button "Print" at bounding box center [1280, 136] width 97 height 25
click at [1209, 85] on button "Close" at bounding box center [1186, 84] width 75 height 23
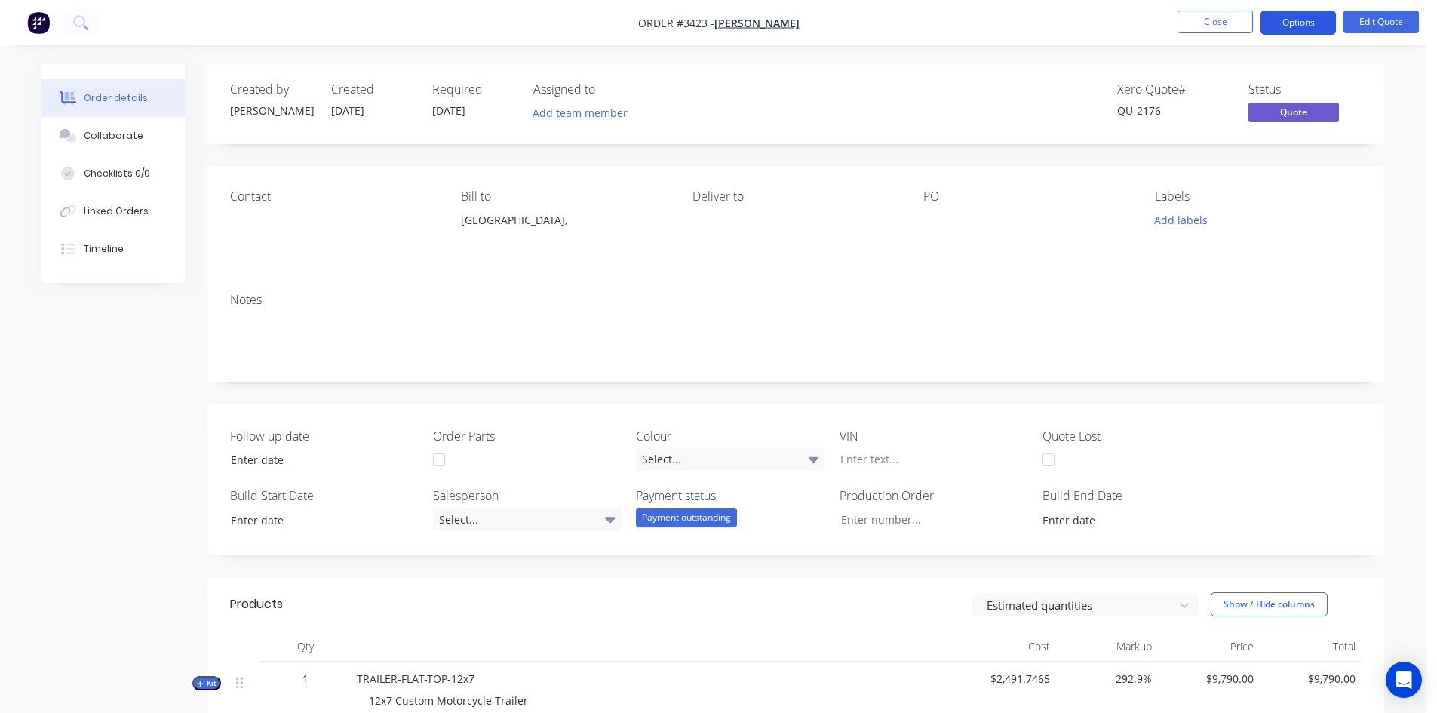
click at [1302, 25] on button "Options" at bounding box center [1297, 23] width 75 height 24
click at [1205, 17] on button "Close" at bounding box center [1214, 22] width 75 height 23
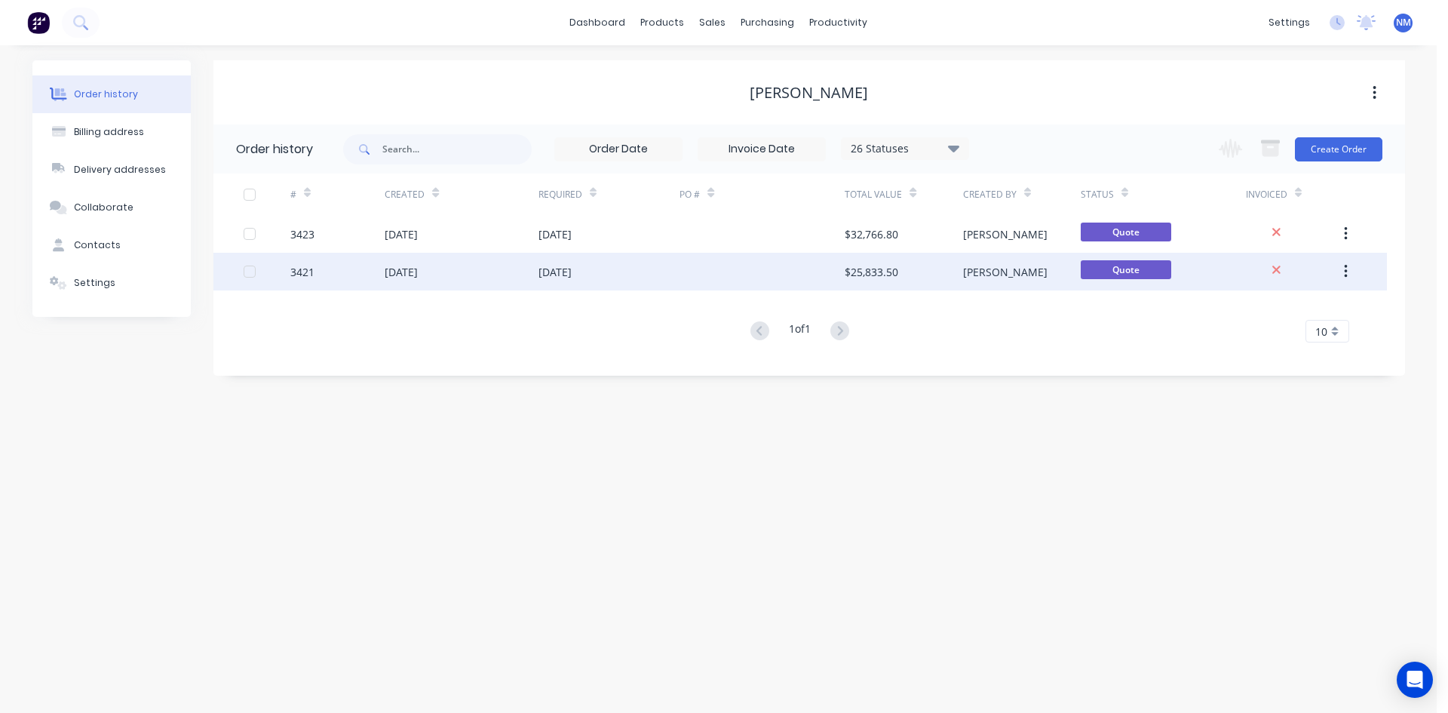
click at [899, 275] on div "$25,833.50" at bounding box center [904, 272] width 118 height 38
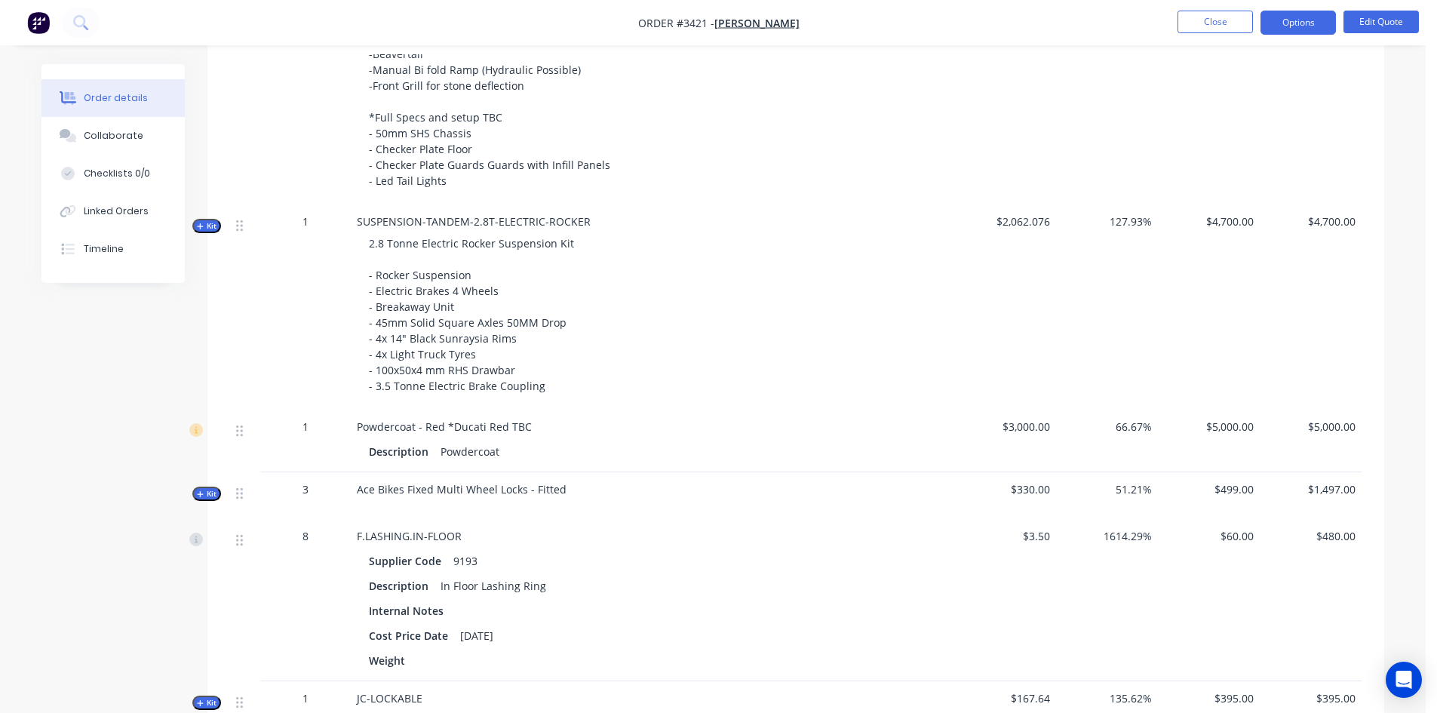
scroll to position [679, 0]
click at [1387, 25] on button "Edit Quote" at bounding box center [1380, 22] width 75 height 23
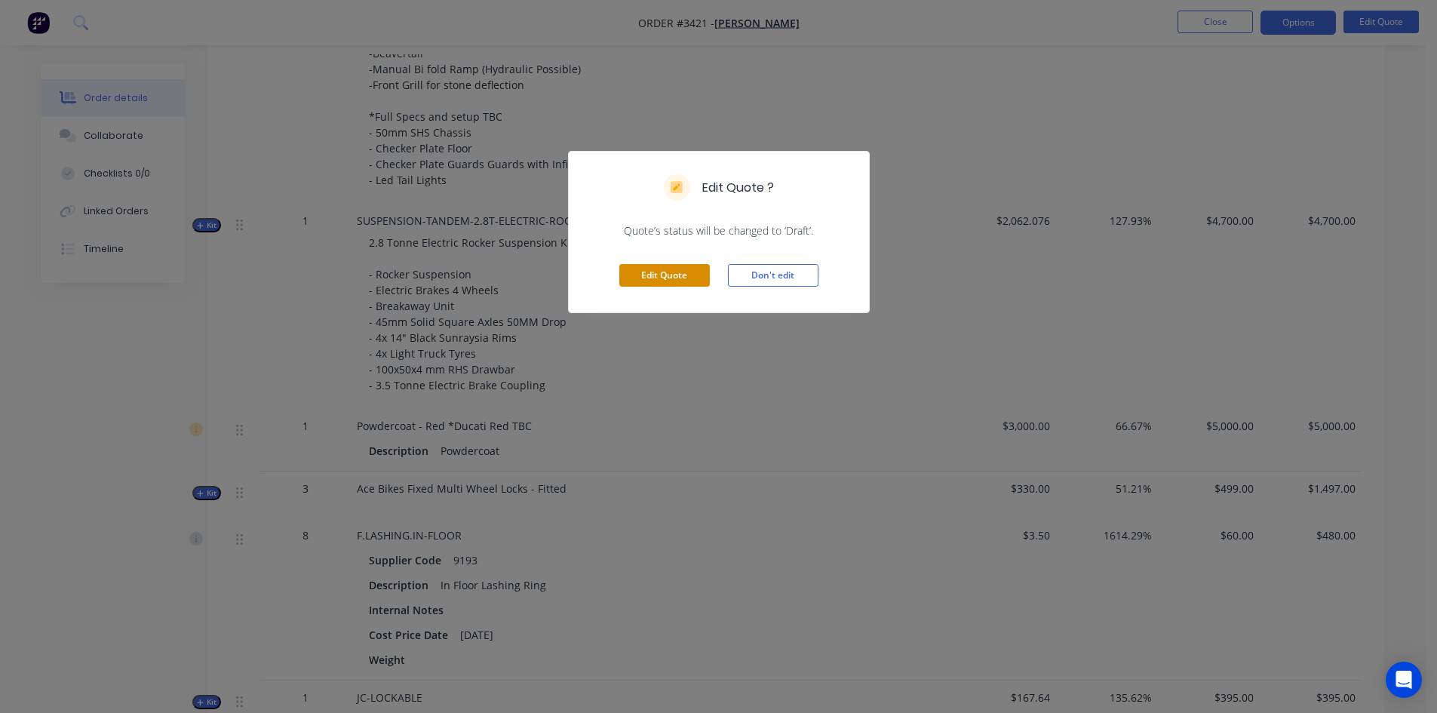
click at [663, 272] on button "Edit Quote" at bounding box center [664, 275] width 91 height 23
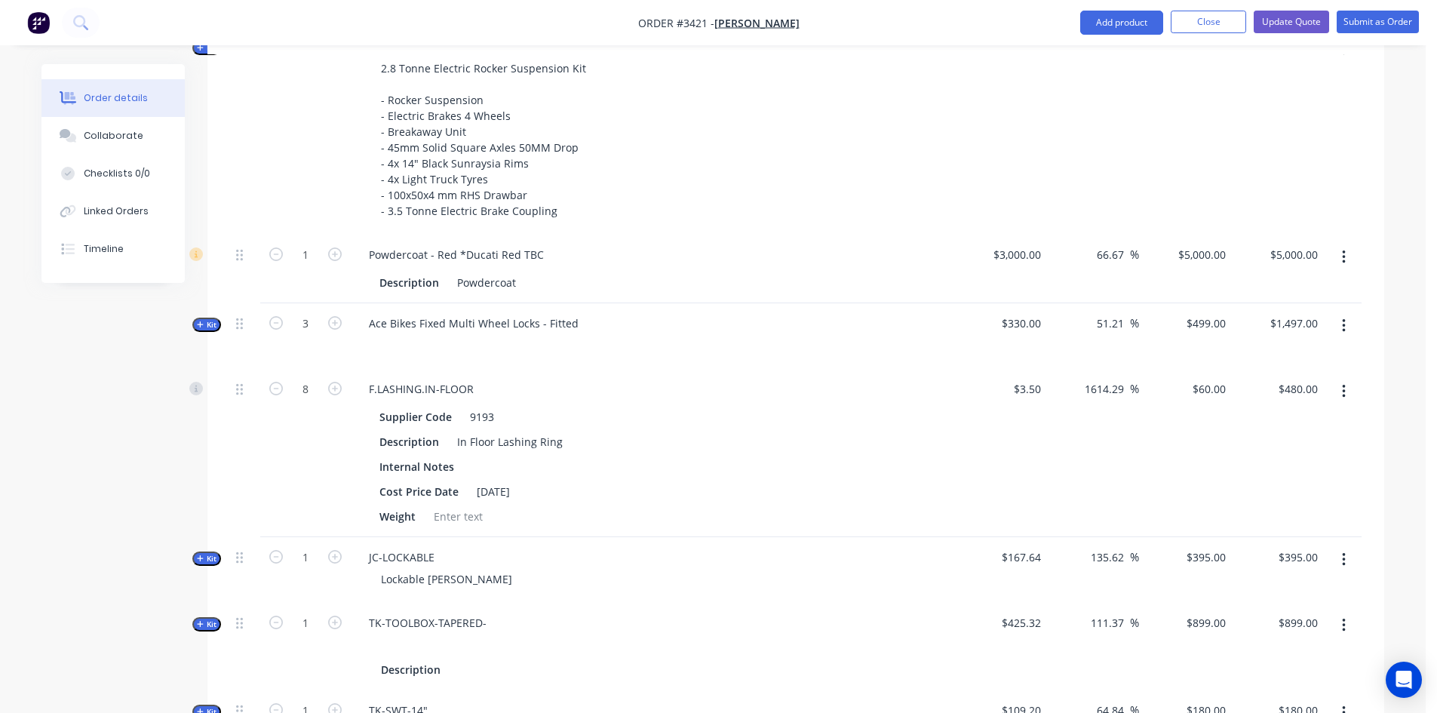
scroll to position [855, 0]
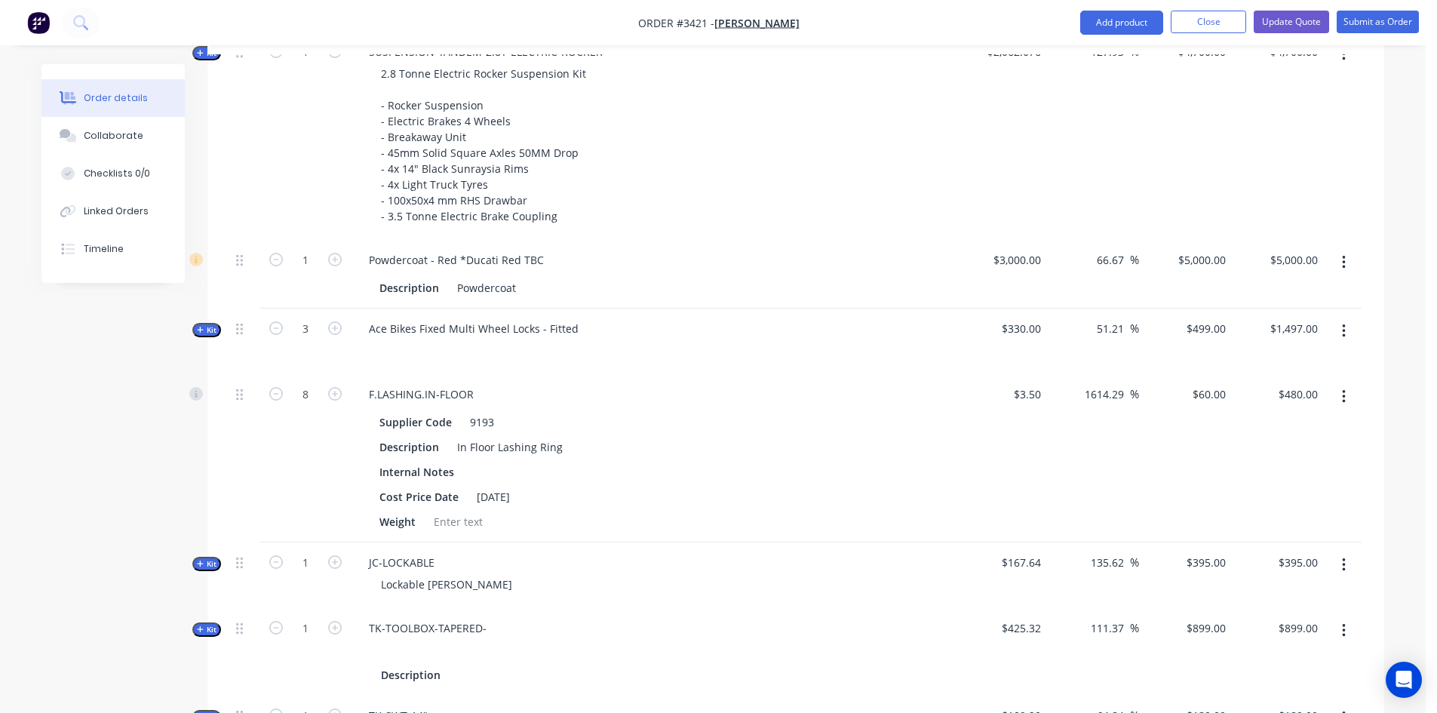
click at [1347, 329] on button "button" at bounding box center [1343, 331] width 35 height 27
click at [1293, 495] on div "Delete" at bounding box center [1290, 491] width 116 height 22
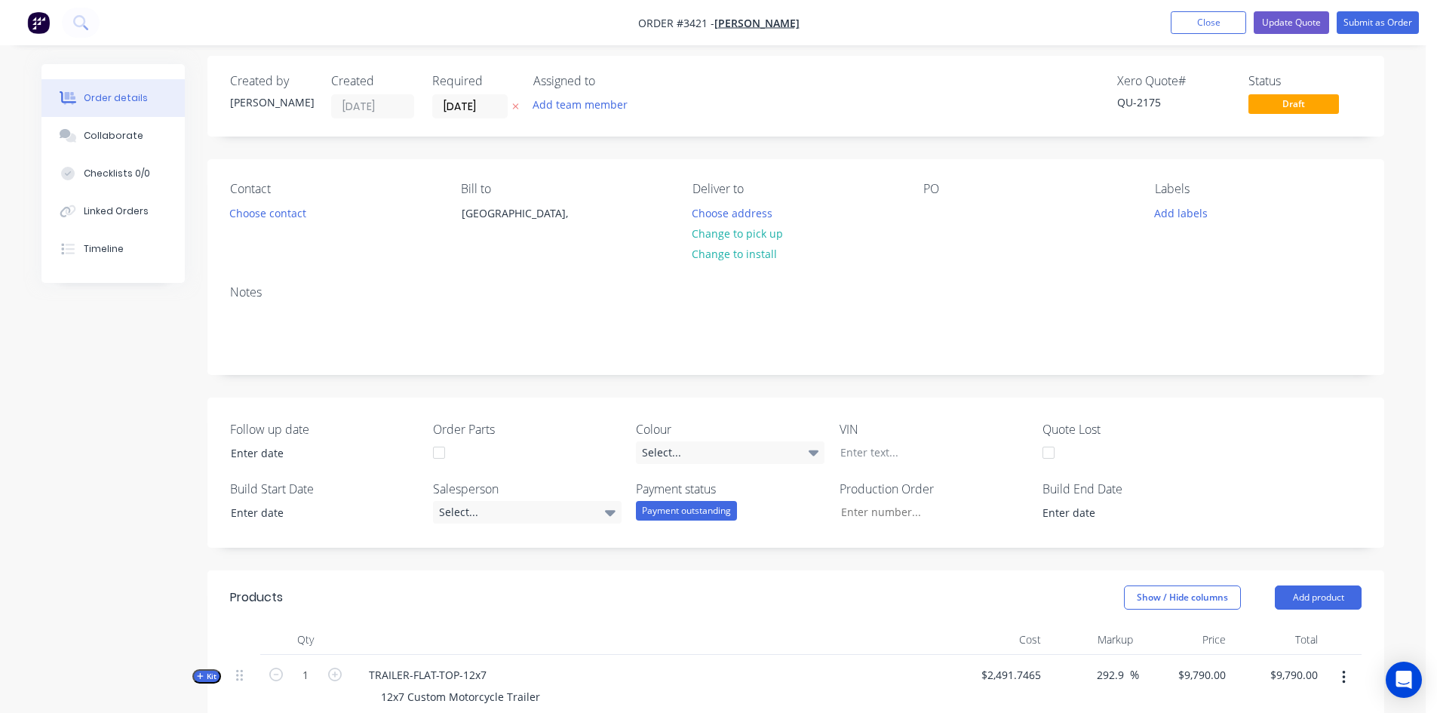
scroll to position [0, 0]
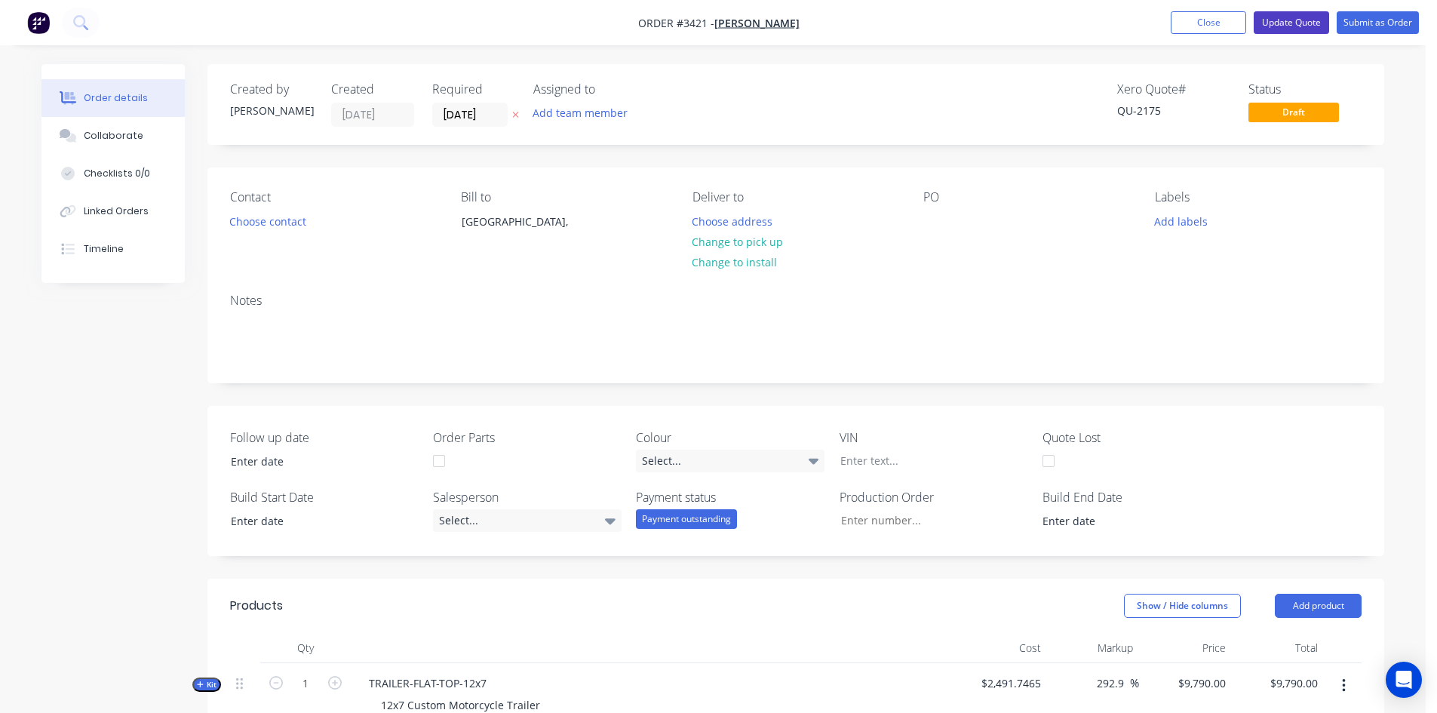
click at [1288, 28] on button "Update Quote" at bounding box center [1291, 22] width 75 height 23
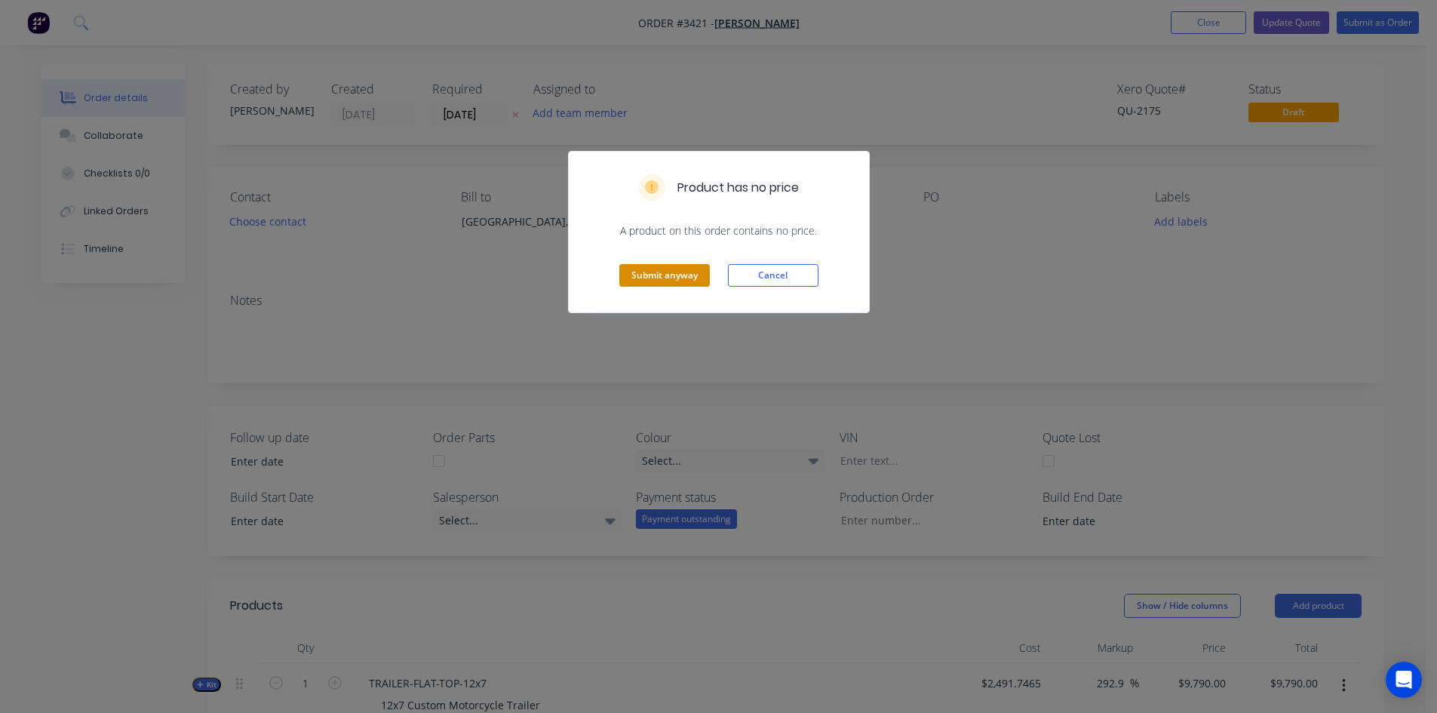
click at [678, 265] on button "Submit anyway" at bounding box center [664, 275] width 91 height 23
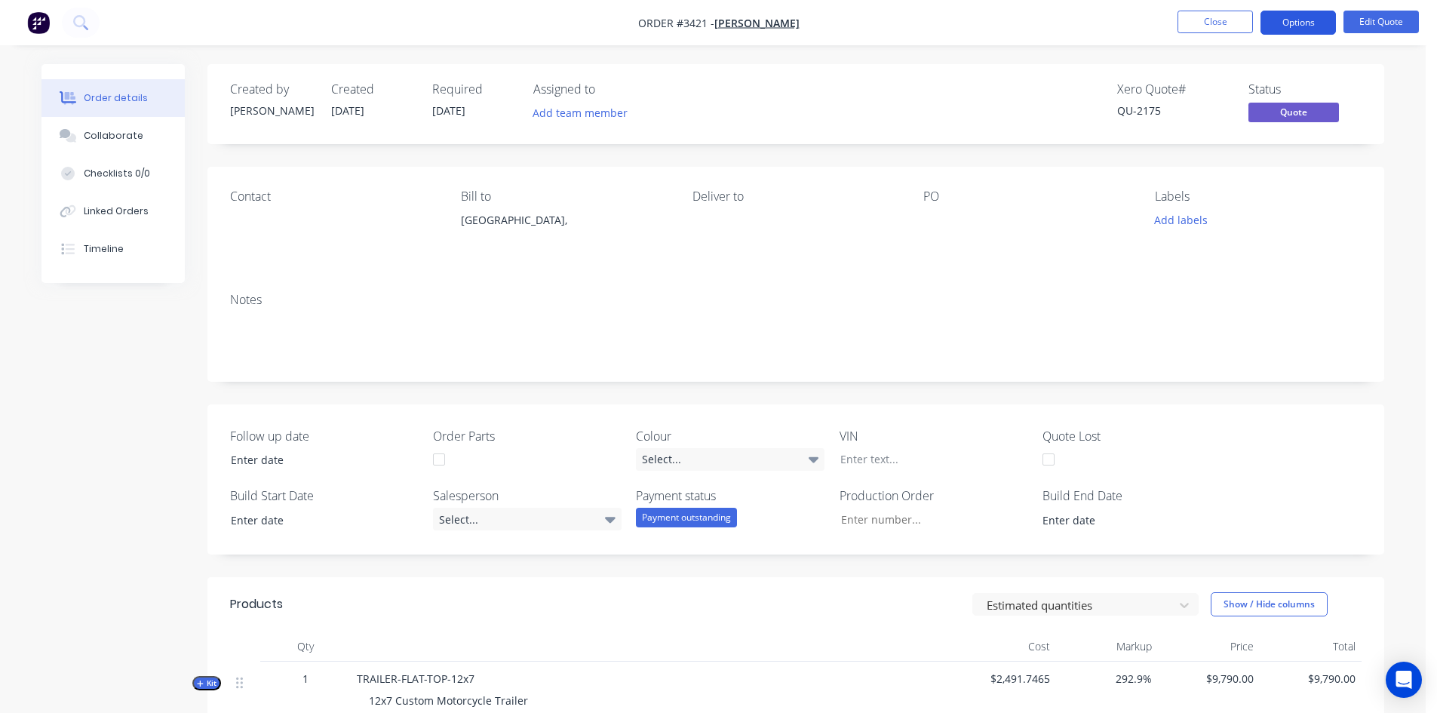
click at [1304, 20] on button "Options" at bounding box center [1297, 23] width 75 height 24
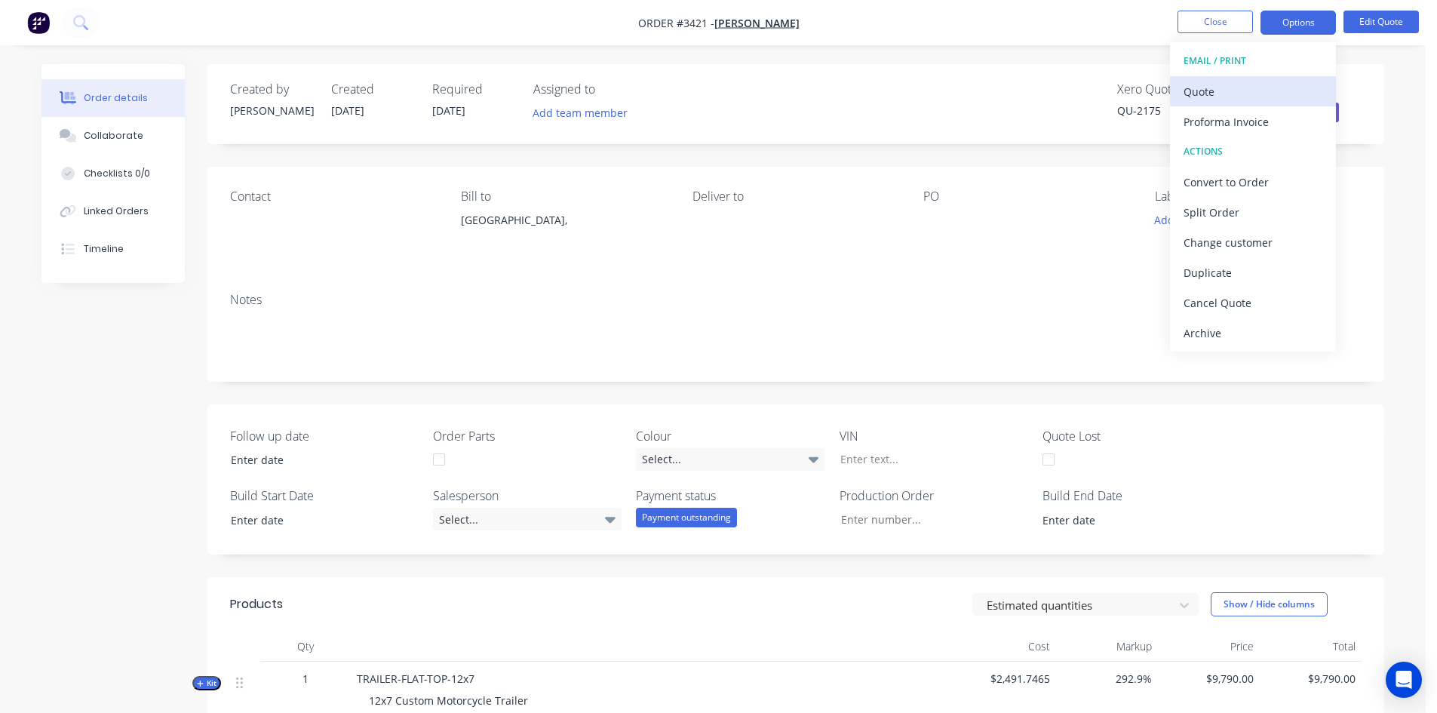
click at [1250, 78] on button "Quote" at bounding box center [1253, 91] width 166 height 30
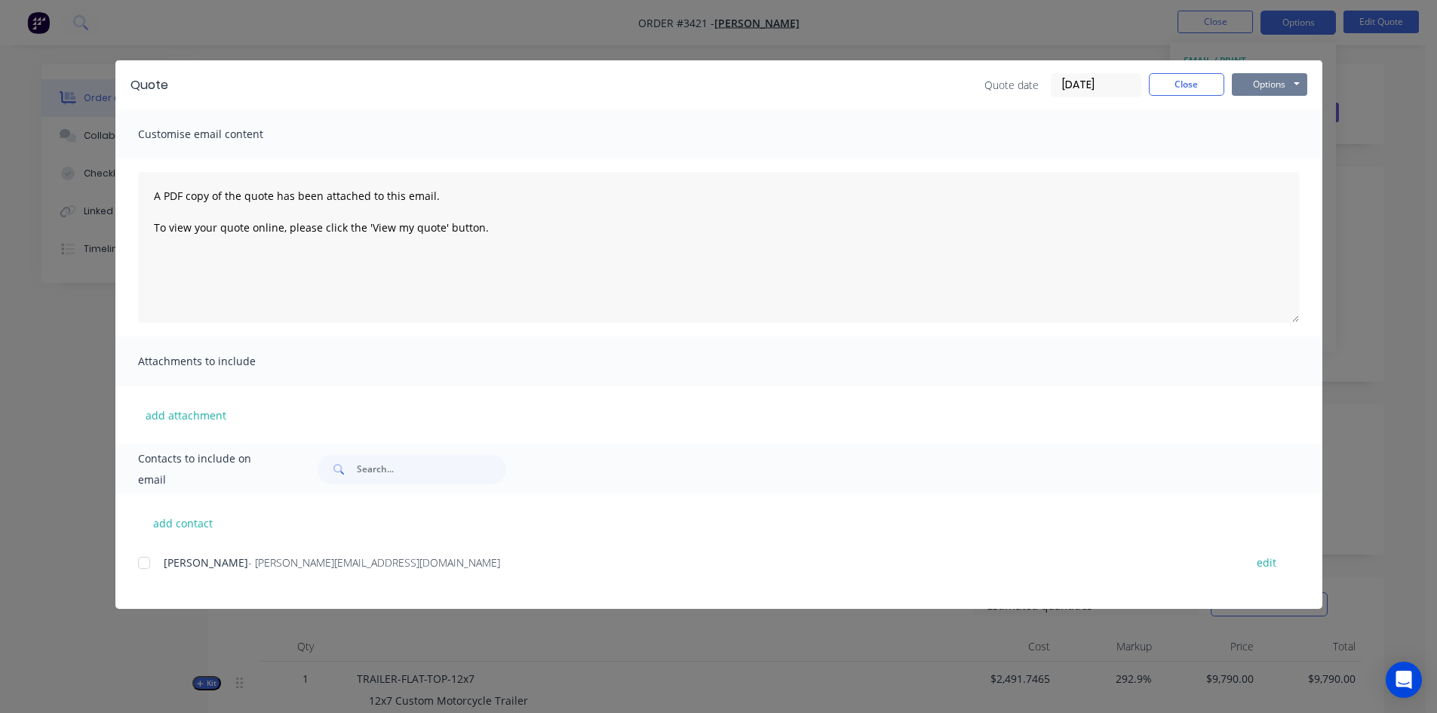
click at [1285, 81] on button "Options" at bounding box center [1269, 84] width 75 height 23
click at [1260, 140] on button "Print" at bounding box center [1280, 136] width 97 height 25
click at [1198, 98] on div "Quote Quote date [DATE] Close Options Preview Print Email" at bounding box center [718, 84] width 1207 height 49
click at [1197, 92] on button "Close" at bounding box center [1186, 84] width 75 height 23
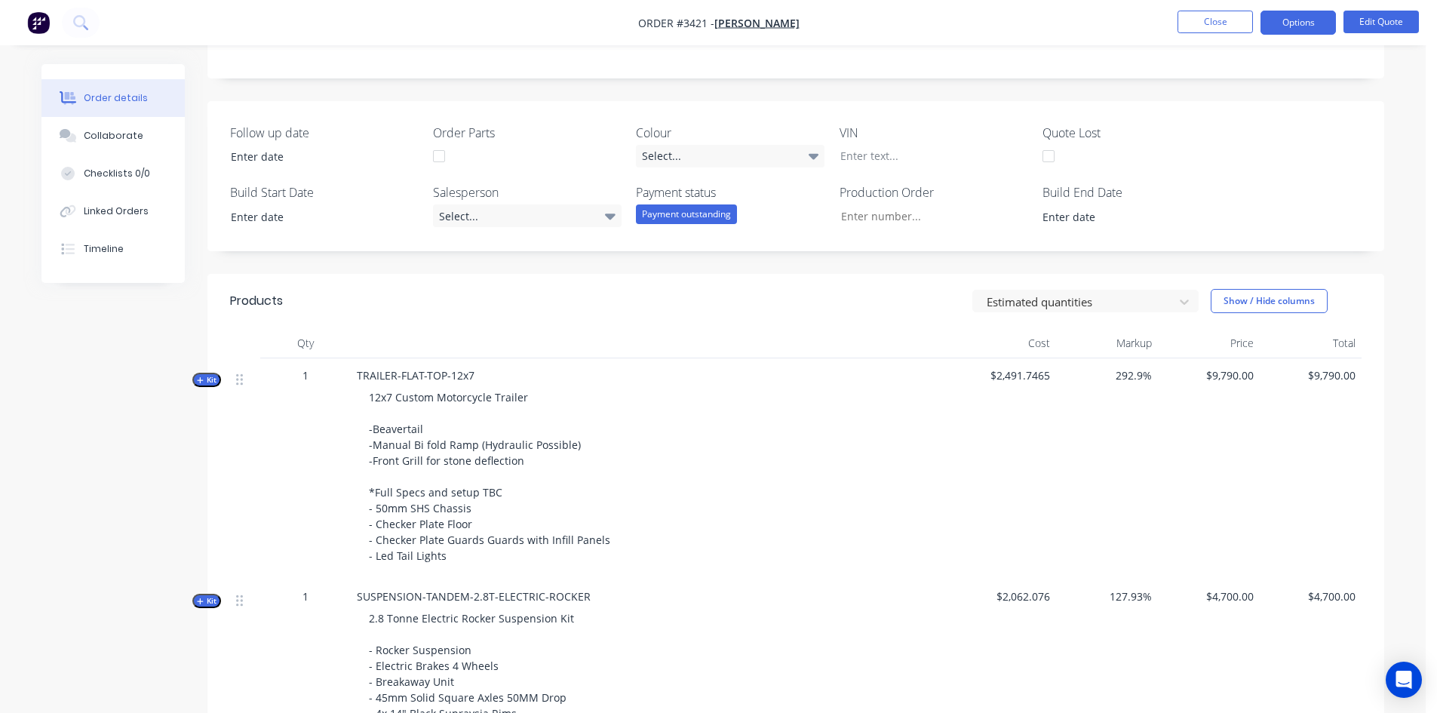
scroll to position [377, 0]
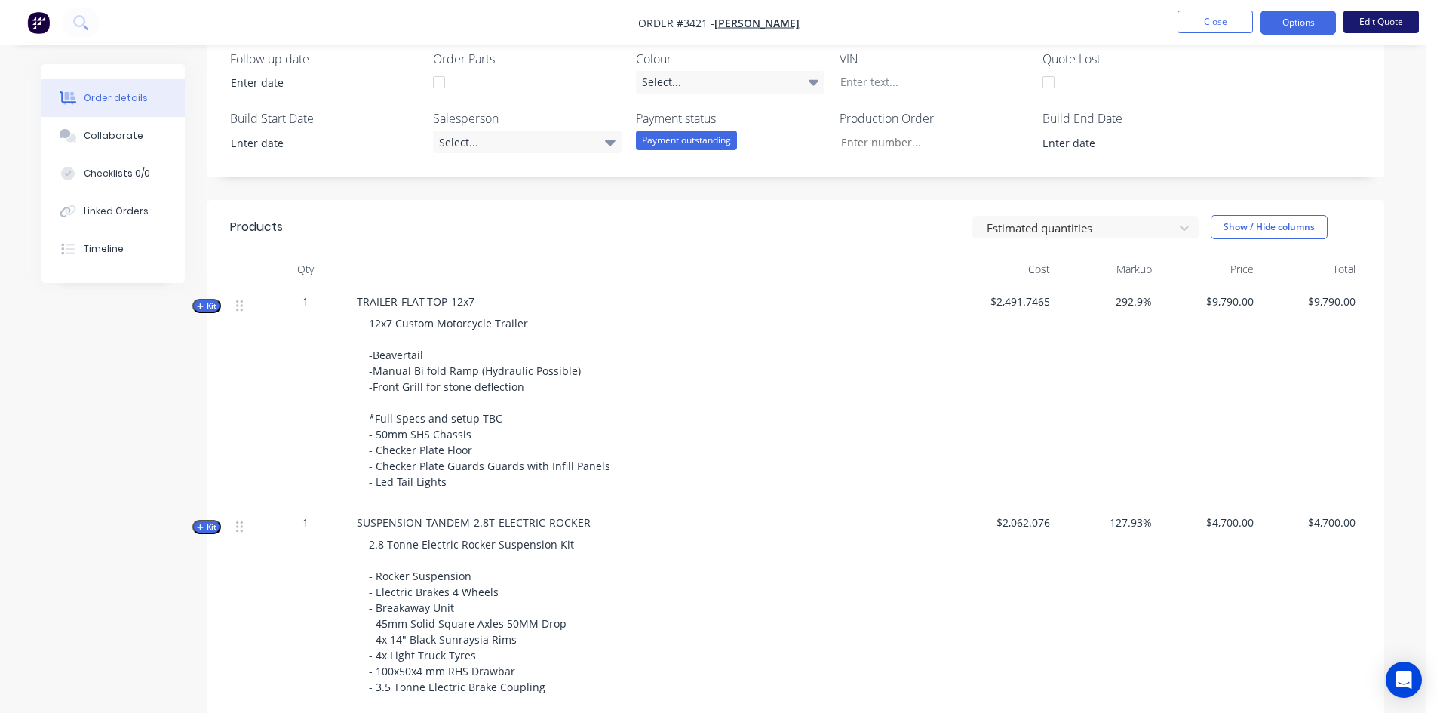
click at [1395, 27] on button "Edit Quote" at bounding box center [1380, 22] width 75 height 23
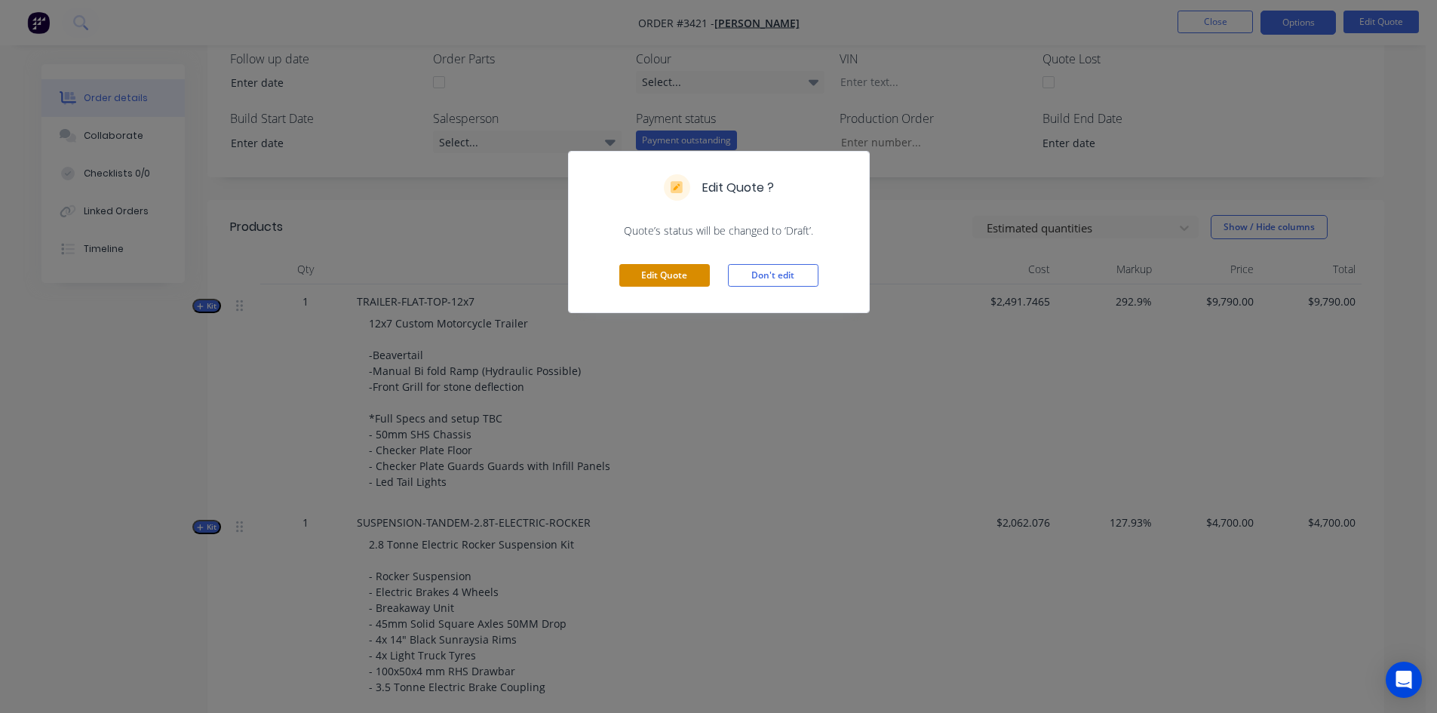
click at [683, 267] on button "Edit Quote" at bounding box center [664, 275] width 91 height 23
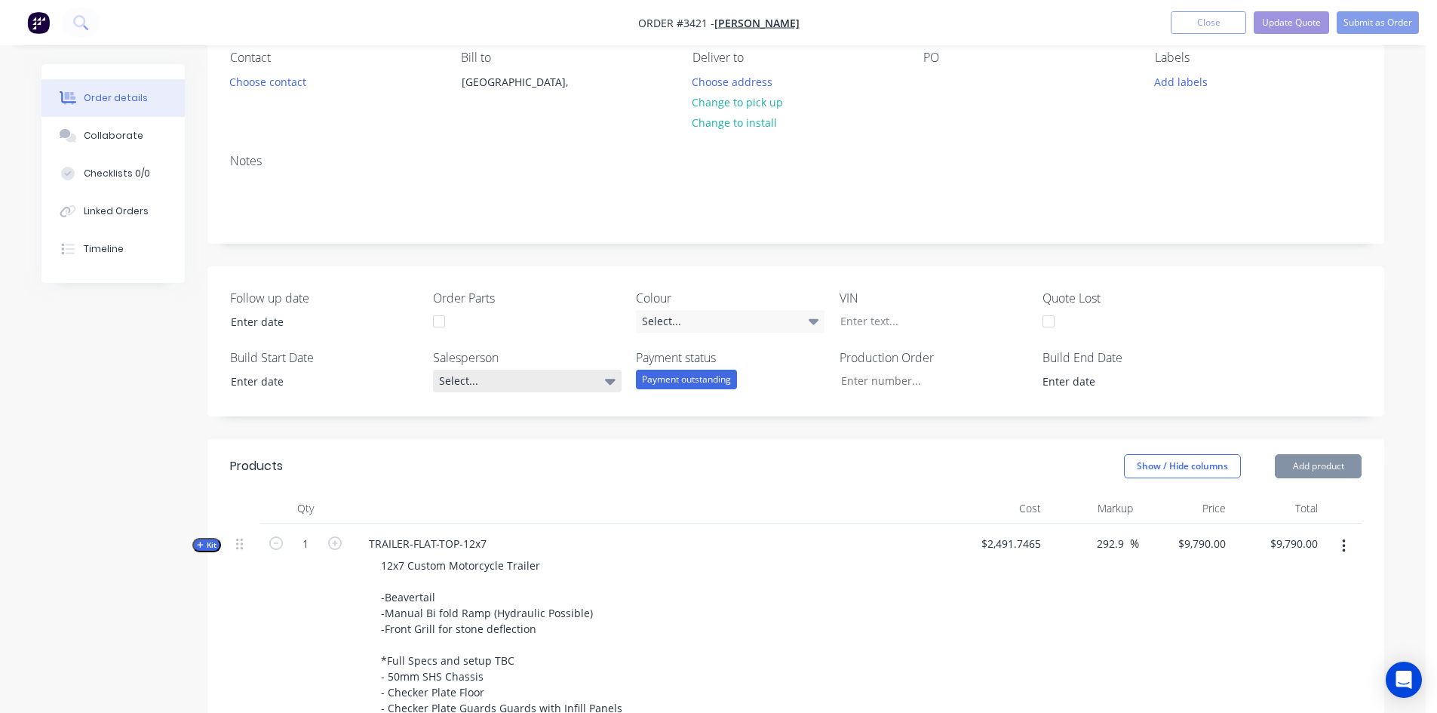
scroll to position [302, 0]
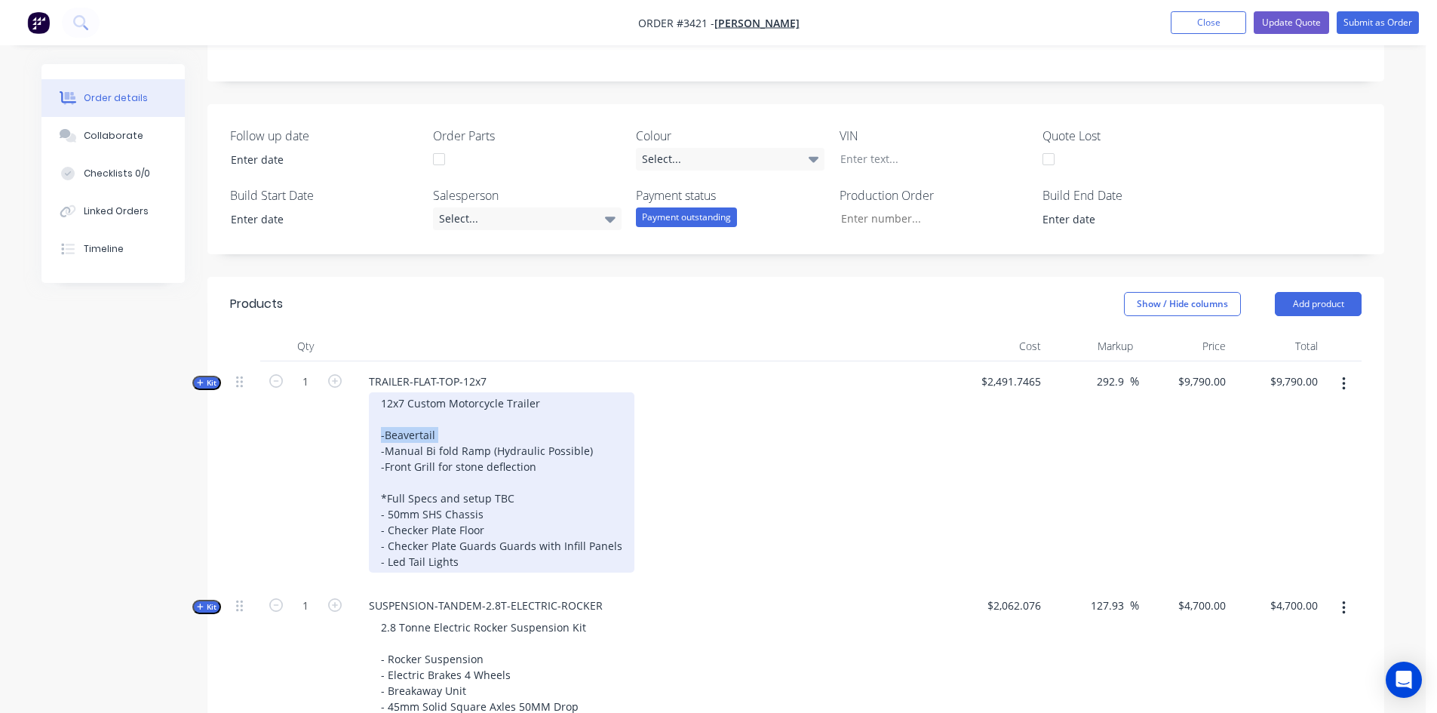
drag, startPoint x: 437, startPoint y: 431, endPoint x: 377, endPoint y: 429, distance: 60.4
click at [377, 429] on div "12x7 Custom Motorcycle Trailer -Beavertail -Manual Bi fold Ramp (Hydraulic Poss…" at bounding box center [501, 482] width 265 height 180
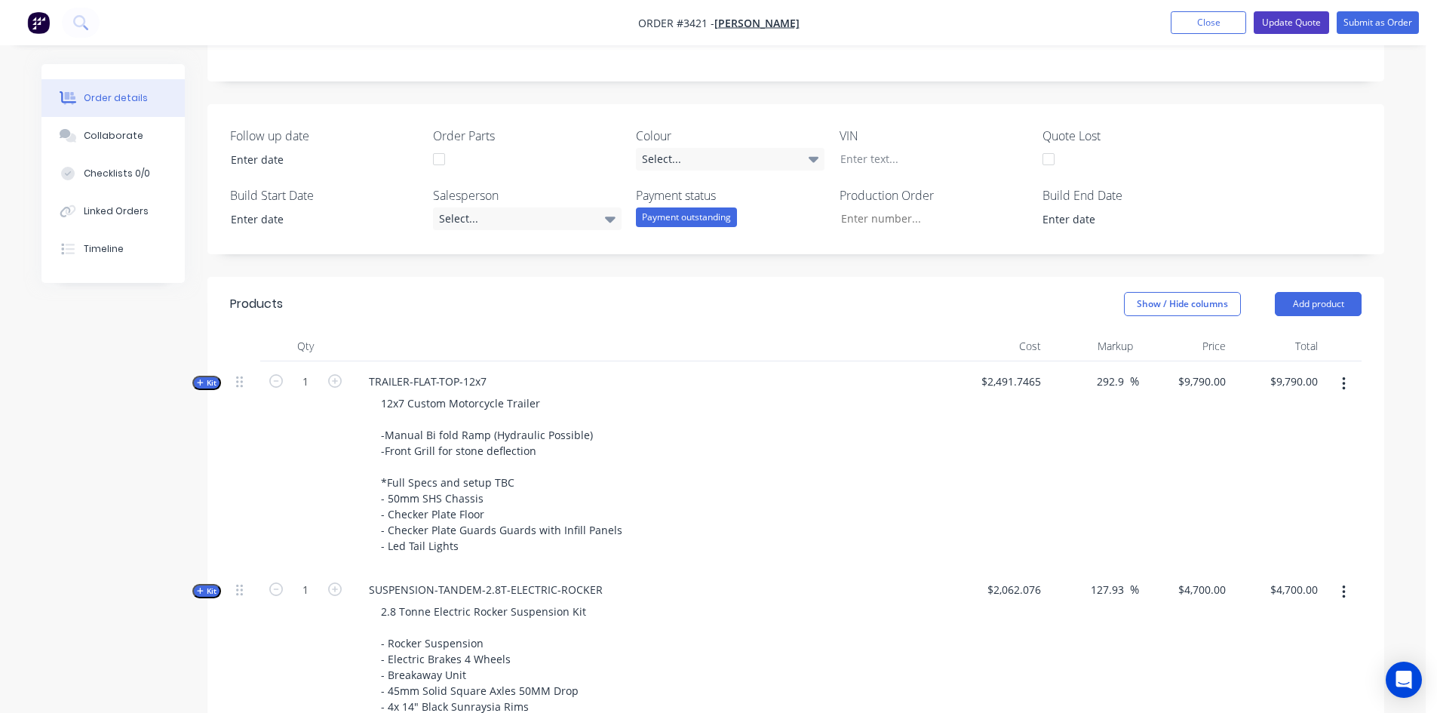
click at [1296, 25] on button "Update Quote" at bounding box center [1291, 22] width 75 height 23
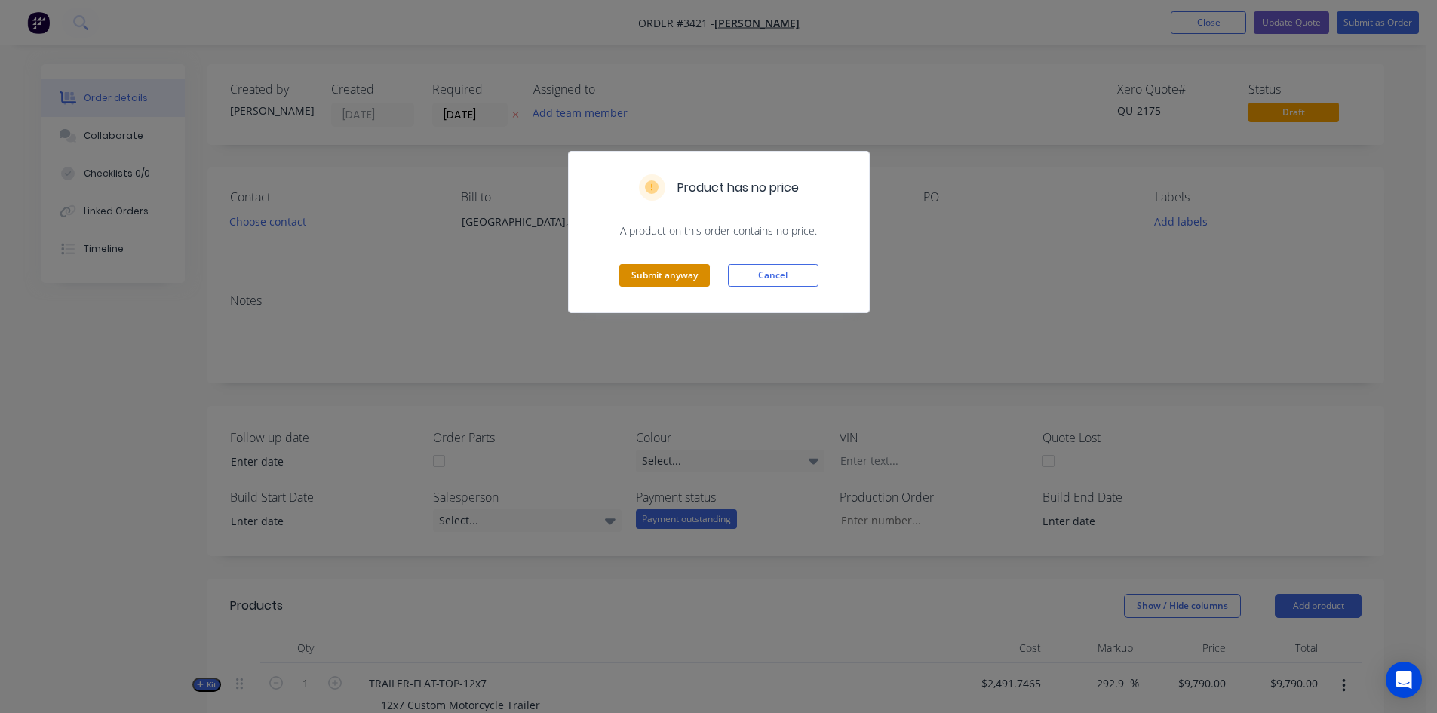
click at [668, 275] on button "Submit anyway" at bounding box center [664, 275] width 91 height 23
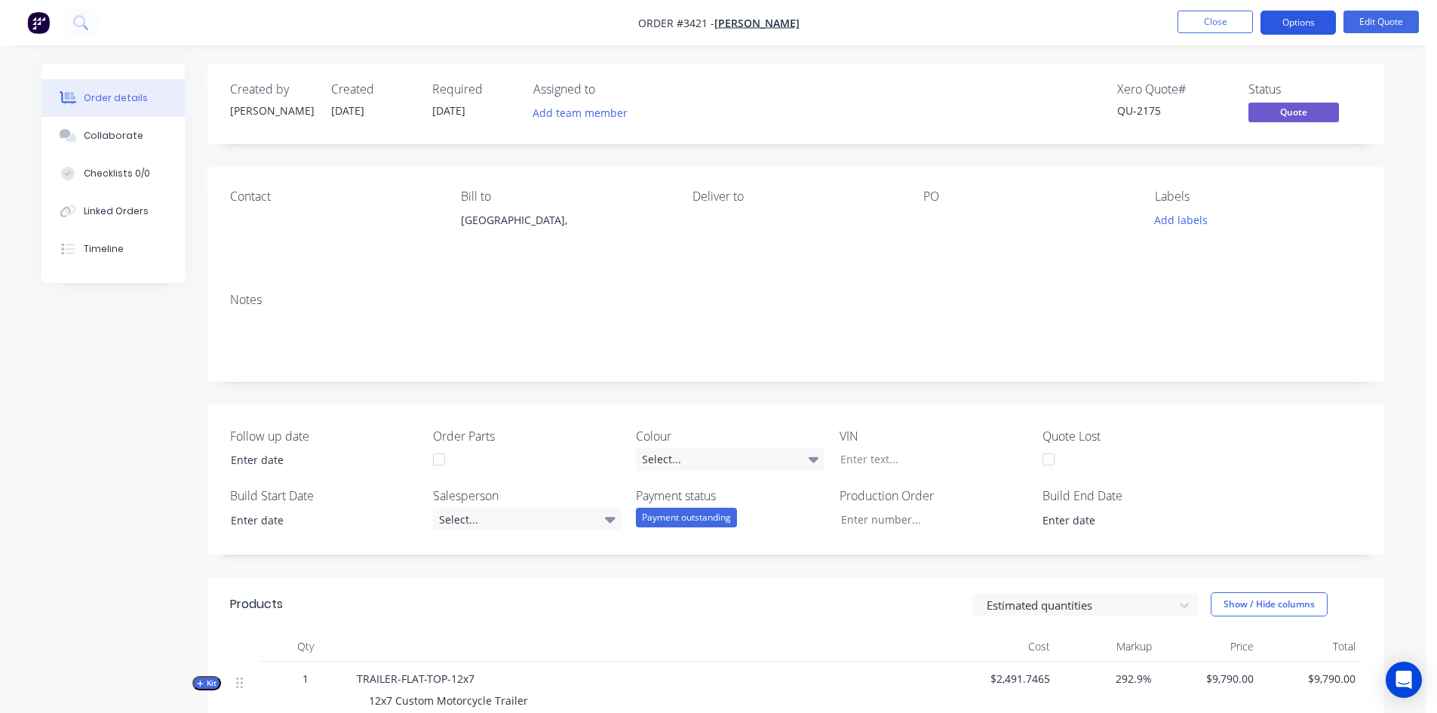
click at [1297, 23] on button "Options" at bounding box center [1297, 23] width 75 height 24
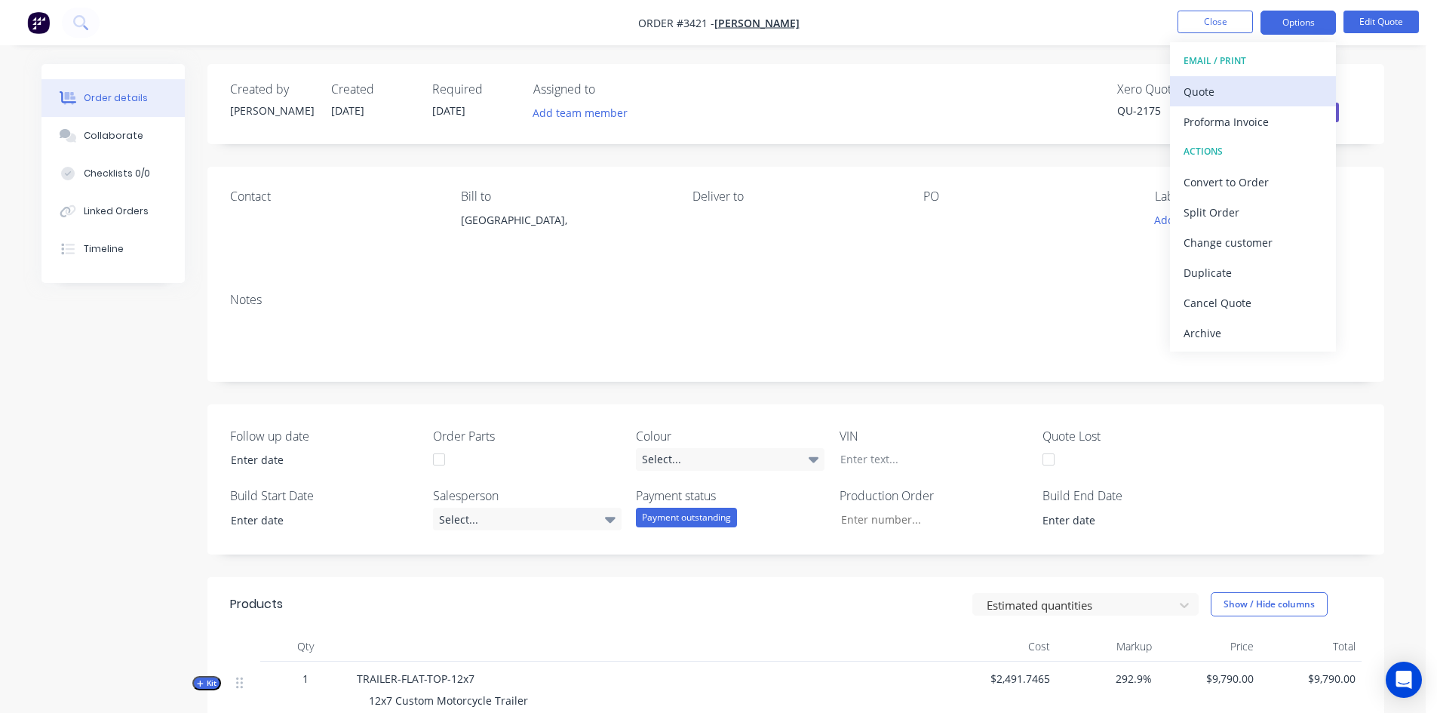
click at [1234, 98] on div "Quote" at bounding box center [1252, 92] width 139 height 22
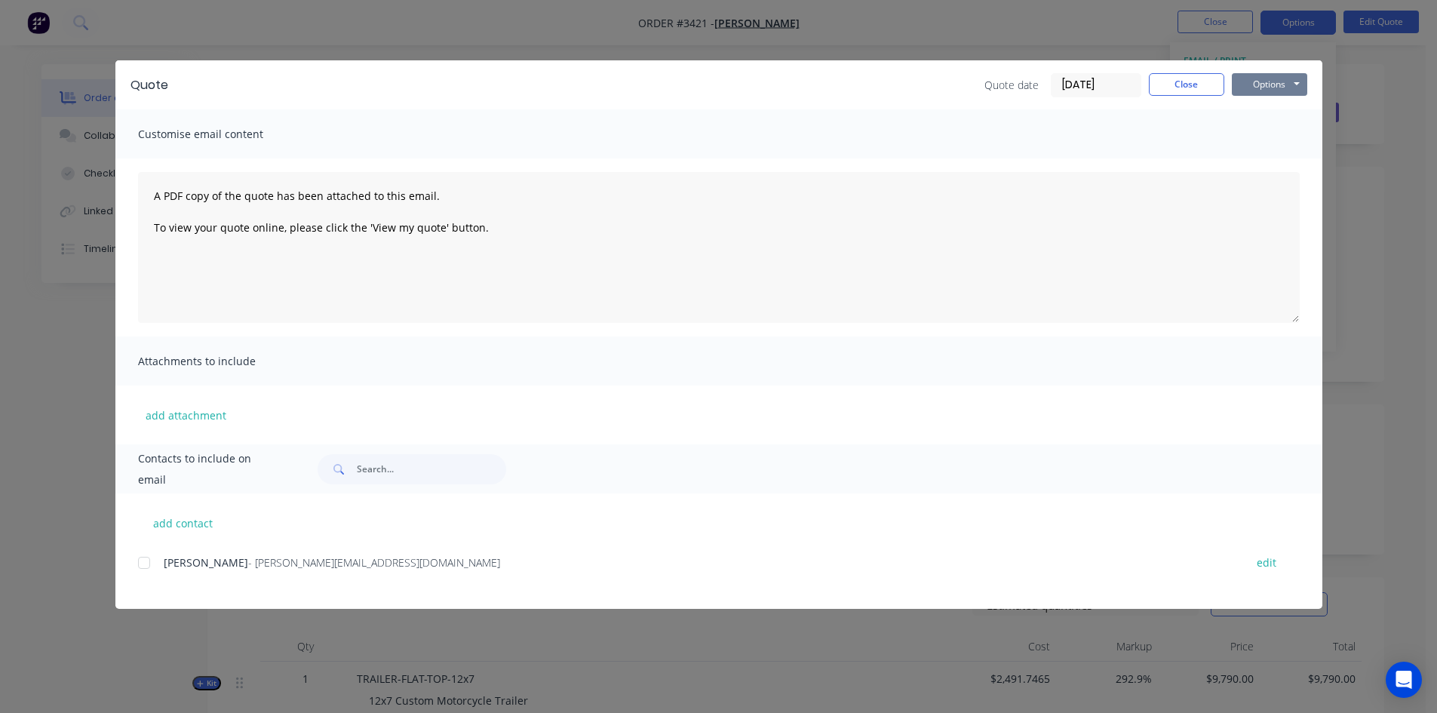
click at [1271, 94] on button "Options" at bounding box center [1269, 84] width 75 height 23
click at [174, 527] on button "add contact" at bounding box center [183, 522] width 91 height 23
select select "AU"
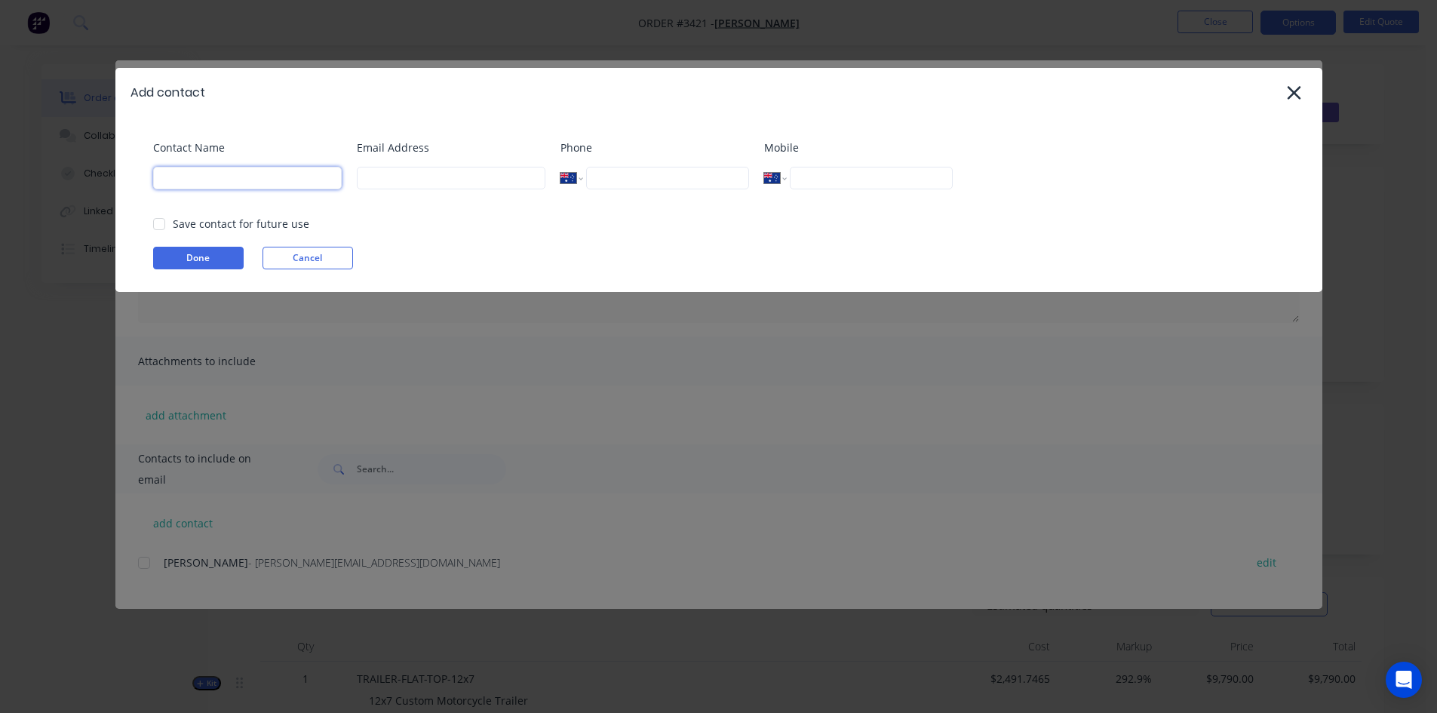
click at [284, 176] on input at bounding box center [247, 178] width 189 height 23
type input "[PERSON_NAME]"
type input "[EMAIL_ADDRESS][DOMAIN_NAME]"
click at [160, 219] on div at bounding box center [159, 224] width 30 height 30
click at [189, 247] on button "Done" at bounding box center [198, 258] width 91 height 23
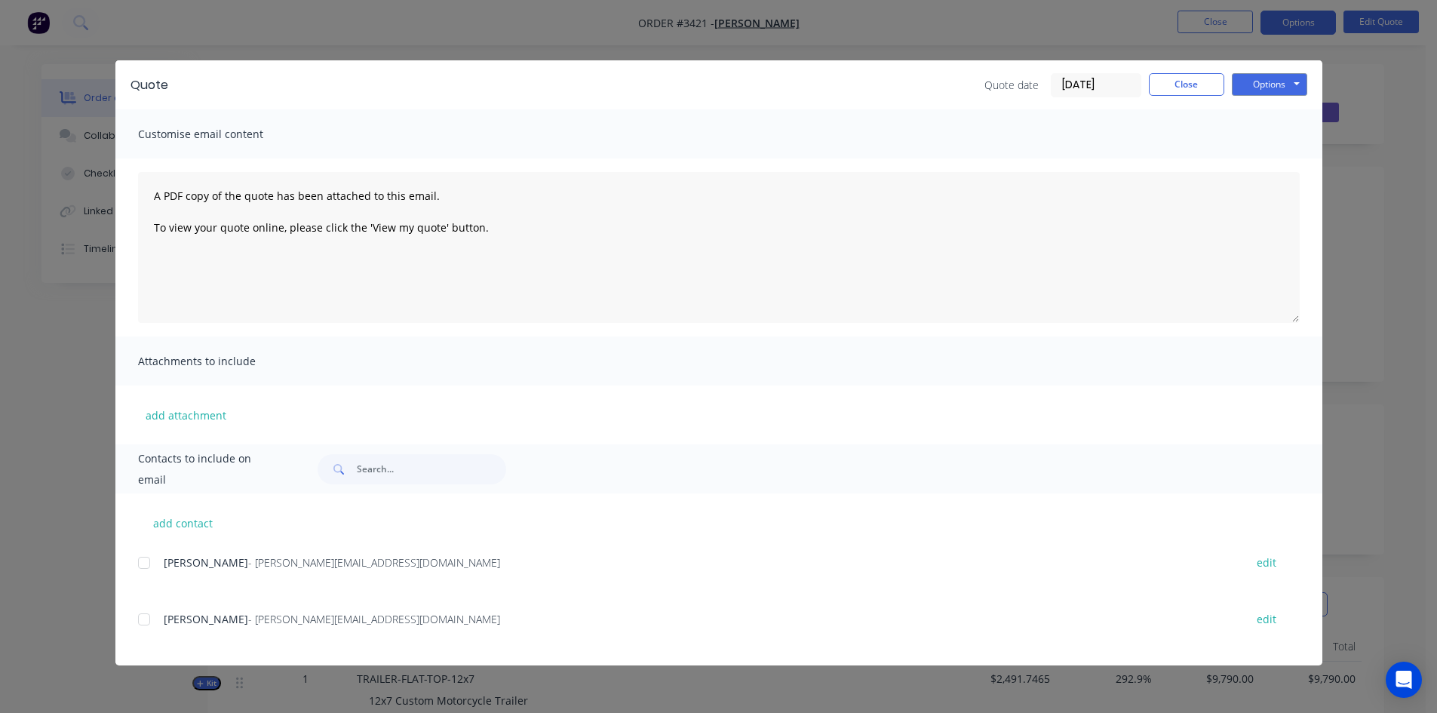
click at [143, 618] on div at bounding box center [144, 619] width 30 height 30
click at [1272, 87] on button "Options" at bounding box center [1269, 84] width 75 height 23
click at [1274, 163] on button "Email" at bounding box center [1280, 161] width 97 height 25
click at [1186, 78] on button "Close" at bounding box center [1186, 84] width 75 height 23
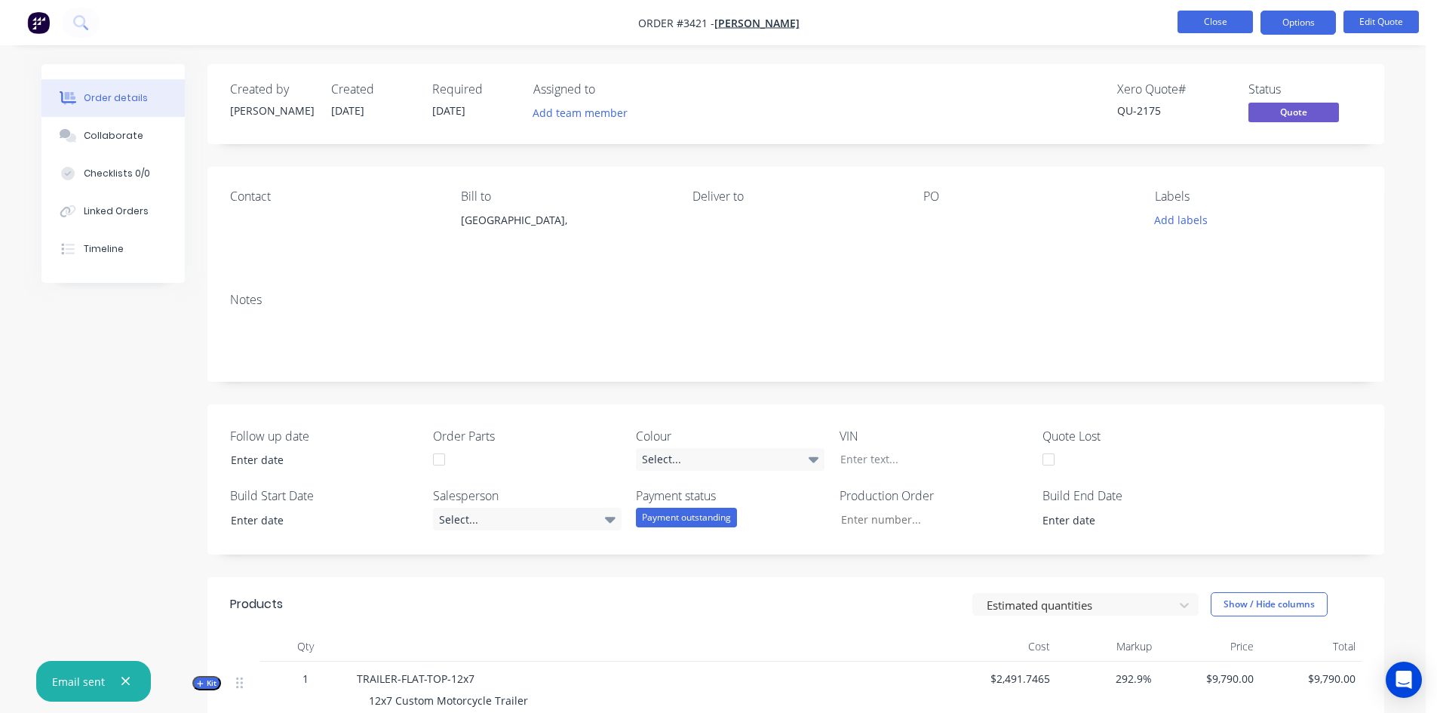
click at [1224, 23] on button "Close" at bounding box center [1214, 22] width 75 height 23
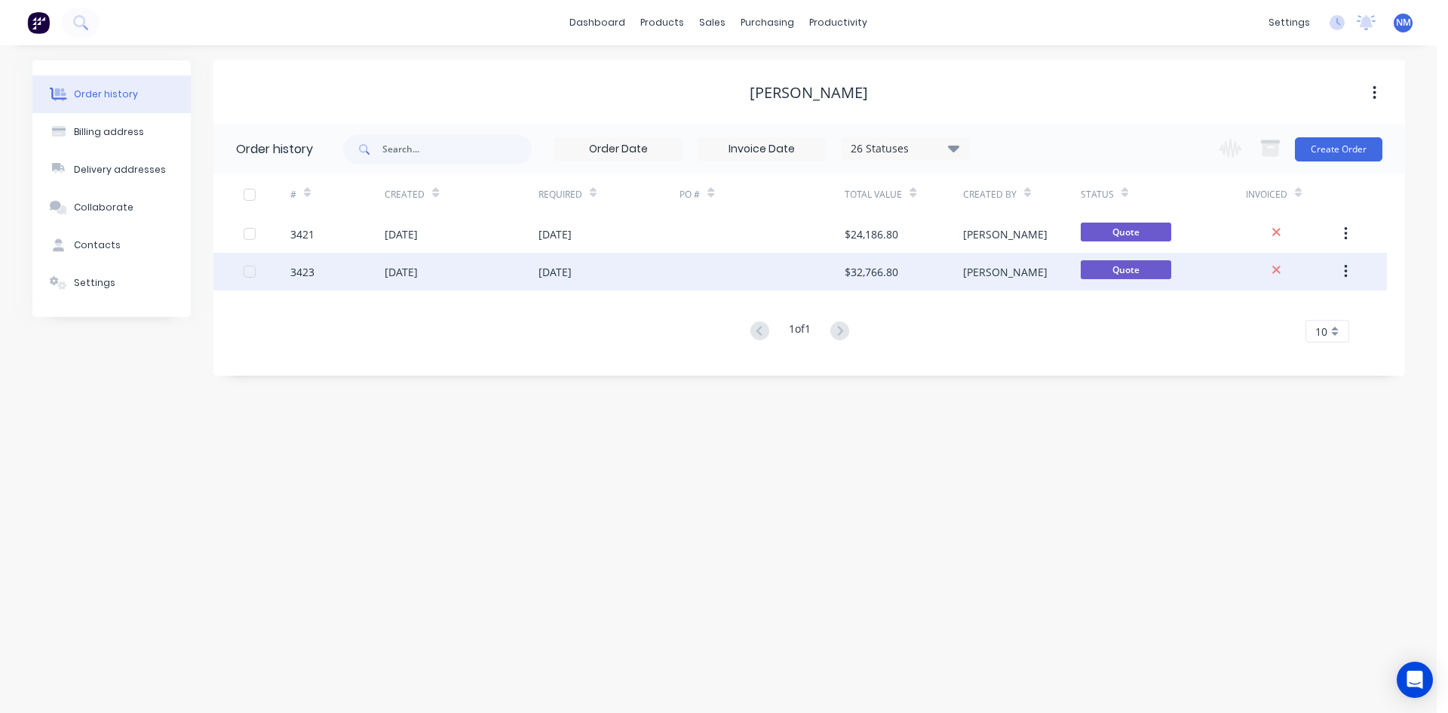
click at [509, 264] on div "[DATE]" at bounding box center [461, 272] width 153 height 38
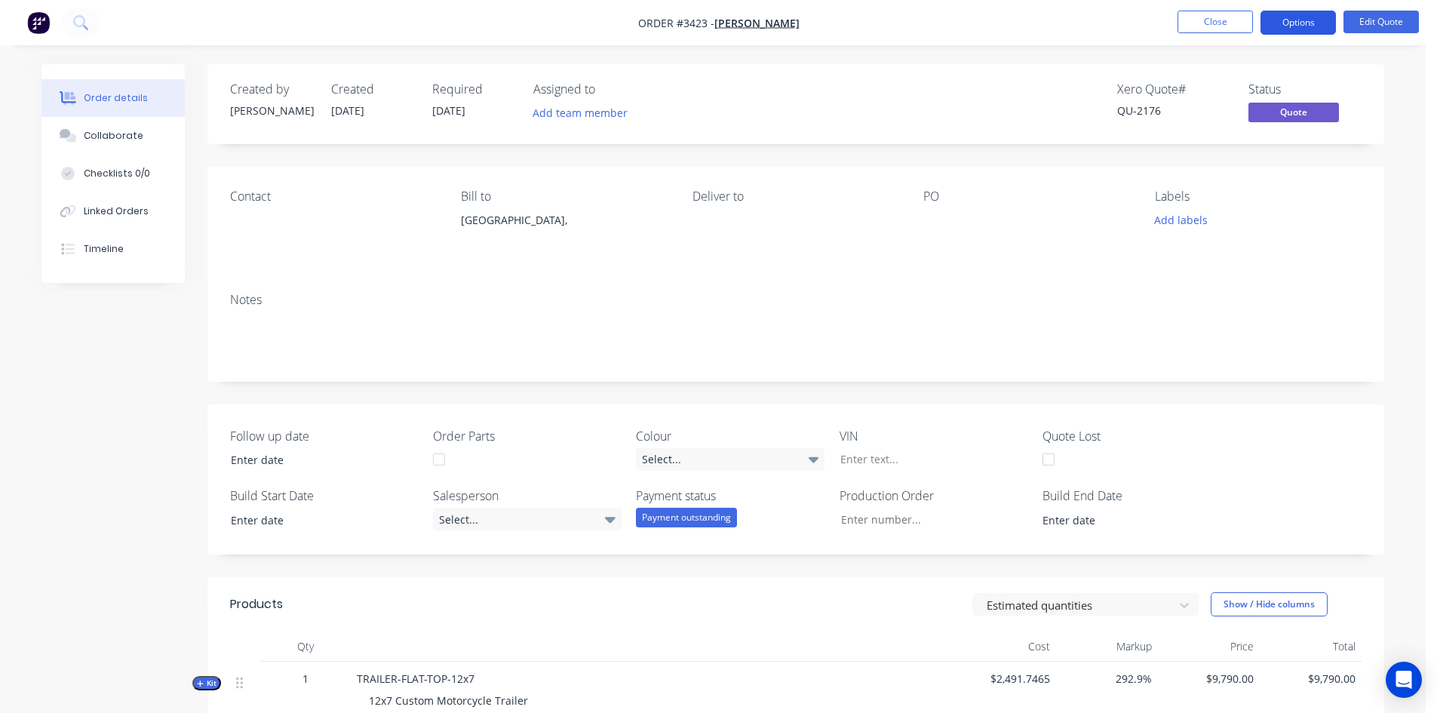
click at [1291, 23] on button "Options" at bounding box center [1297, 23] width 75 height 24
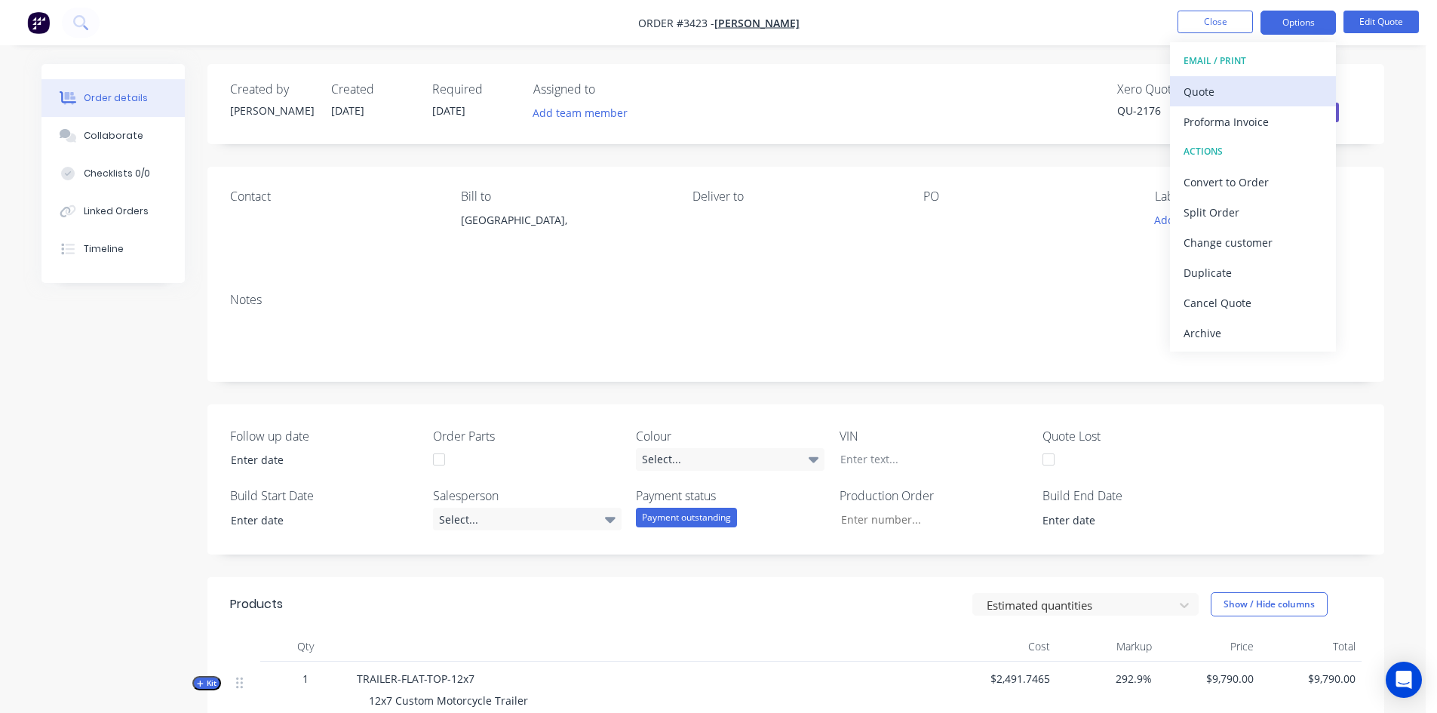
click at [1233, 82] on div "Quote" at bounding box center [1252, 92] width 139 height 22
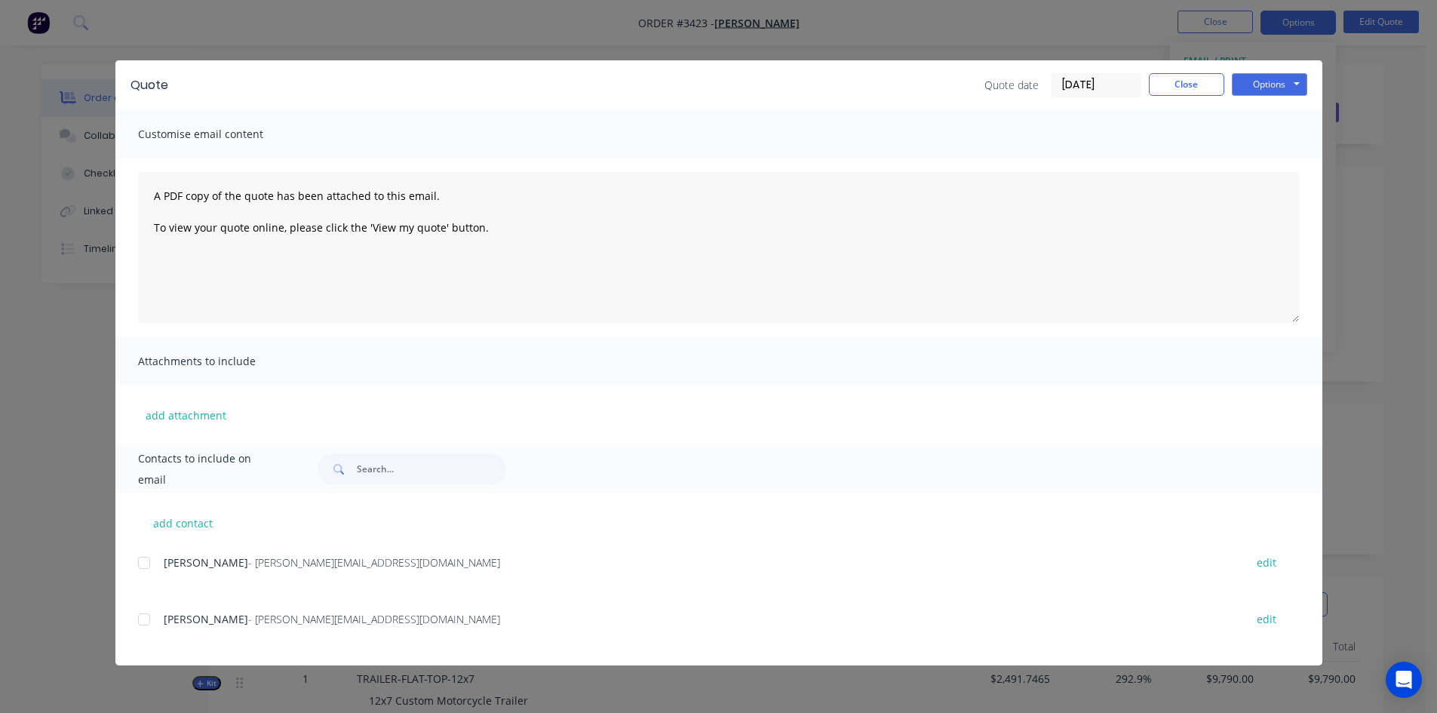
click at [137, 627] on div at bounding box center [144, 619] width 30 height 30
click at [1276, 82] on button "Options" at bounding box center [1269, 84] width 75 height 23
click at [1279, 160] on button "Email" at bounding box center [1280, 161] width 97 height 25
click at [1204, 78] on button "Close" at bounding box center [1186, 84] width 75 height 23
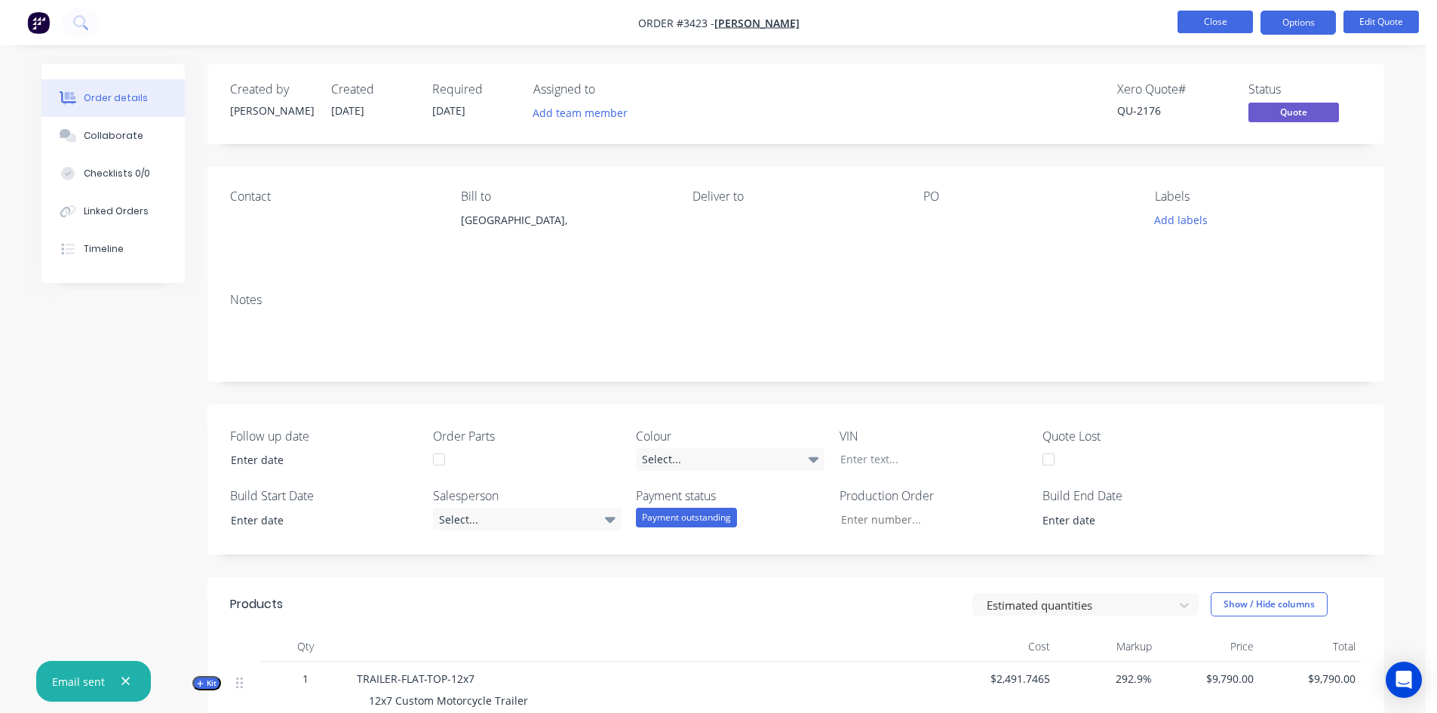
click at [1220, 18] on button "Close" at bounding box center [1214, 22] width 75 height 23
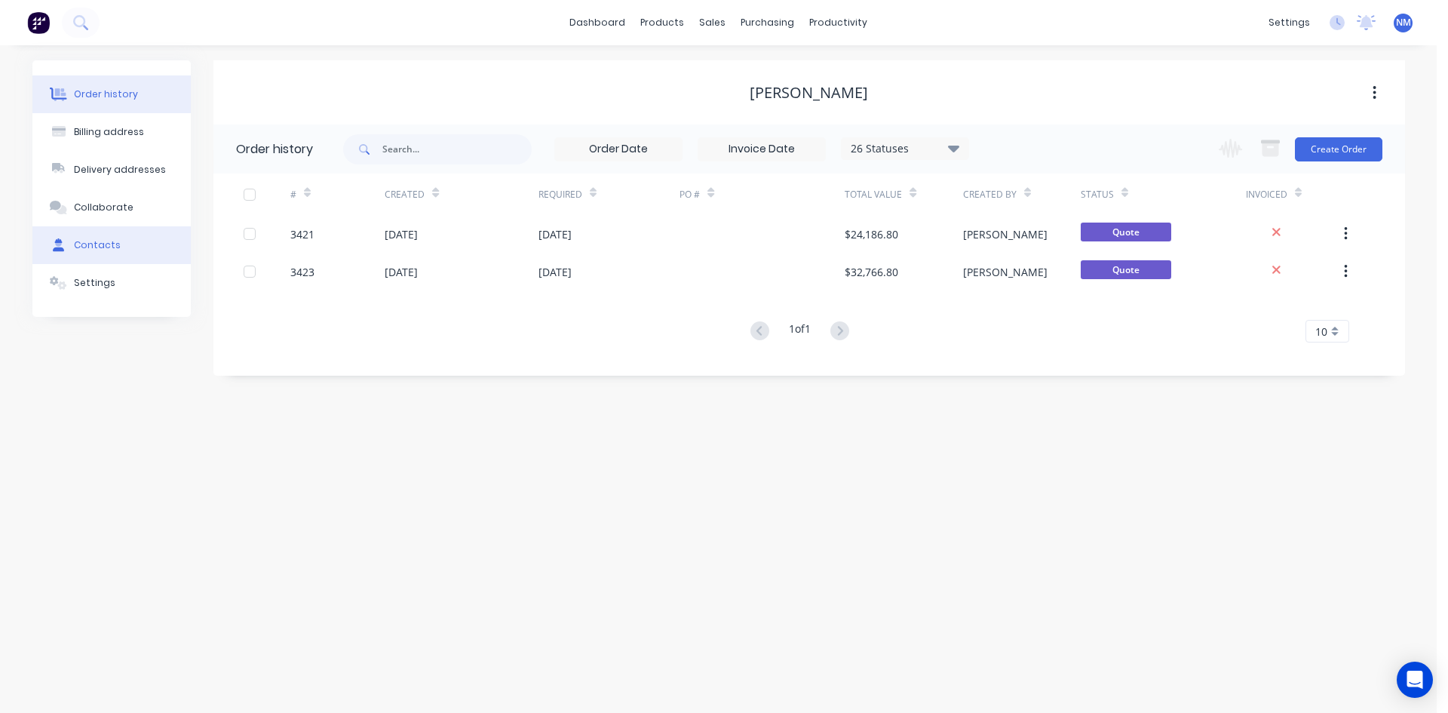
click at [142, 250] on button "Contacts" at bounding box center [111, 245] width 158 height 38
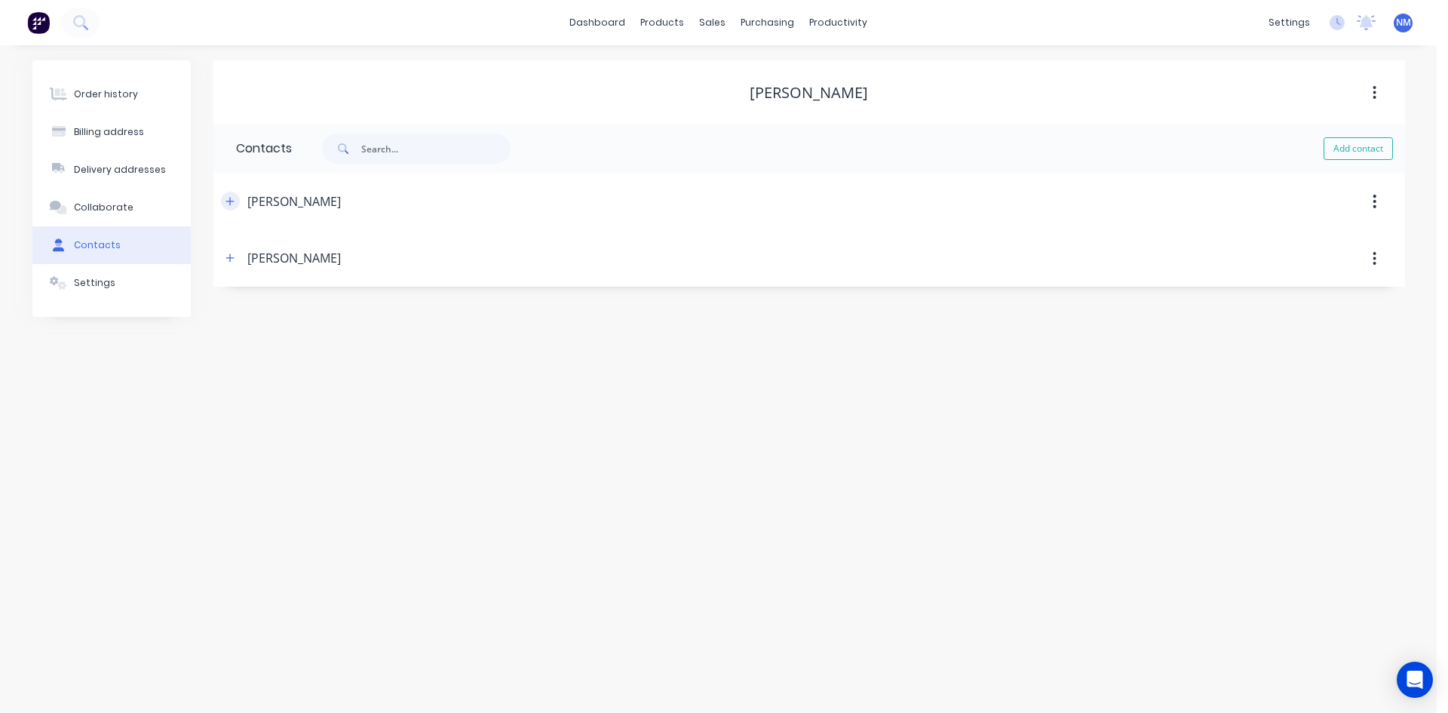
click at [230, 206] on icon "button" at bounding box center [230, 201] width 9 height 11
